Goal: Task Accomplishment & Management: Use online tool/utility

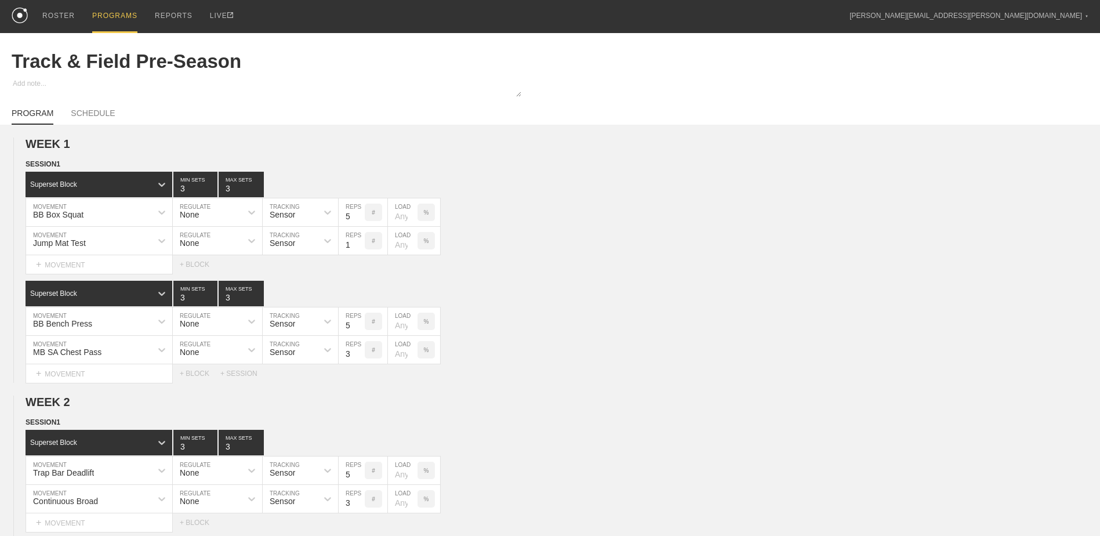
click at [113, 14] on div "PROGRAMS" at bounding box center [114, 16] width 45 height 33
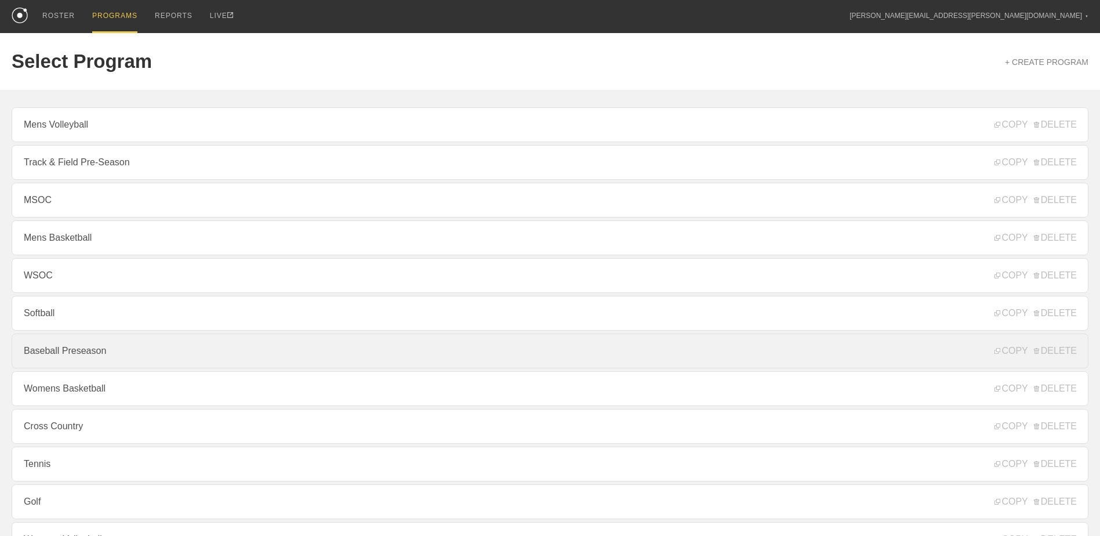
click at [107, 347] on link "Baseball Preseason" at bounding box center [550, 350] width 1076 height 35
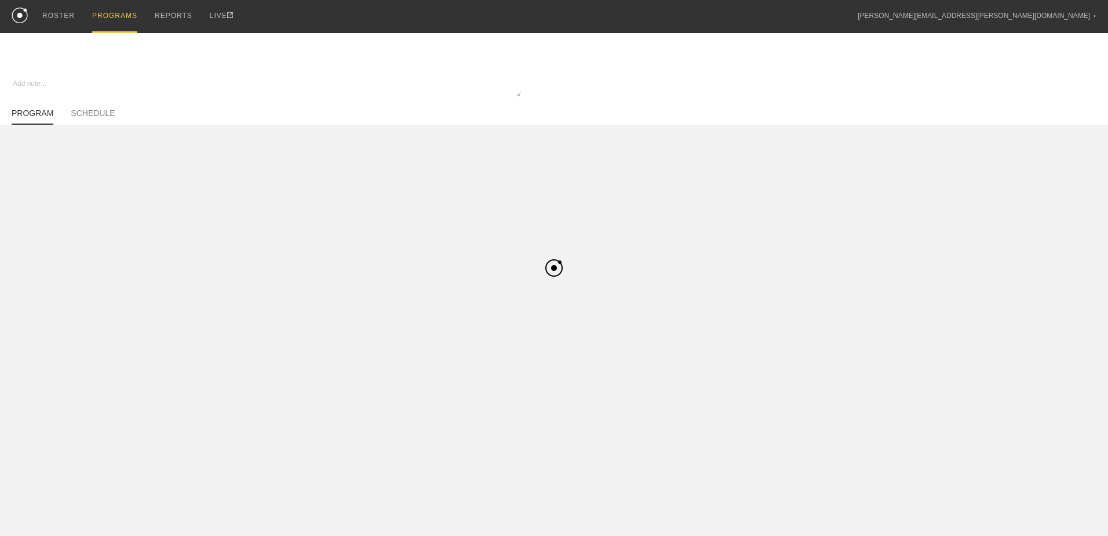
type textarea "x"
type input "Baseball Preseason"
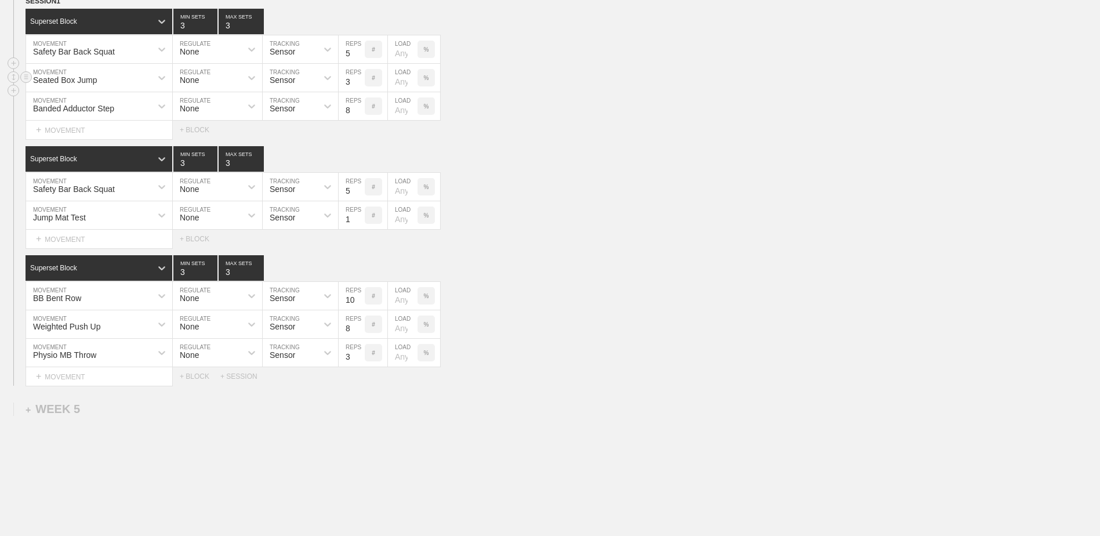
scroll to position [2571, 0]
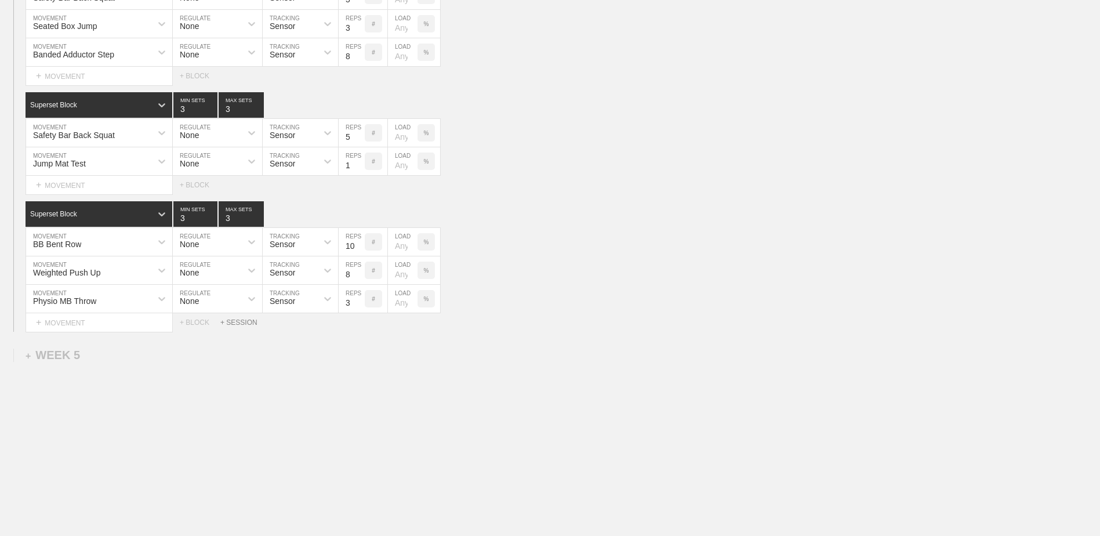
click at [234, 319] on div "+ SESSION" at bounding box center [243, 322] width 46 height 8
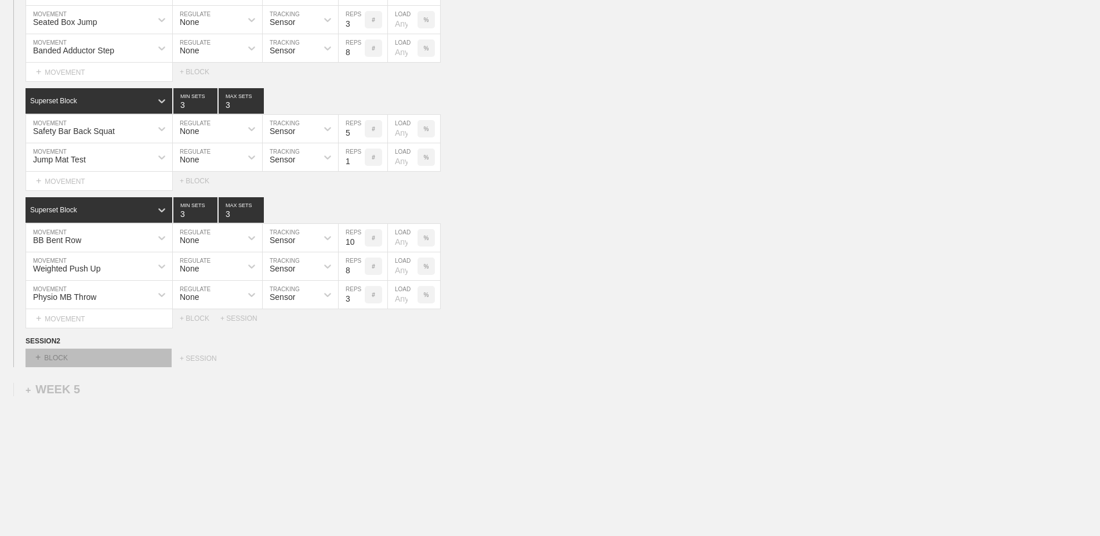
click at [72, 359] on div "+ BLOCK" at bounding box center [99, 357] width 146 height 19
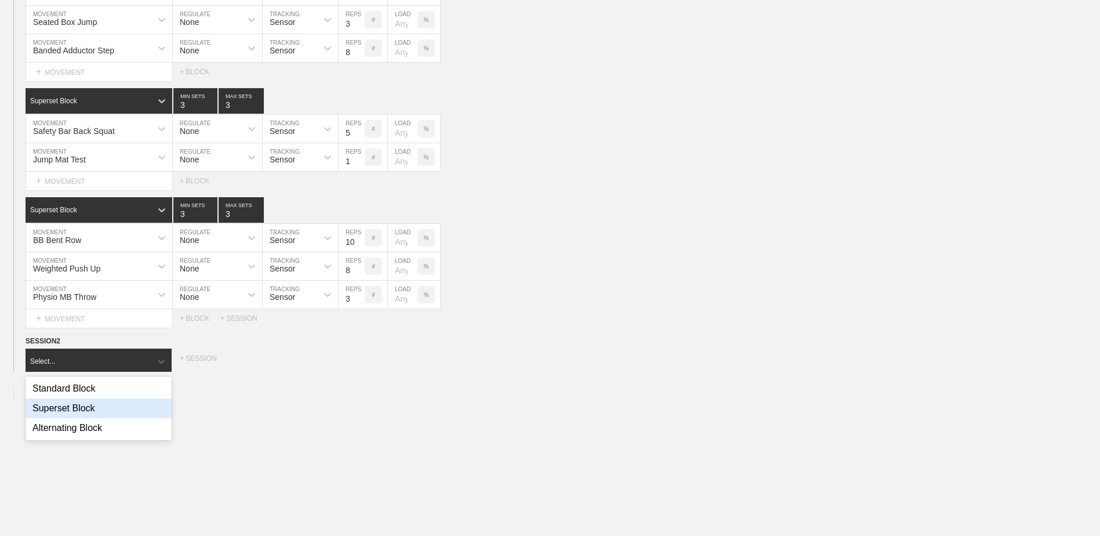
click at [67, 412] on div "Superset Block" at bounding box center [99, 408] width 146 height 20
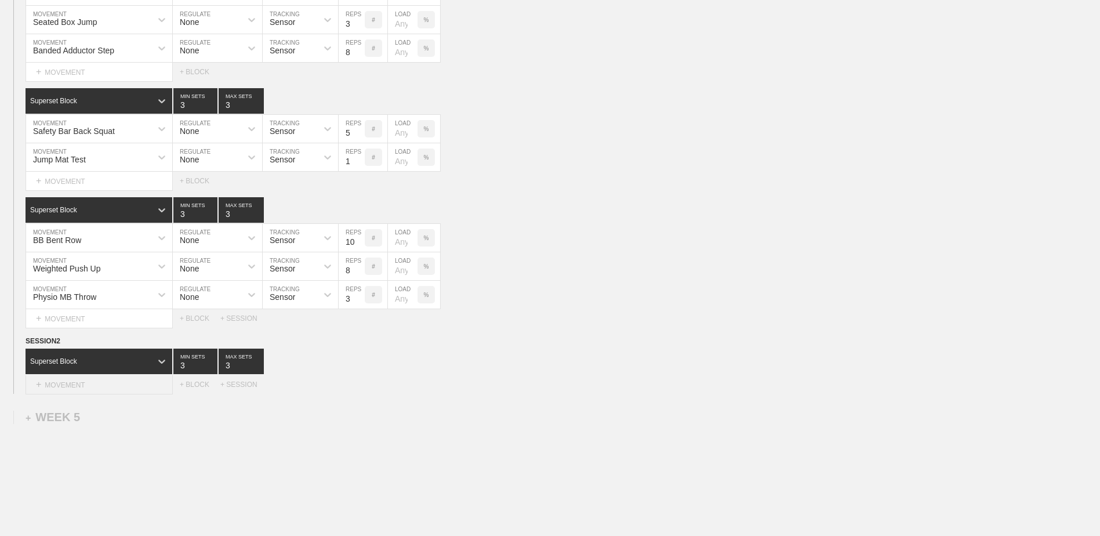
click at [90, 388] on div "+ MOVEMENT" at bounding box center [99, 384] width 147 height 19
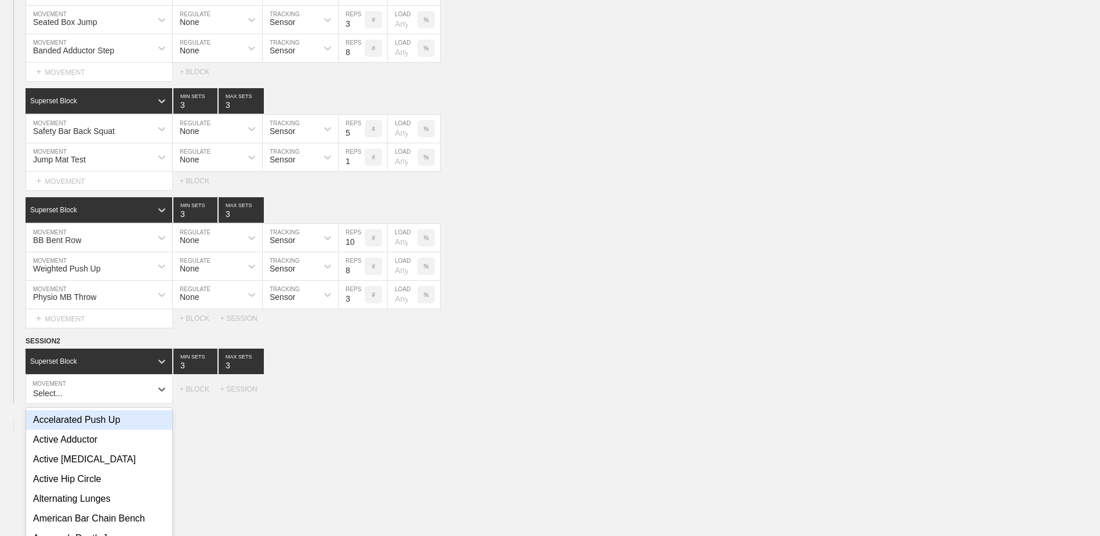
scroll to position [2625, 0]
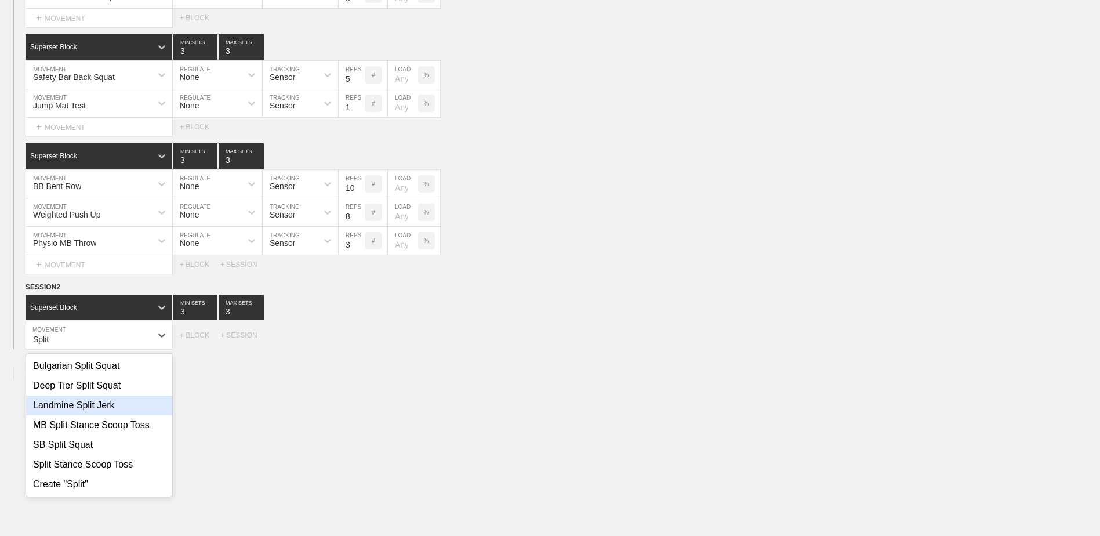
click at [36, 411] on div "Landmine Split Jerk" at bounding box center [99, 405] width 146 height 20
type input "Split"
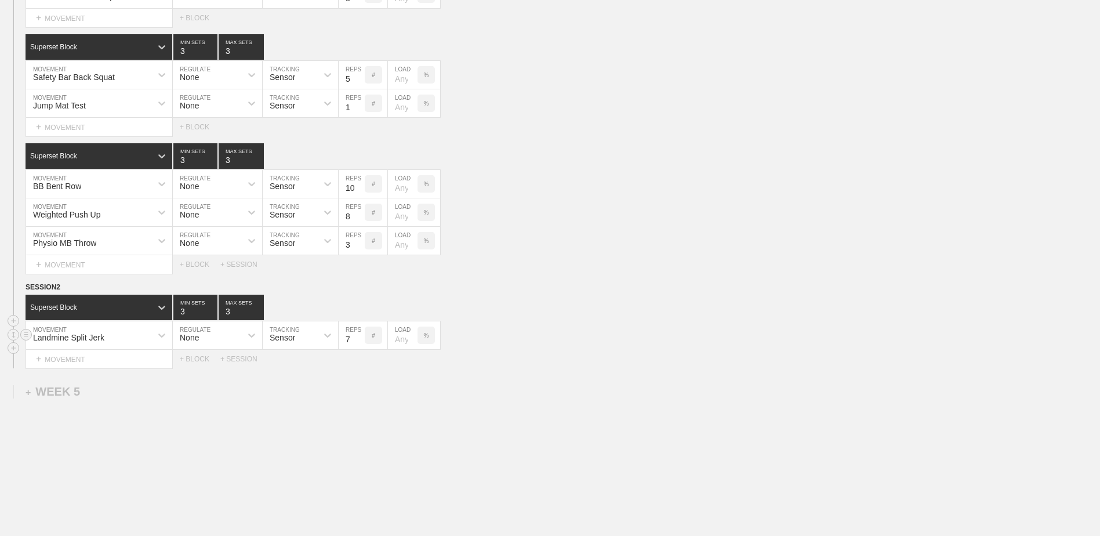
click at [358, 343] on input "7" at bounding box center [351, 335] width 26 height 28
click at [358, 343] on input "6" at bounding box center [351, 335] width 26 height 28
click at [358, 343] on input "5" at bounding box center [351, 335] width 26 height 28
click at [358, 343] on input "4" at bounding box center [351, 335] width 26 height 28
type input "3"
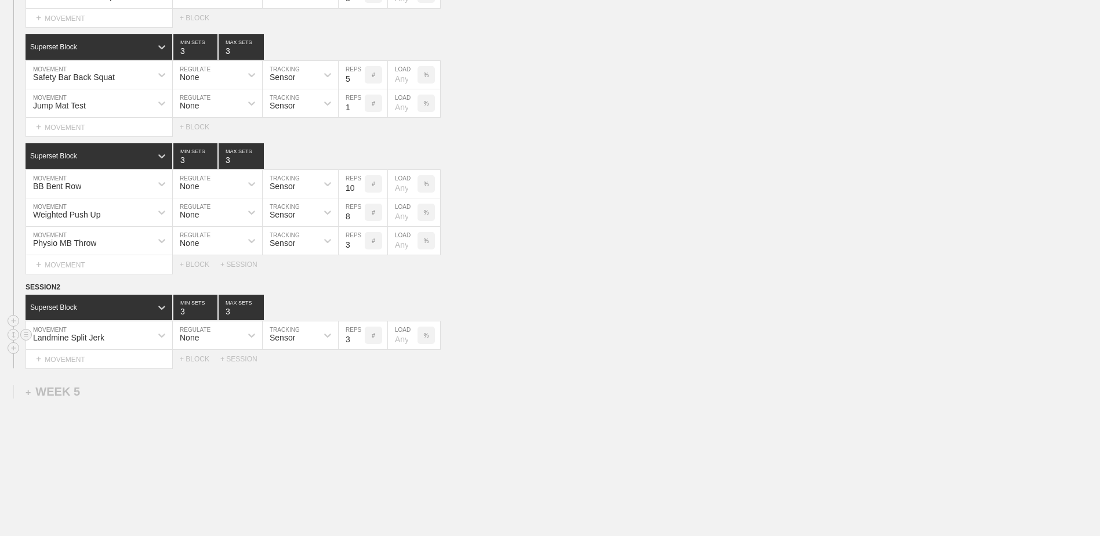
click at [358, 343] on input "3" at bounding box center [351, 335] width 26 height 28
type input "4"
click at [213, 314] on input "4" at bounding box center [195, 307] width 44 height 26
type input "4"
click at [255, 311] on input "4" at bounding box center [241, 307] width 45 height 26
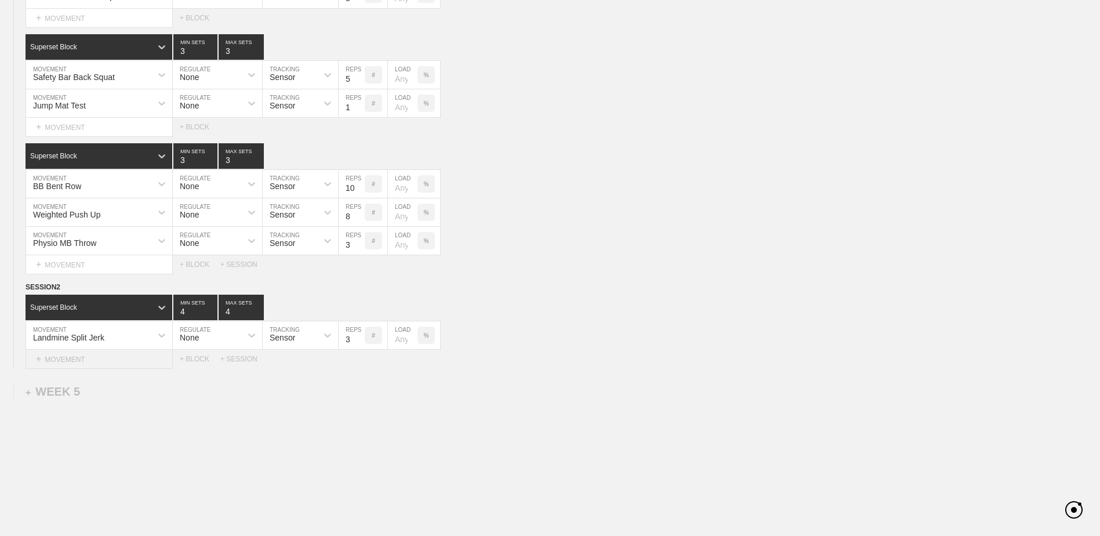
click at [129, 356] on div "+ MOVEMENT" at bounding box center [99, 359] width 147 height 19
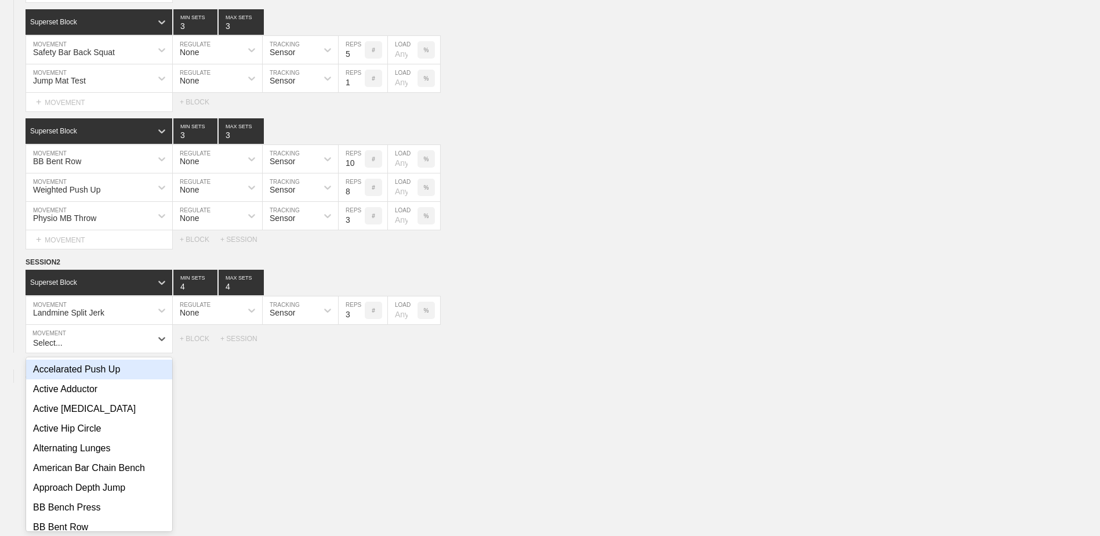
scroll to position [2653, 0]
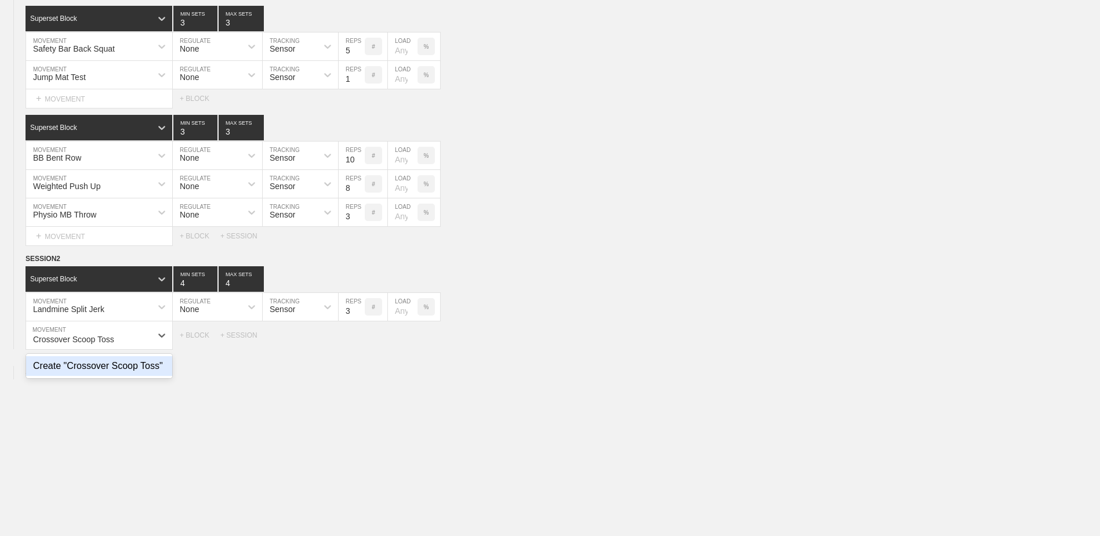
click at [140, 374] on div "Create "Crossover Scoop Toss"" at bounding box center [99, 366] width 146 height 20
type input "Crossover Scoop Toss"
click at [359, 345] on input "7" at bounding box center [351, 335] width 26 height 28
click at [359, 345] on input "6" at bounding box center [351, 335] width 26 height 28
click at [359, 345] on input "5" at bounding box center [351, 335] width 26 height 28
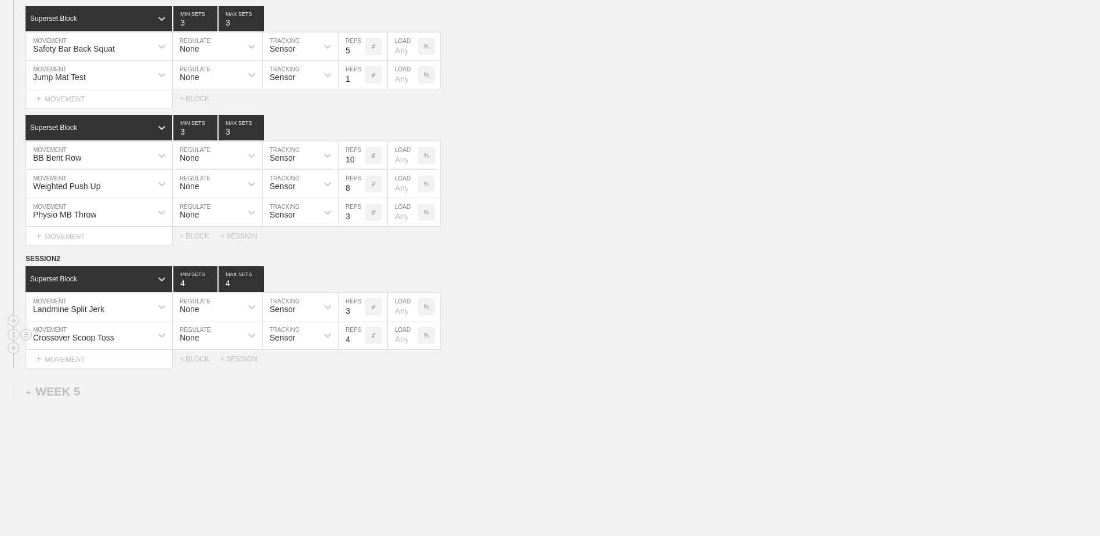
click at [359, 345] on input "4" at bounding box center [351, 335] width 26 height 28
click at [359, 345] on input "3" at bounding box center [351, 335] width 26 height 28
type input "2"
click at [359, 345] on input "2" at bounding box center [351, 335] width 26 height 28
click at [147, 359] on div "+ MOVEMENT" at bounding box center [99, 359] width 147 height 19
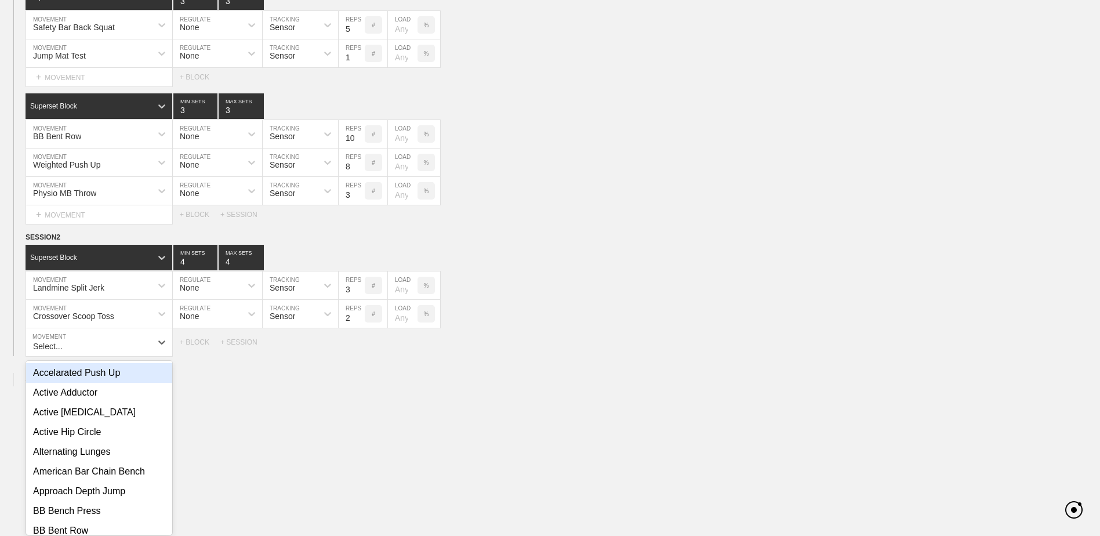
scroll to position [2682, 0]
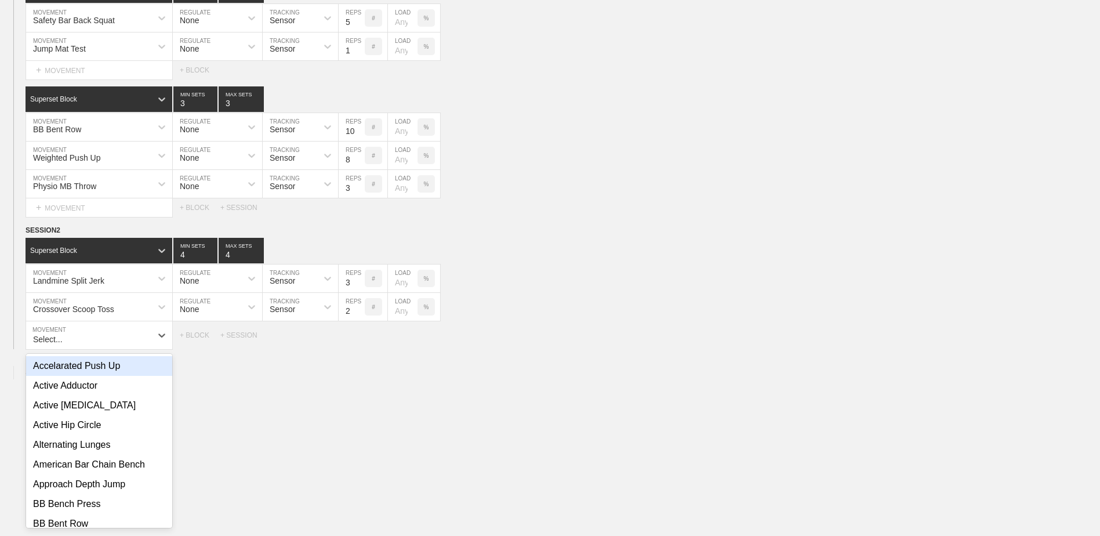
type input "{"
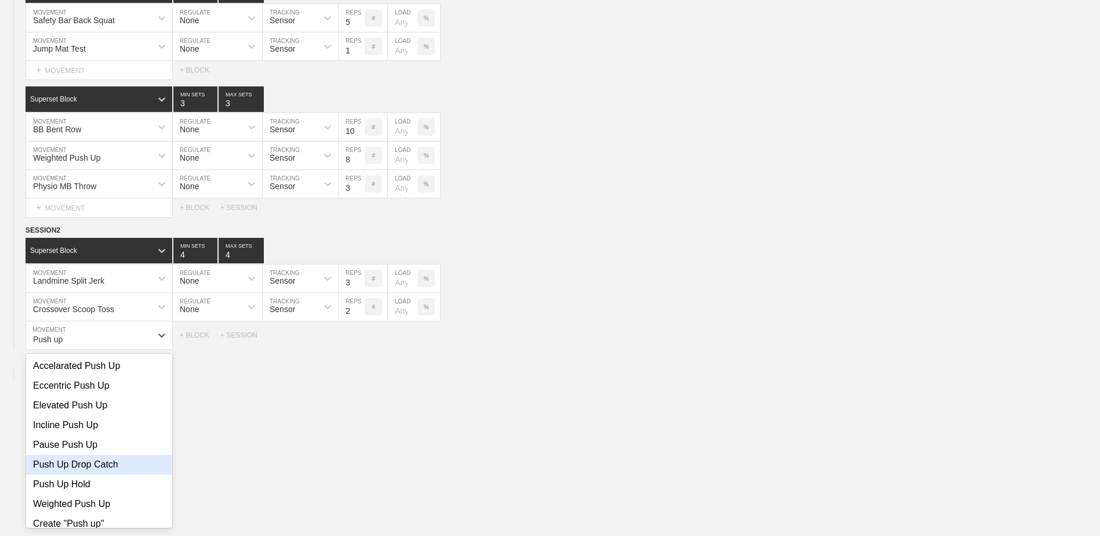
click at [91, 464] on div "Push Up Drop Catch" at bounding box center [99, 464] width 146 height 20
type input "Push up"
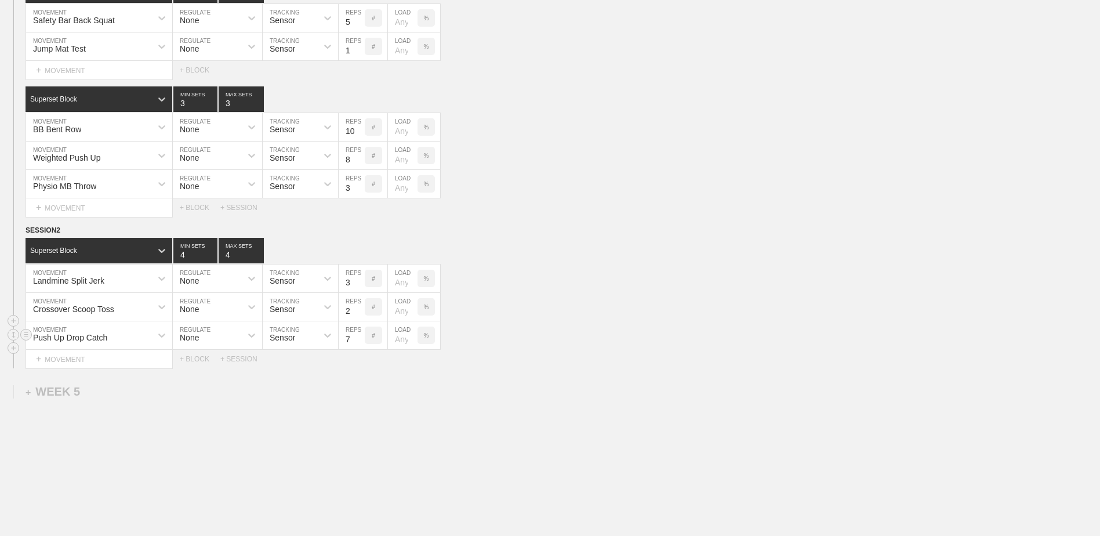
click at [358, 344] on input "7" at bounding box center [351, 335] width 26 height 28
click at [358, 344] on input "6" at bounding box center [351, 335] width 26 height 28
click at [358, 344] on input "5" at bounding box center [351, 335] width 26 height 28
click at [358, 344] on input "4" at bounding box center [351, 335] width 26 height 28
click at [358, 344] on input "3" at bounding box center [351, 335] width 26 height 28
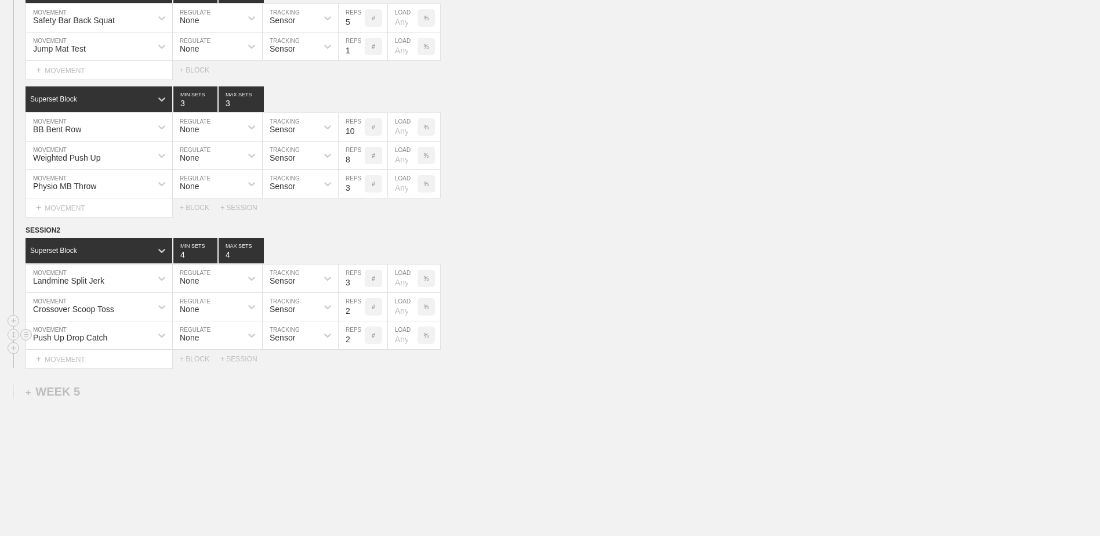
click at [358, 344] on input "2" at bounding box center [351, 335] width 26 height 28
type input "3"
click at [358, 340] on input "3" at bounding box center [351, 335] width 26 height 28
click at [195, 361] on div "+ BLOCK" at bounding box center [200, 359] width 41 height 8
click at [108, 393] on div "Standard Block" at bounding box center [89, 388] width 126 height 10
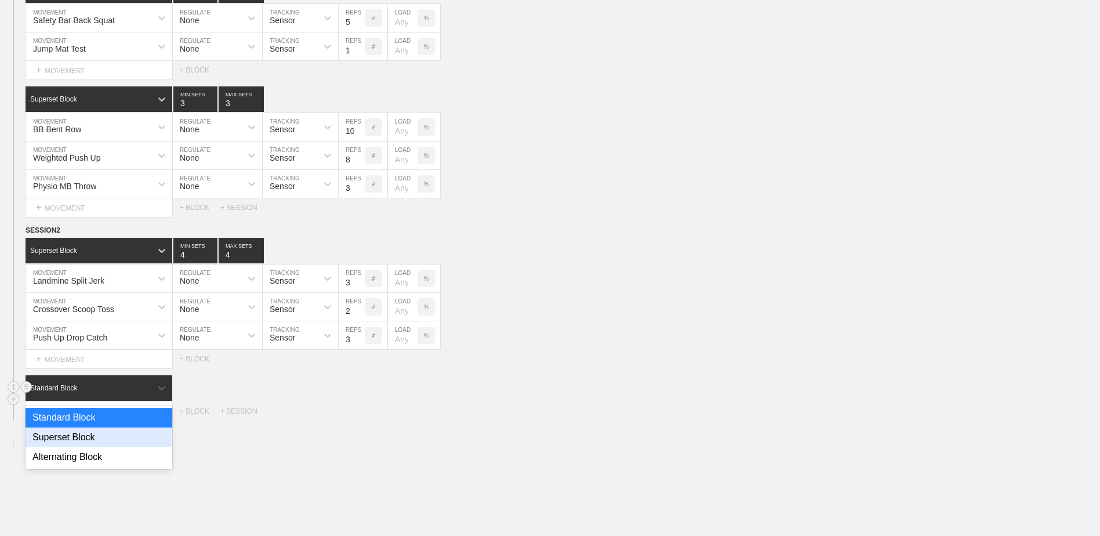
click at [103, 447] on div "Superset Block" at bounding box center [99, 437] width 147 height 20
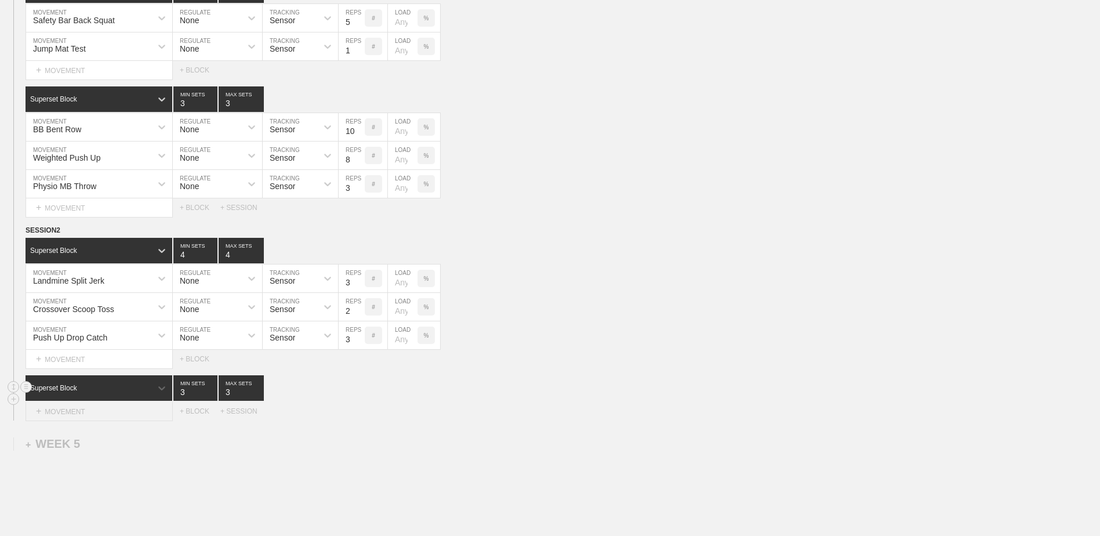
click at [94, 421] on div "+ MOVEMENT" at bounding box center [99, 411] width 147 height 19
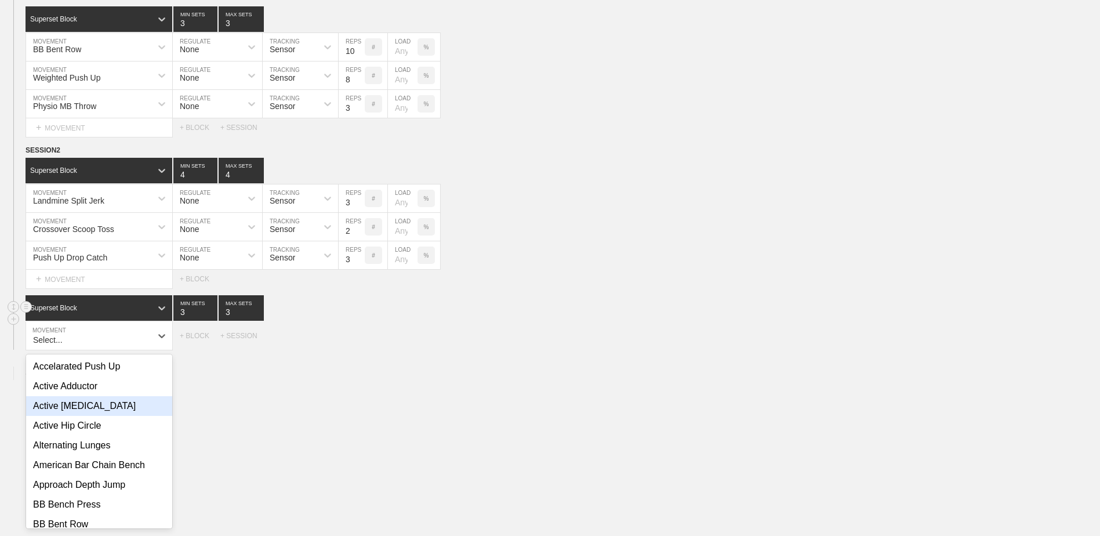
scroll to position [2762, 0]
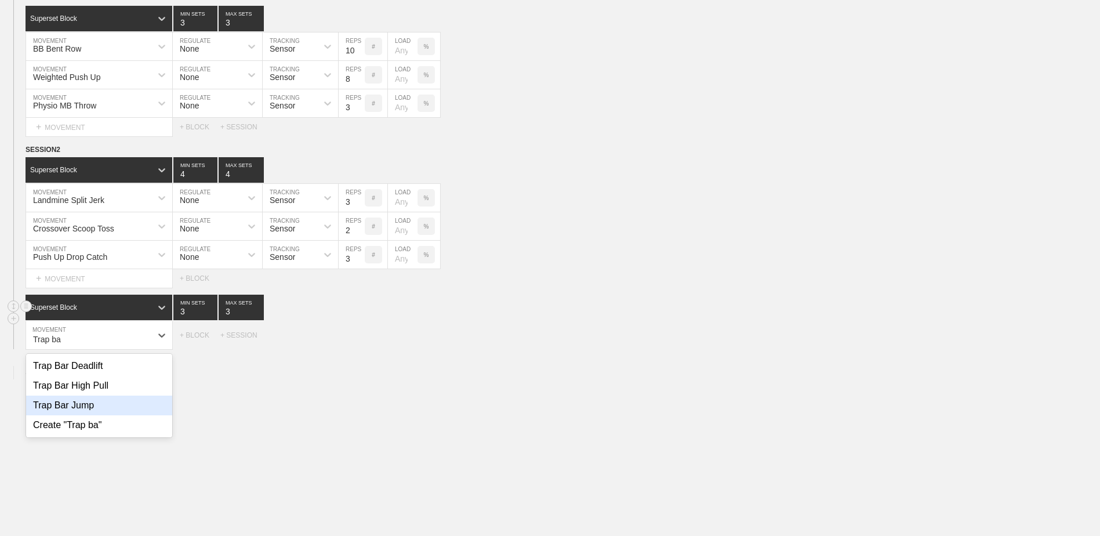
click at [95, 414] on div "Trap Bar Jump" at bounding box center [99, 405] width 146 height 20
type input "Trap ba"
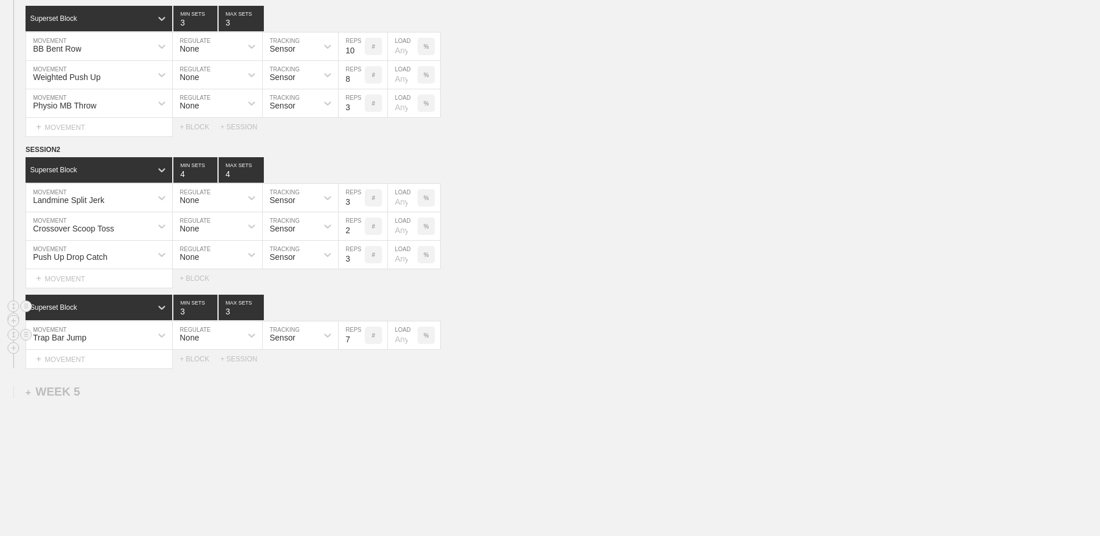
click at [358, 347] on input "7" at bounding box center [351, 335] width 26 height 28
click at [358, 347] on input "6" at bounding box center [351, 335] width 26 height 28
click at [358, 347] on input "5" at bounding box center [351, 335] width 26 height 28
click at [358, 347] on input "4" at bounding box center [351, 335] width 26 height 28
click at [357, 347] on input "3" at bounding box center [351, 335] width 26 height 28
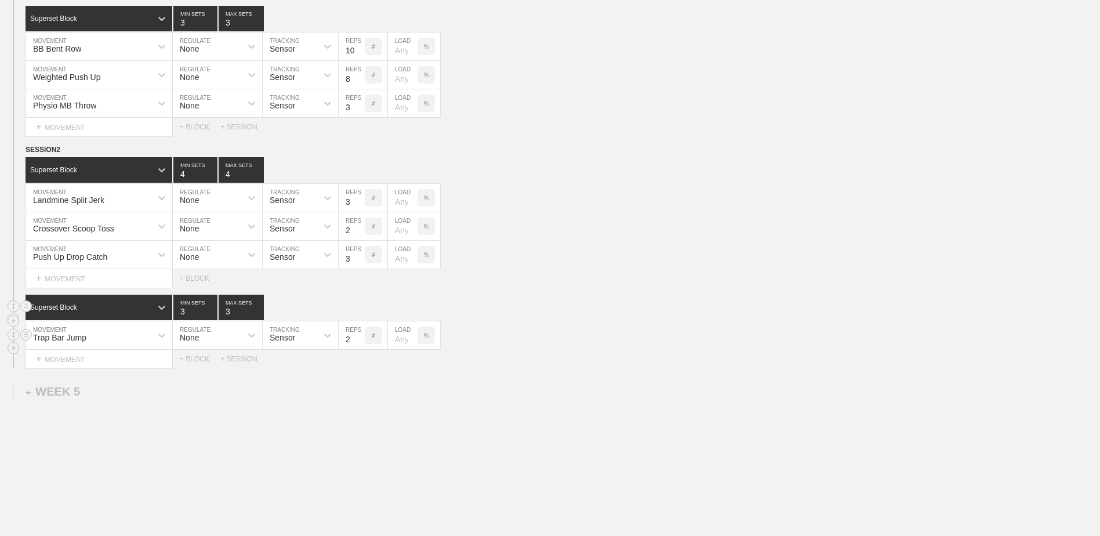
click at [356, 347] on input "2" at bounding box center [351, 335] width 26 height 28
type input "3"
click at [357, 339] on input "3" at bounding box center [351, 335] width 26 height 28
click at [82, 354] on div "+ MOVEMENT" at bounding box center [99, 359] width 147 height 19
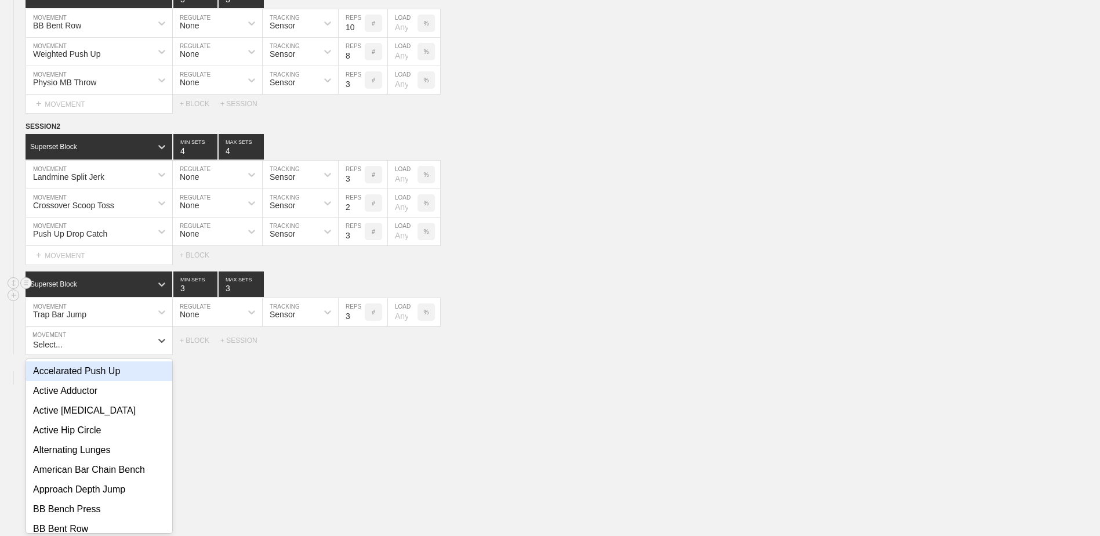
scroll to position [2791, 0]
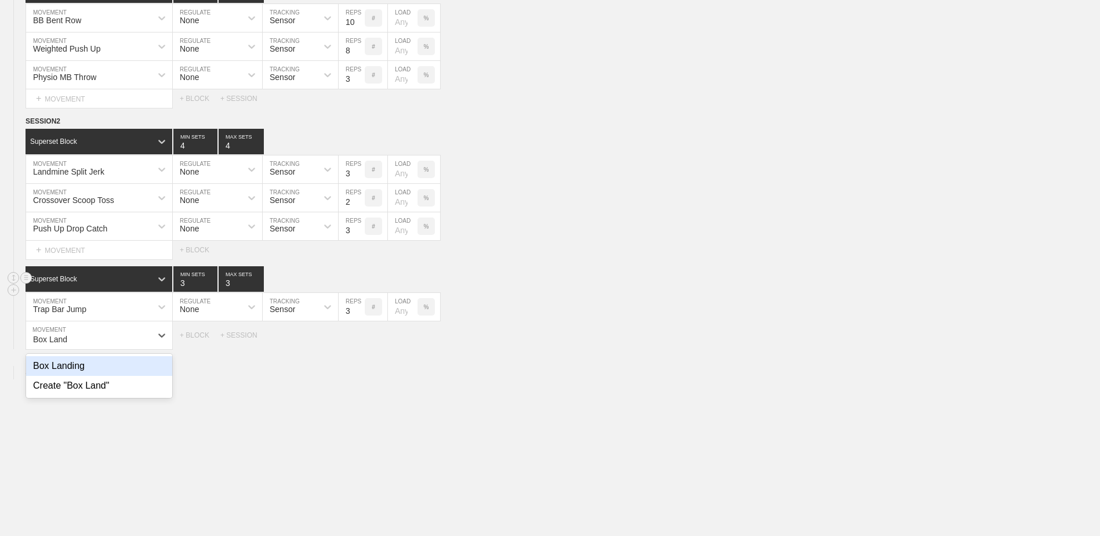
click at [120, 374] on div "Box Landing" at bounding box center [99, 366] width 146 height 20
type input "Box Land"
click at [359, 343] on input "7" at bounding box center [351, 335] width 26 height 28
click at [359, 343] on input "6" at bounding box center [351, 335] width 26 height 28
click at [359, 343] on input "5" at bounding box center [351, 335] width 26 height 28
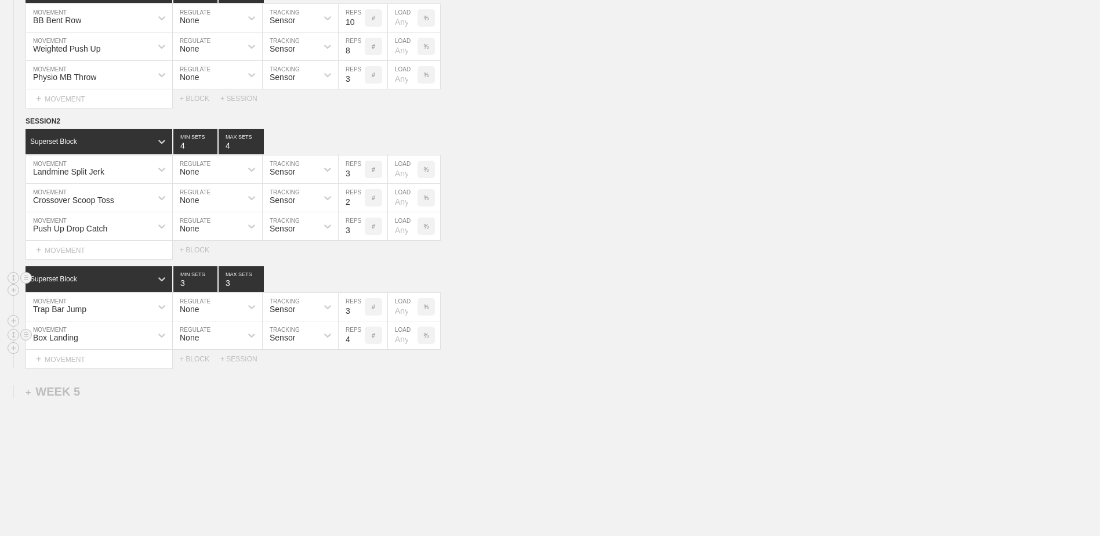
click at [359, 343] on input "4" at bounding box center [351, 335] width 26 height 28
type input "3"
click at [359, 343] on input "3" at bounding box center [351, 335] width 26 height 28
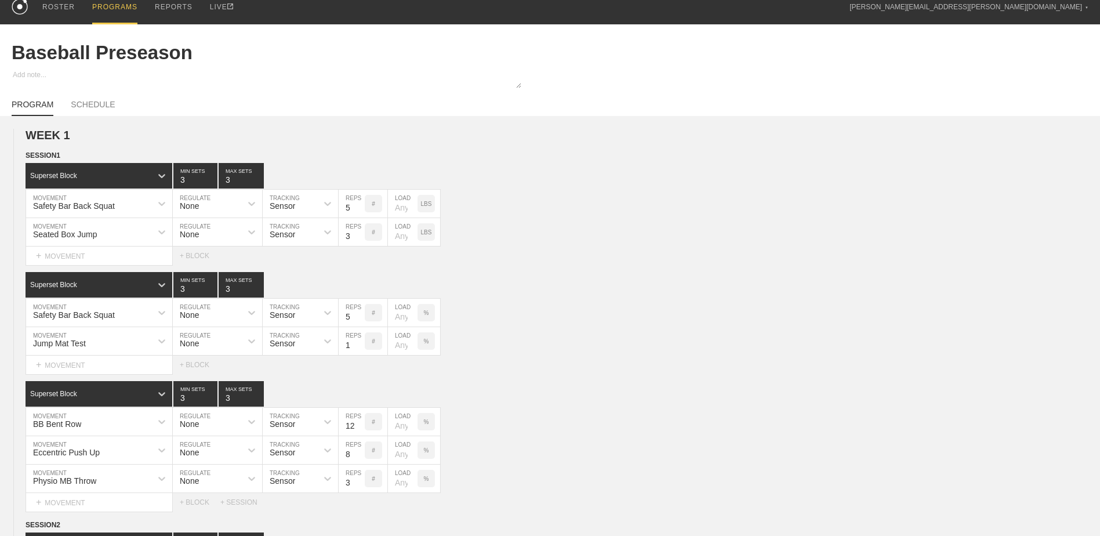
scroll to position [0, 0]
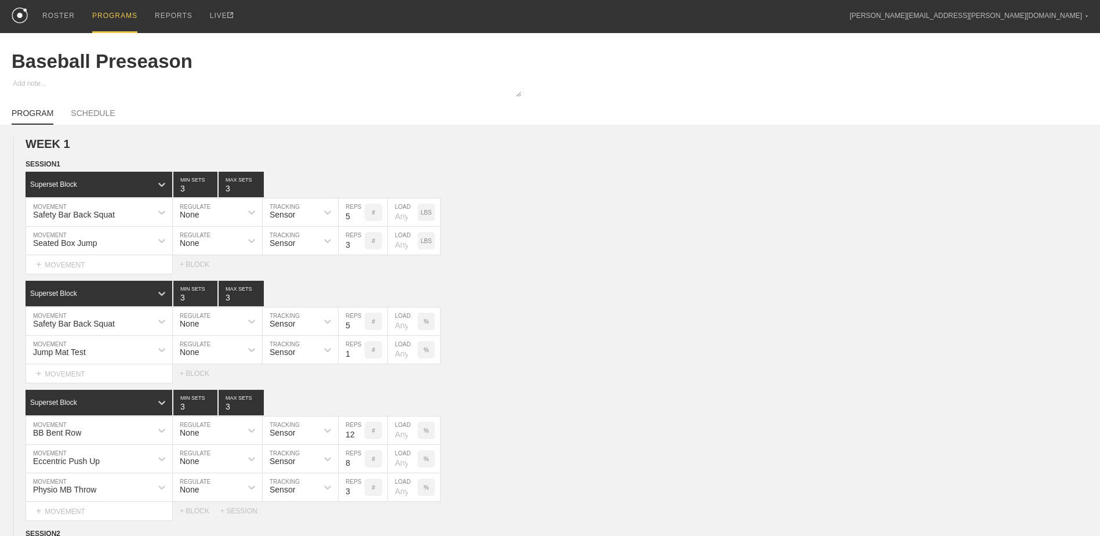
click at [103, 9] on div "PROGRAMS" at bounding box center [114, 16] width 45 height 33
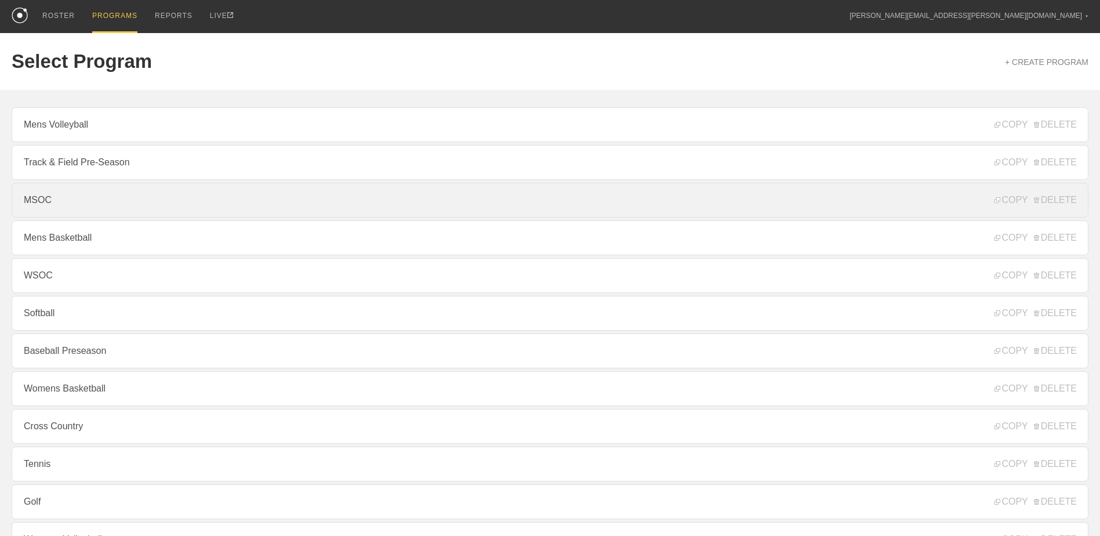
click at [146, 193] on link "MSOC" at bounding box center [550, 200] width 1076 height 35
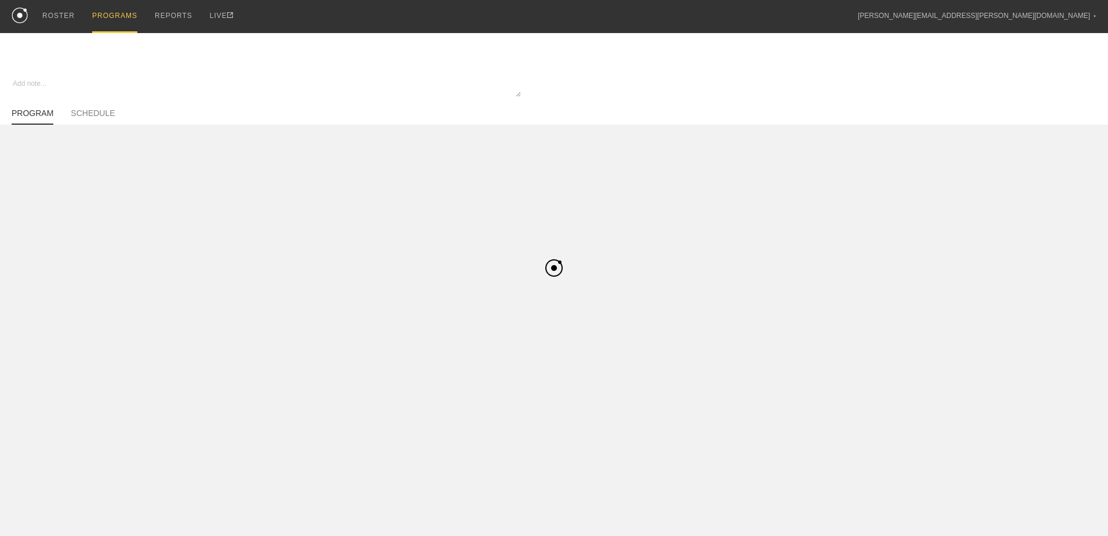
type textarea "x"
type input "MSOC"
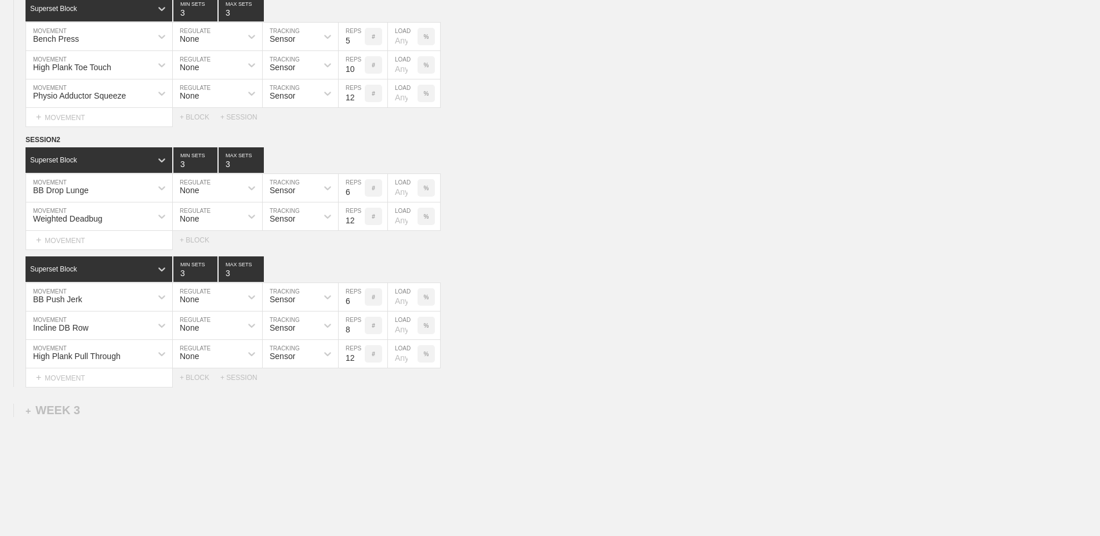
scroll to position [686, 0]
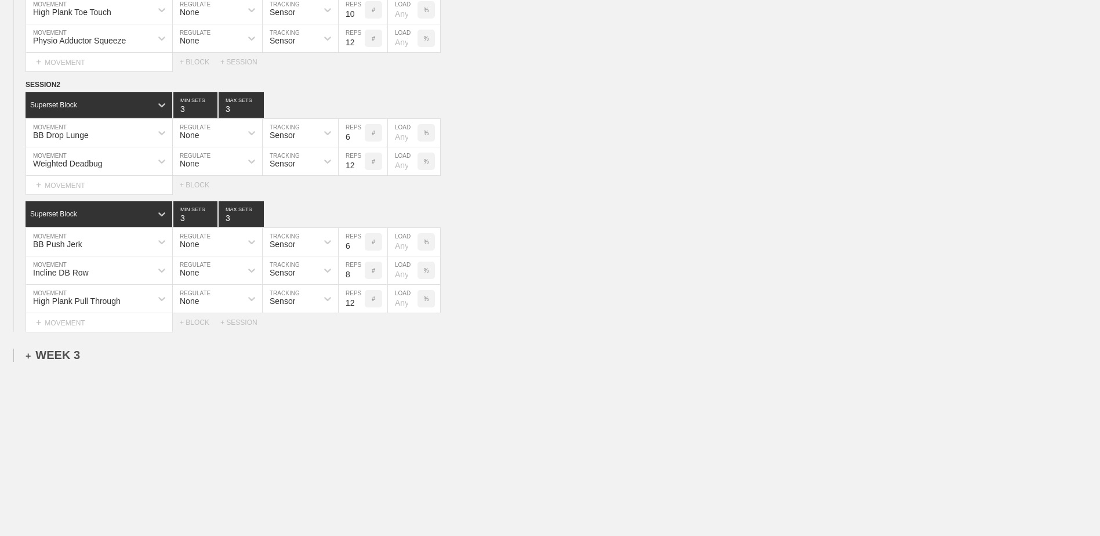
click at [60, 353] on div "+ WEEK 3" at bounding box center [53, 354] width 54 height 13
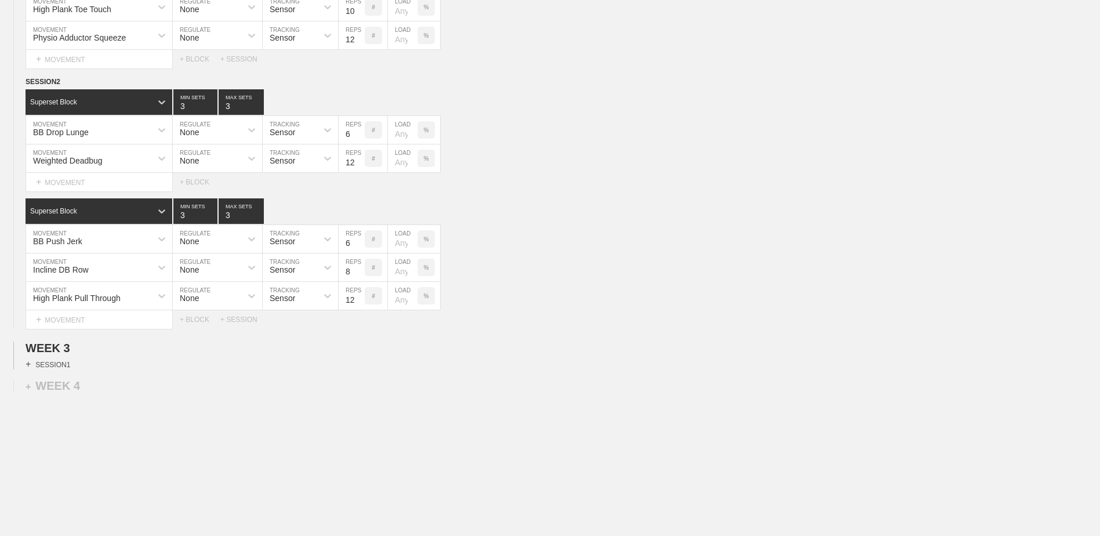
click at [58, 367] on div "+ SESSION 1" at bounding box center [48, 364] width 45 height 10
click at [110, 392] on div "+ BLOCK" at bounding box center [99, 385] width 146 height 19
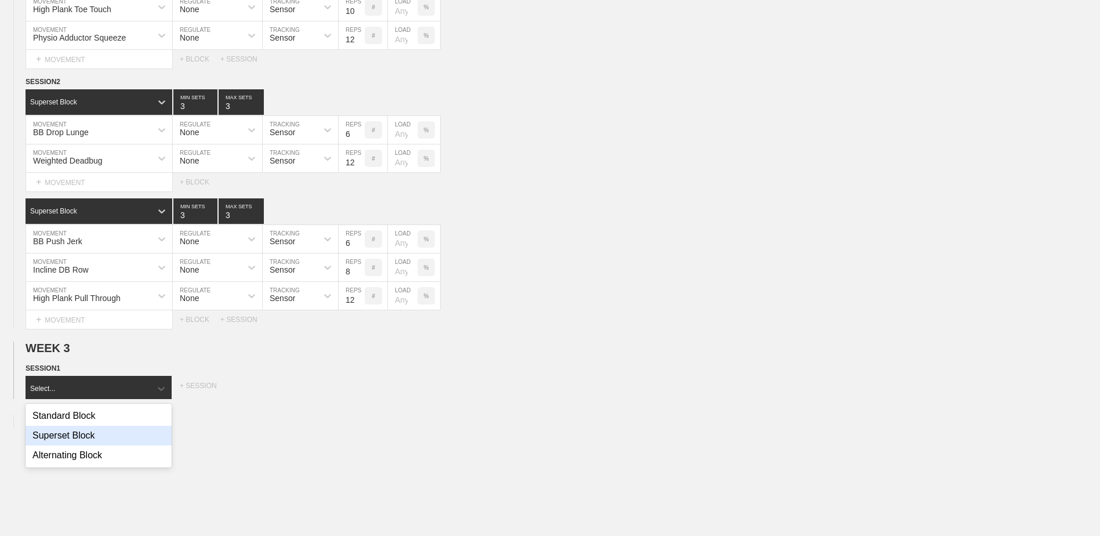
click at [101, 442] on div "Superset Block" at bounding box center [99, 435] width 146 height 20
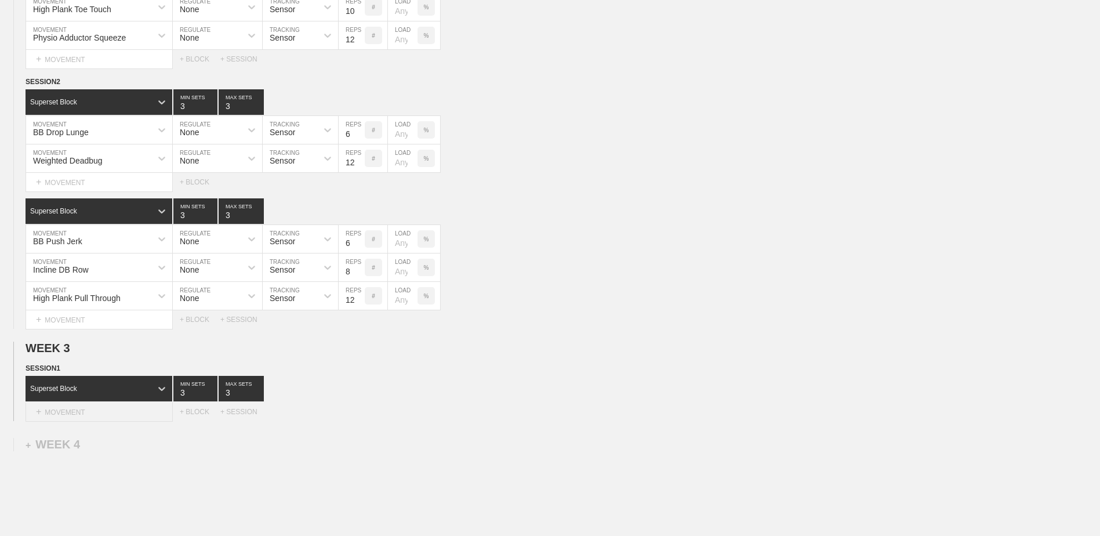
click at [80, 408] on div "+ MOVEMENT" at bounding box center [99, 411] width 147 height 19
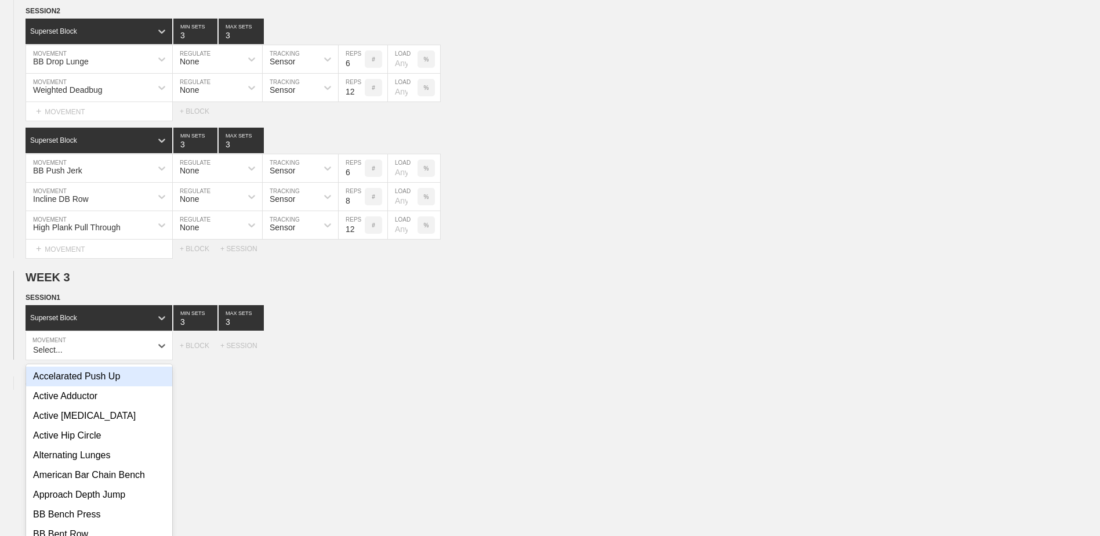
scroll to position [766, 0]
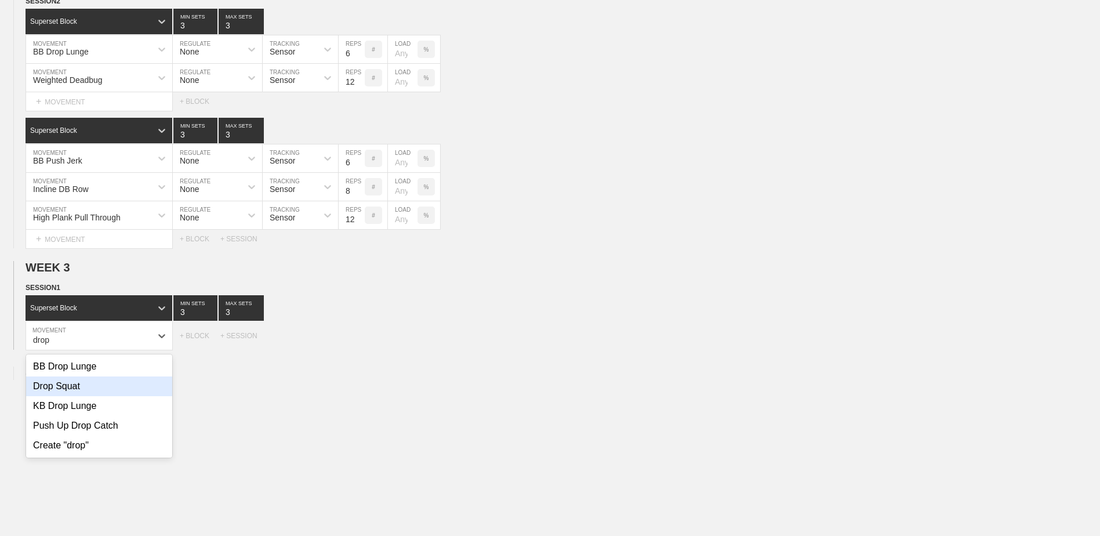
click at [82, 388] on div "Drop Squat" at bounding box center [99, 386] width 146 height 20
type input "drop"
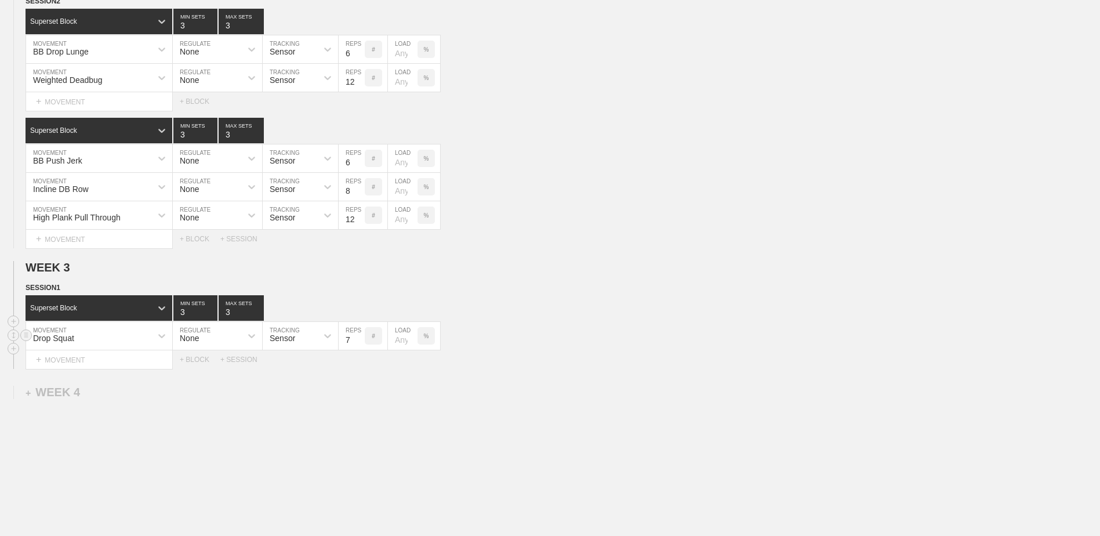
click at [358, 343] on input "7" at bounding box center [351, 336] width 26 height 28
click at [358, 343] on input "6" at bounding box center [351, 336] width 26 height 28
click at [358, 343] on input "5" at bounding box center [351, 336] width 26 height 28
type input "6"
click at [358, 340] on input "6" at bounding box center [351, 336] width 26 height 28
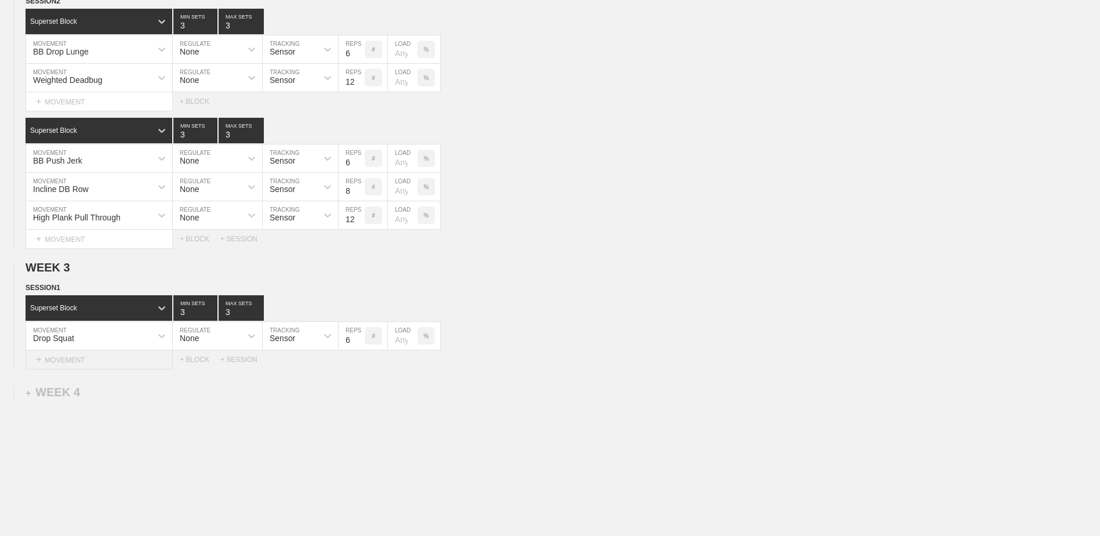
click at [134, 366] on div "+ MOVEMENT" at bounding box center [99, 359] width 147 height 19
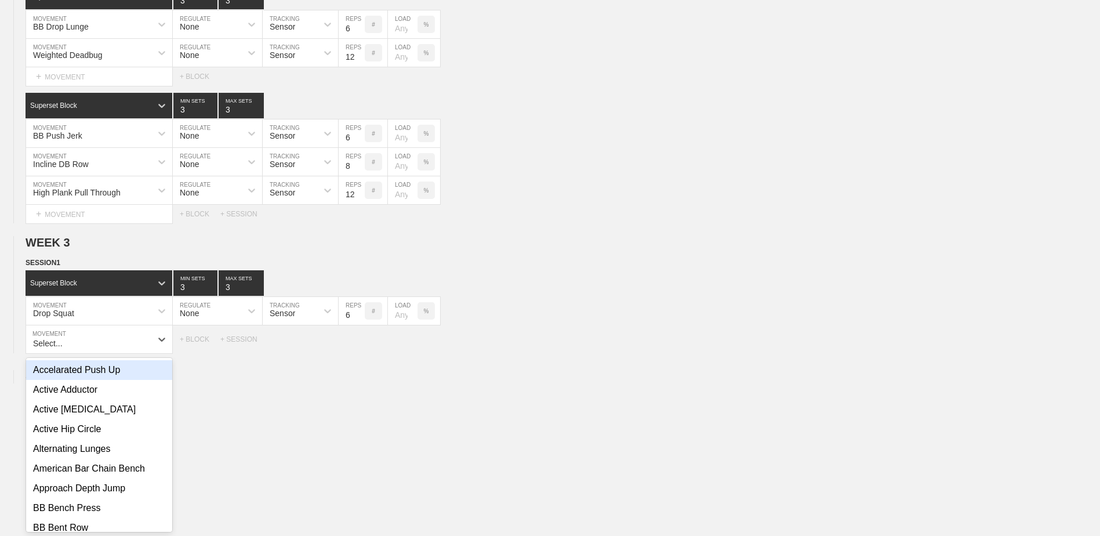
scroll to position [795, 0]
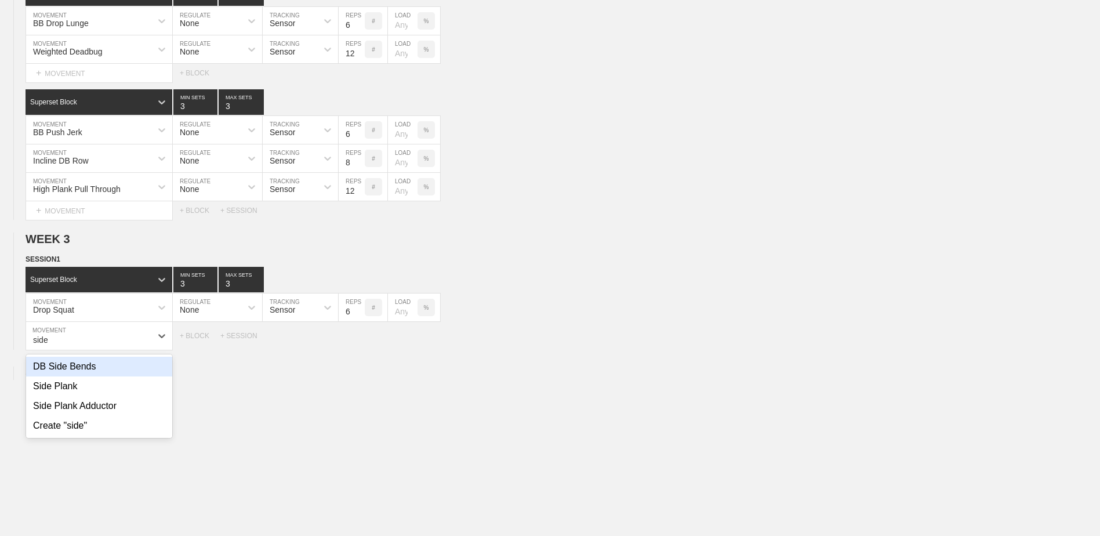
type input "side"
click at [108, 338] on div "+ MOVEMENT" at bounding box center [99, 336] width 147 height 28
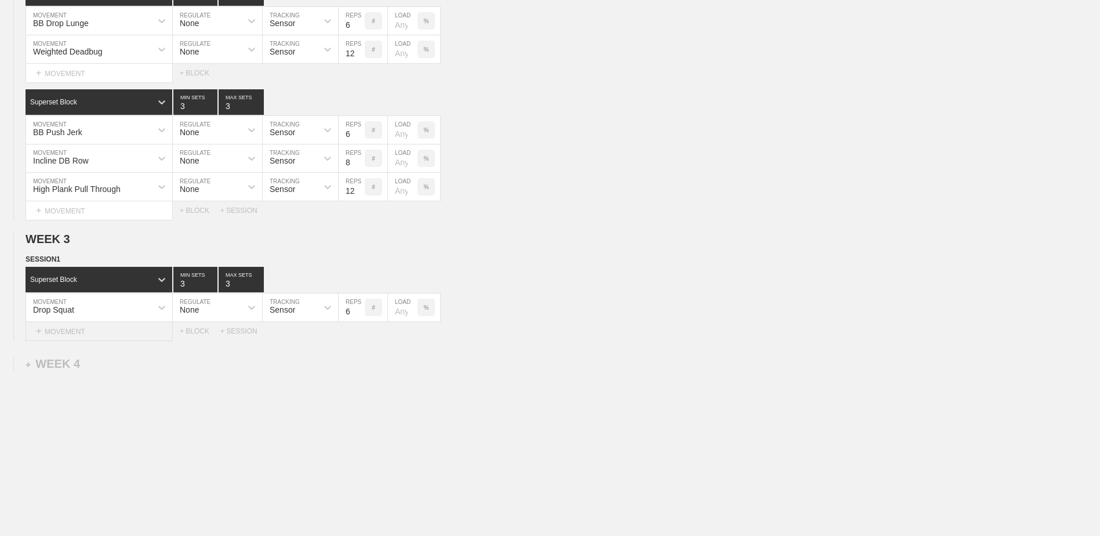
click at [108, 338] on div "+ MOVEMENT" at bounding box center [99, 331] width 147 height 19
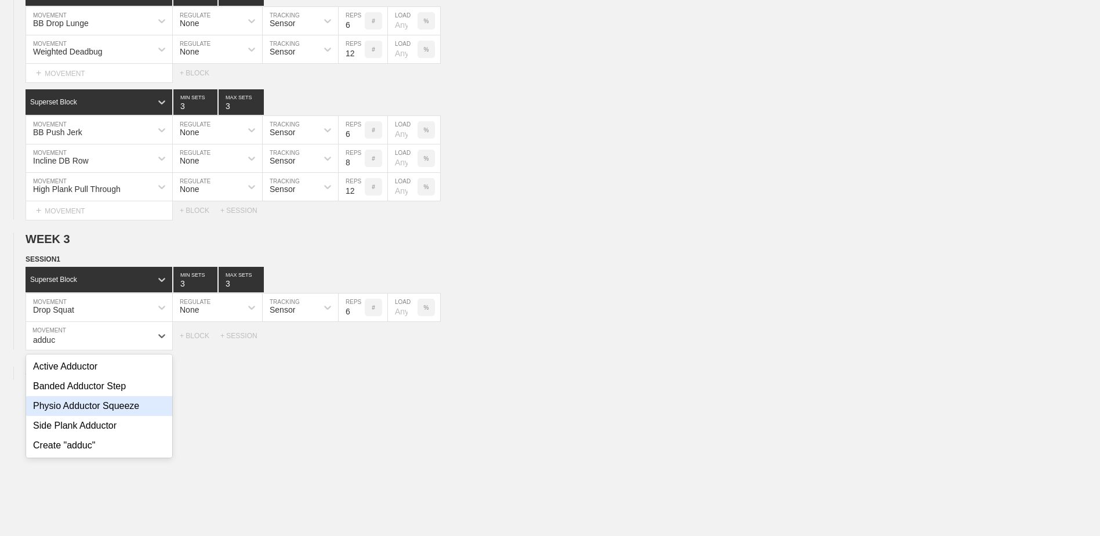
click at [117, 416] on div "Physio Adductor Squeeze" at bounding box center [99, 406] width 146 height 20
type input "adduc"
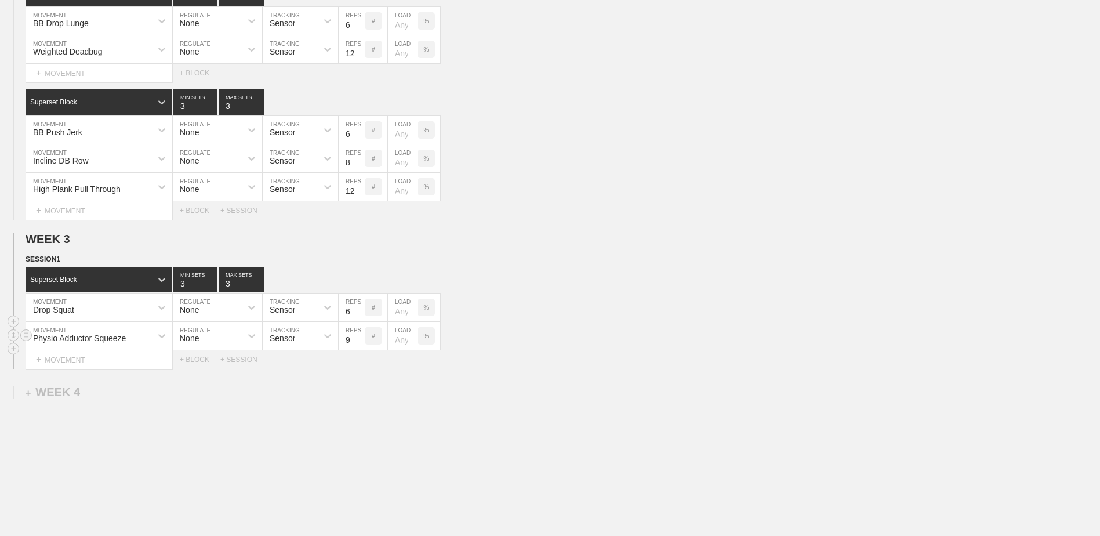
click at [359, 340] on input "9" at bounding box center [351, 336] width 26 height 28
click at [359, 340] on input "10" at bounding box center [351, 336] width 26 height 28
click at [359, 340] on input "11" at bounding box center [351, 336] width 26 height 28
click at [359, 340] on input "12" at bounding box center [351, 336] width 26 height 28
click at [359, 340] on input "13" at bounding box center [351, 336] width 26 height 28
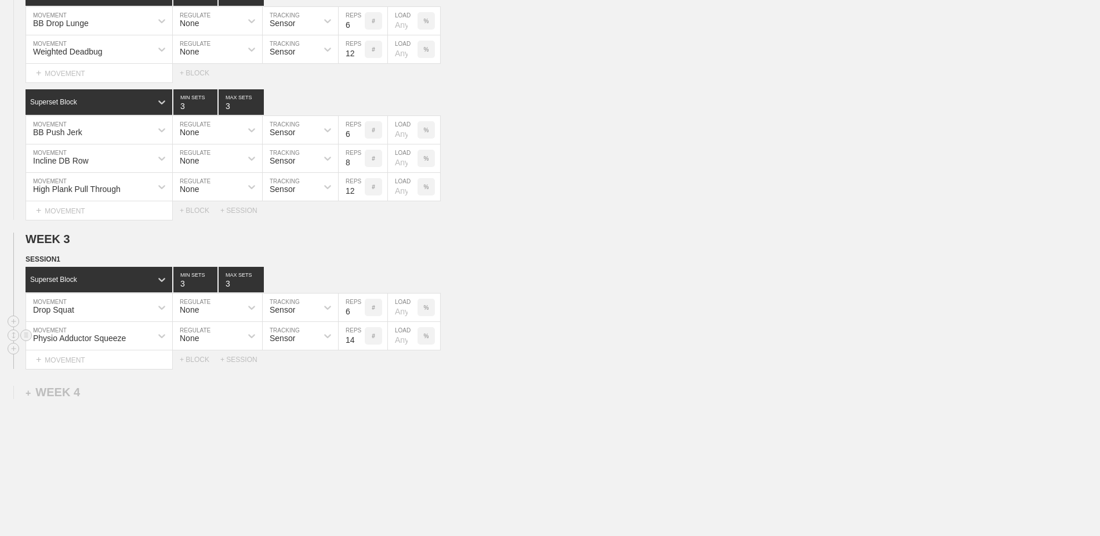
click at [359, 340] on input "14" at bounding box center [351, 336] width 26 height 28
click at [359, 340] on input "15" at bounding box center [351, 336] width 26 height 28
click at [359, 340] on input "16" at bounding box center [351, 336] width 26 height 28
click at [359, 340] on input "17" at bounding box center [351, 336] width 26 height 28
click at [359, 340] on input "18" at bounding box center [351, 336] width 26 height 28
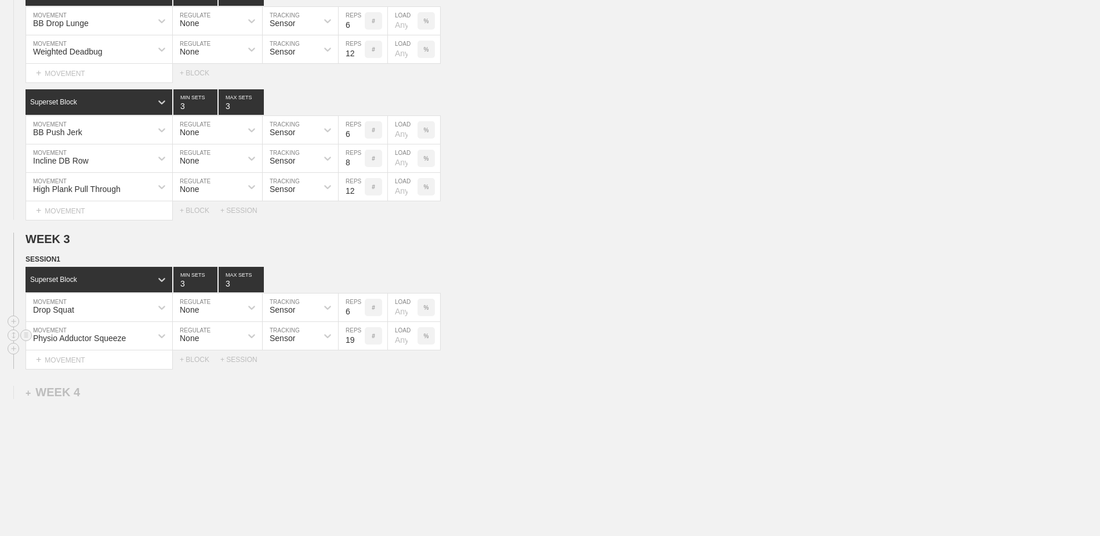
click at [359, 340] on input "19" at bounding box center [351, 336] width 26 height 28
click at [359, 340] on input "20" at bounding box center [351, 336] width 26 height 28
click at [359, 340] on input "21" at bounding box center [351, 336] width 26 height 28
click at [359, 340] on input "22" at bounding box center [351, 336] width 26 height 28
click at [359, 340] on input "23" at bounding box center [351, 336] width 26 height 28
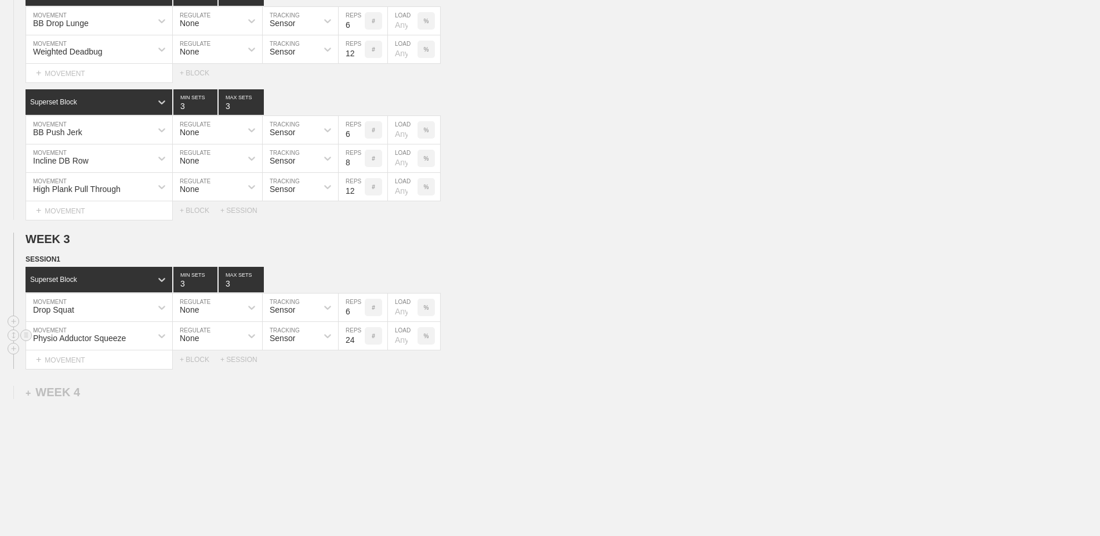
click at [359, 340] on input "24" at bounding box center [351, 336] width 26 height 28
click at [359, 340] on input "25" at bounding box center [351, 336] width 26 height 28
click at [359, 340] on input "26" at bounding box center [351, 336] width 26 height 28
click at [359, 340] on input "27" at bounding box center [351, 336] width 26 height 28
click at [359, 340] on input "28" at bounding box center [351, 336] width 26 height 28
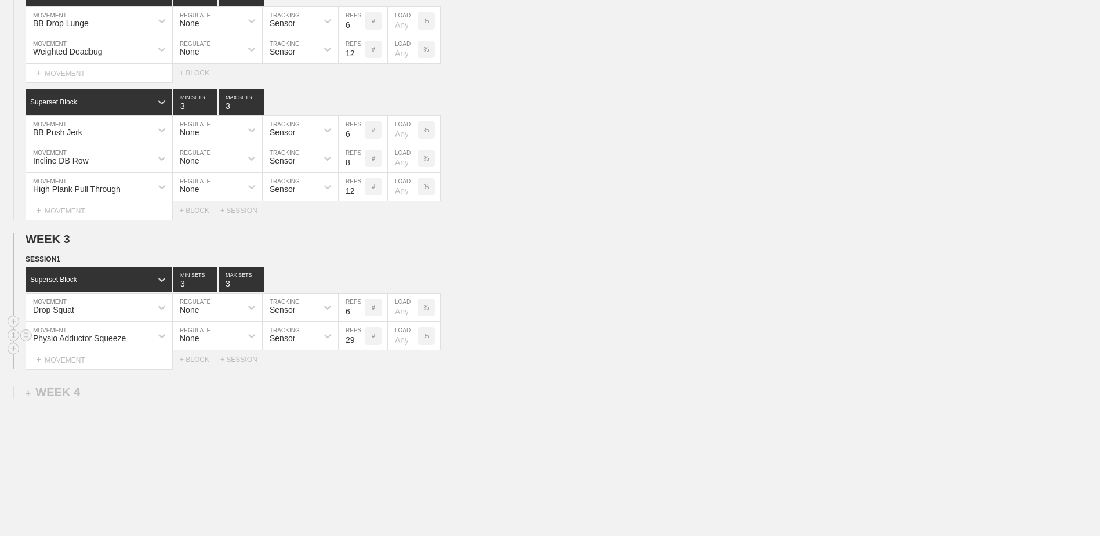
click at [359, 340] on input "29" at bounding box center [351, 336] width 26 height 28
type input "30"
click at [359, 340] on input "30" at bounding box center [351, 336] width 26 height 28
click at [191, 358] on div "+ BLOCK" at bounding box center [200, 359] width 41 height 8
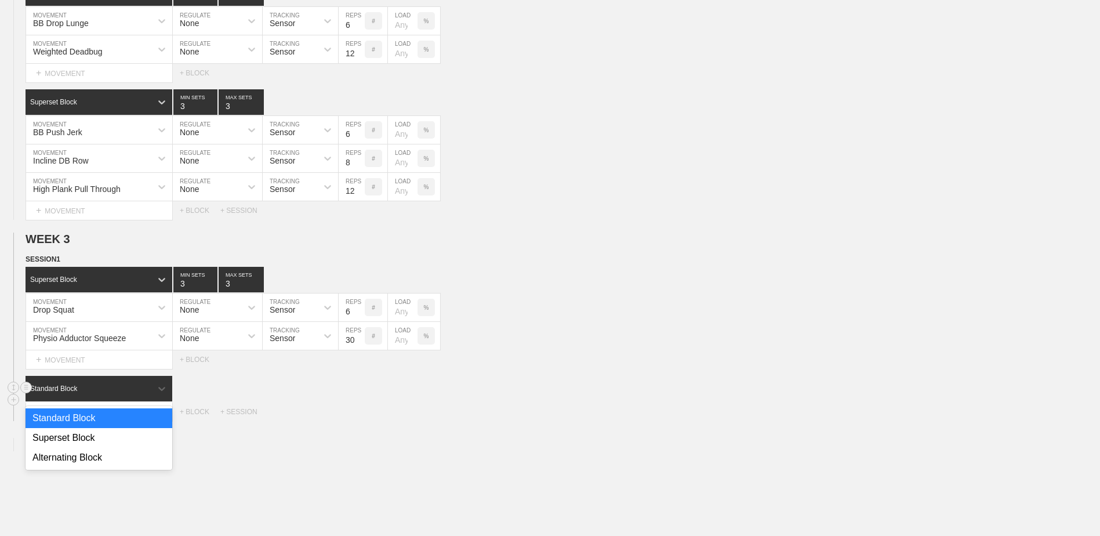
click at [121, 391] on div "Standard Block" at bounding box center [89, 388] width 126 height 10
click at [133, 436] on div "Superset Block" at bounding box center [99, 438] width 147 height 20
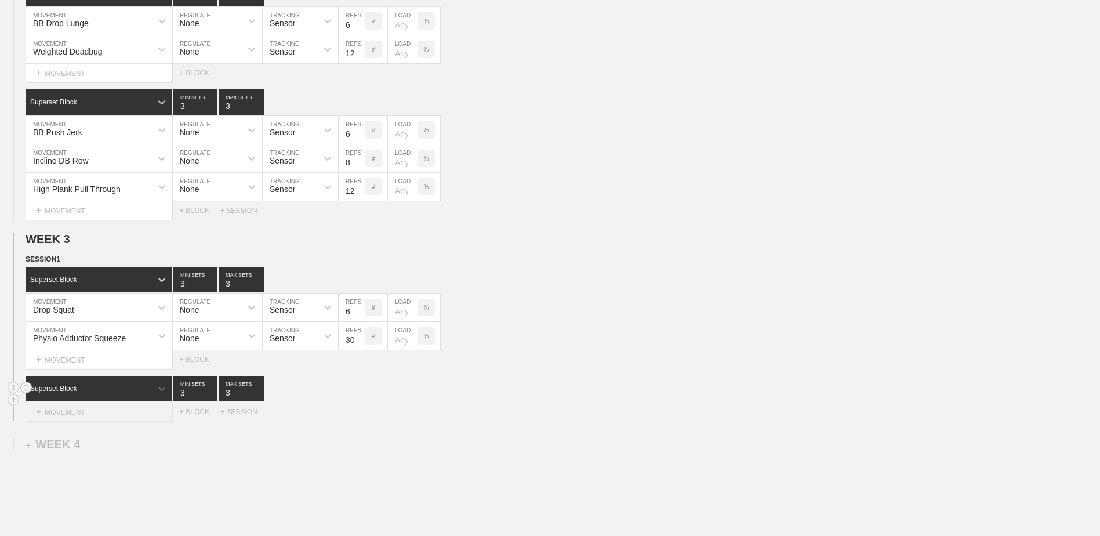
click at [121, 413] on div "+ MOVEMENT" at bounding box center [99, 411] width 147 height 19
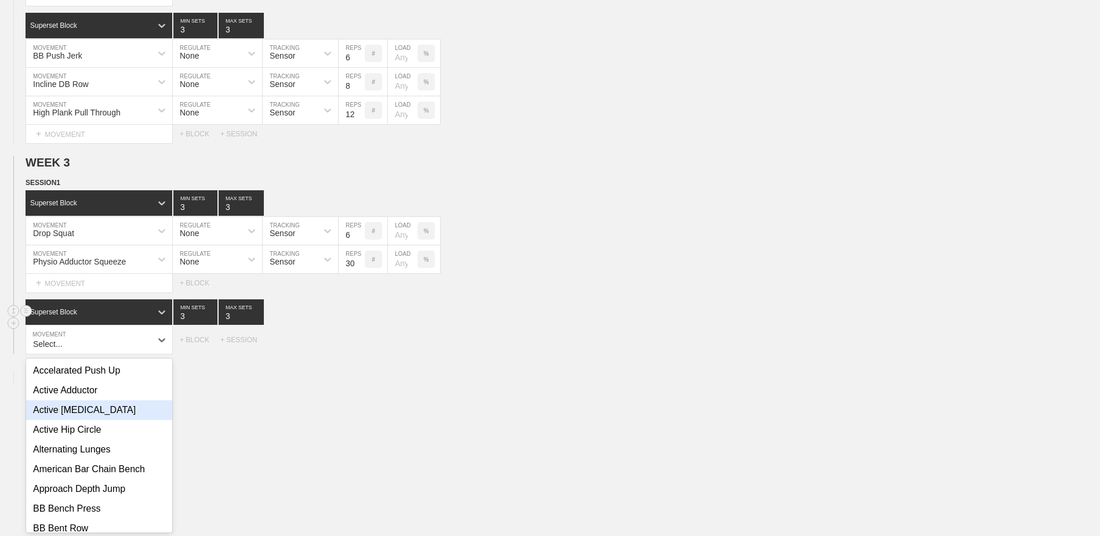
scroll to position [875, 0]
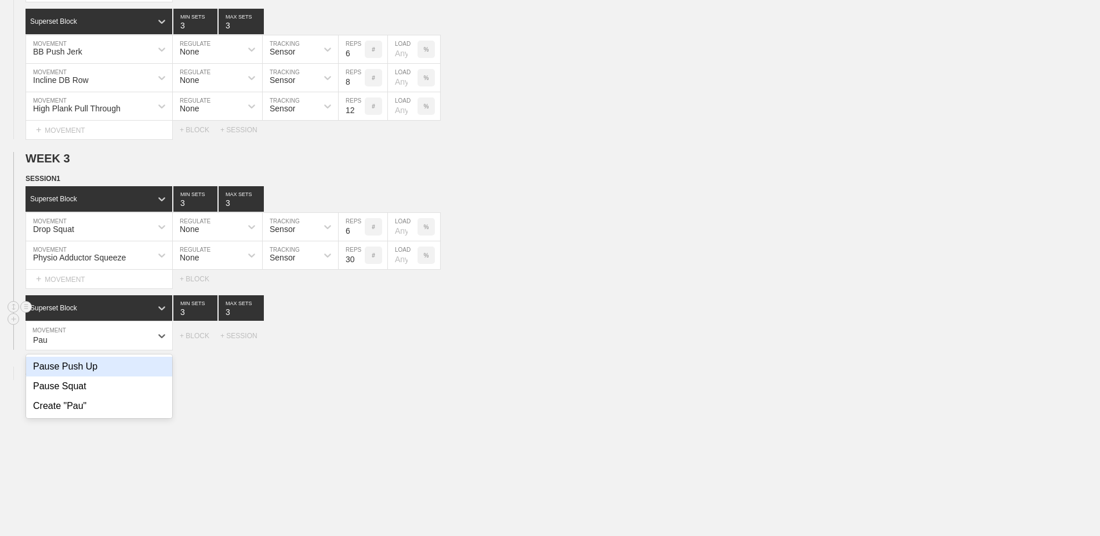
click at [122, 374] on div "Pause Push Up" at bounding box center [99, 366] width 146 height 20
type input "Pau"
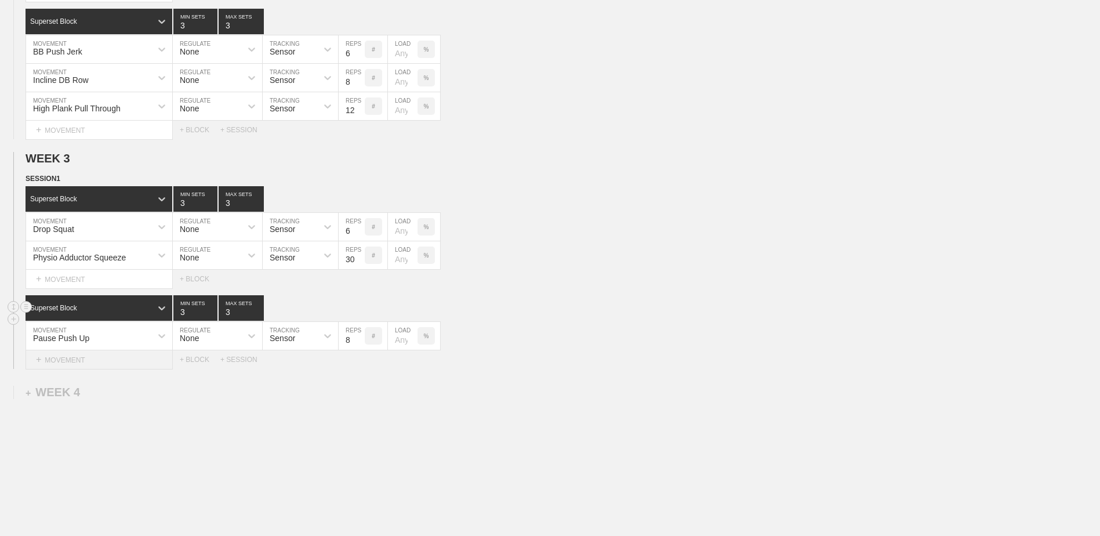
click at [115, 365] on div "+ MOVEMENT" at bounding box center [99, 359] width 147 height 19
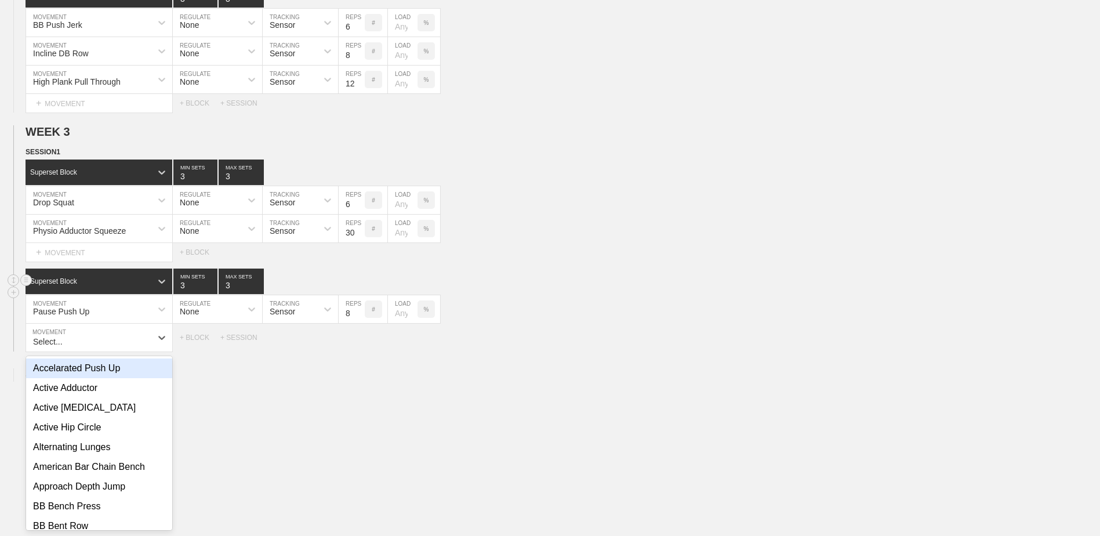
scroll to position [904, 0]
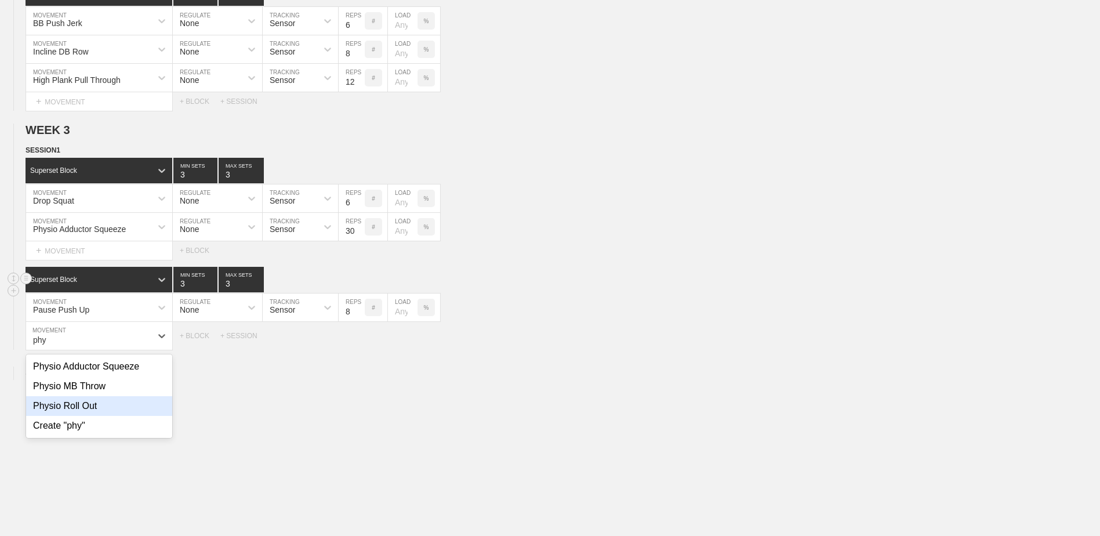
click at [118, 416] on div "Physio Roll Out" at bounding box center [99, 406] width 146 height 20
type input "phy"
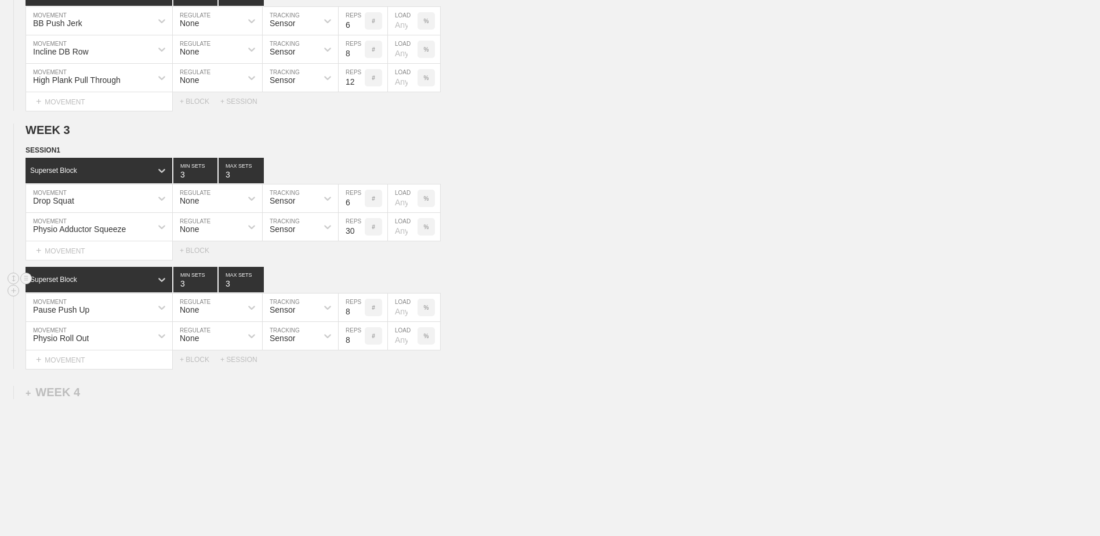
click at [537, 298] on div "Pause Push Up MOVEMENT None REGULATE Sensor TRACKING 8 REPS # LOAD %" at bounding box center [550, 307] width 1100 height 28
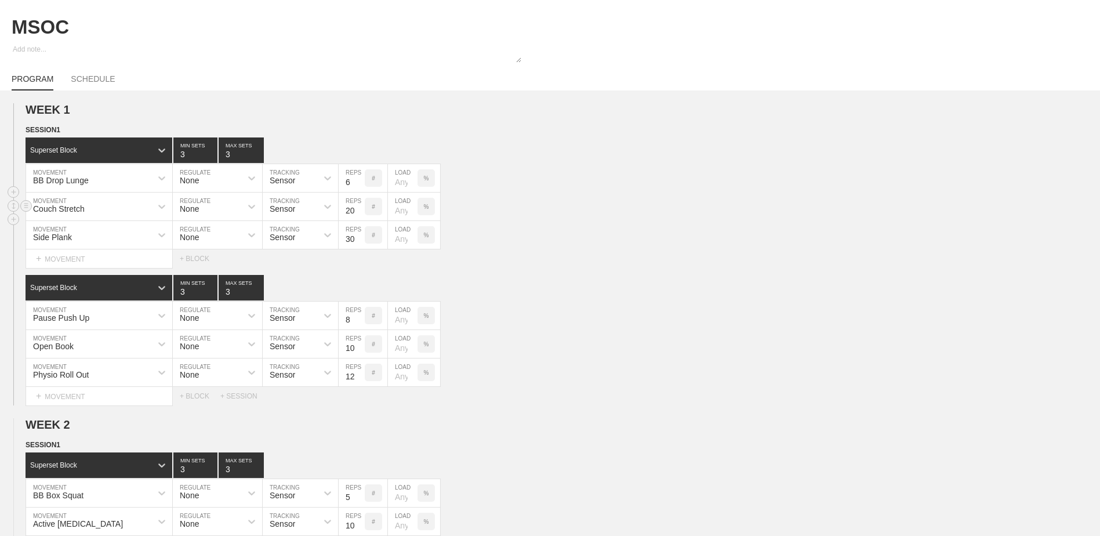
scroll to position [0, 0]
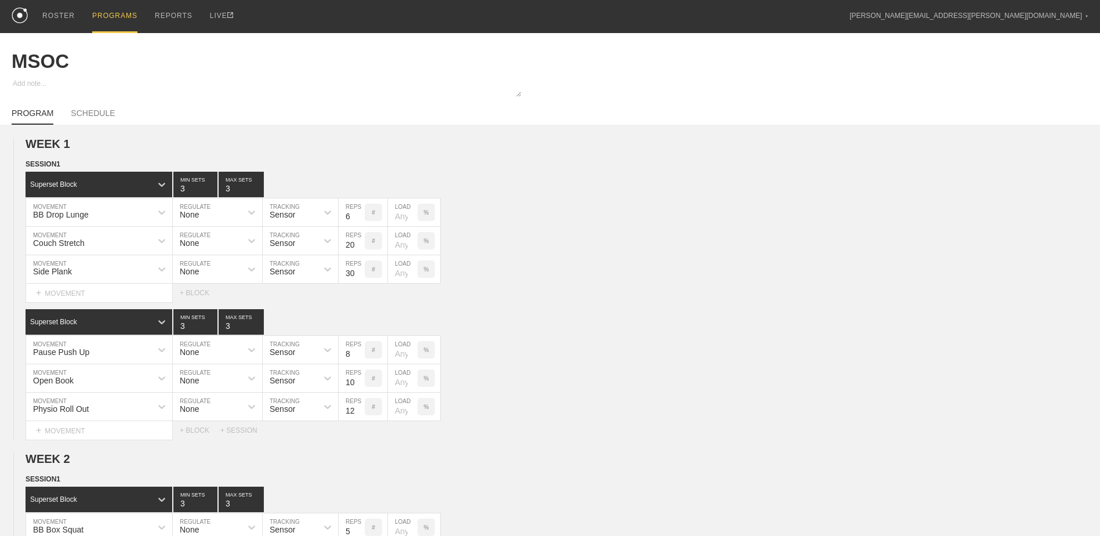
click at [120, 20] on div "PROGRAMS" at bounding box center [114, 16] width 45 height 33
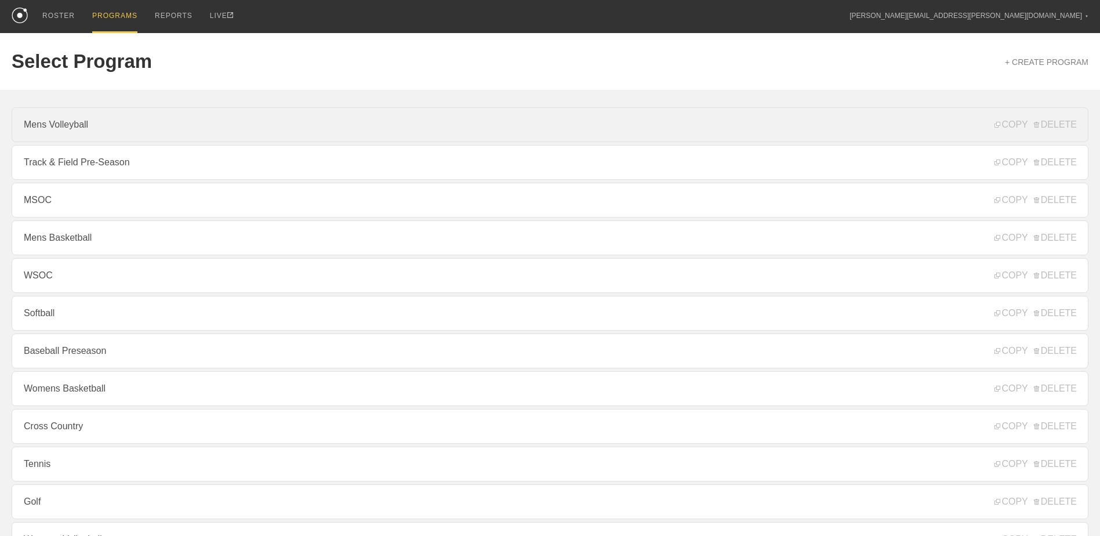
click at [110, 128] on link "Mens Volleyball" at bounding box center [550, 124] width 1076 height 35
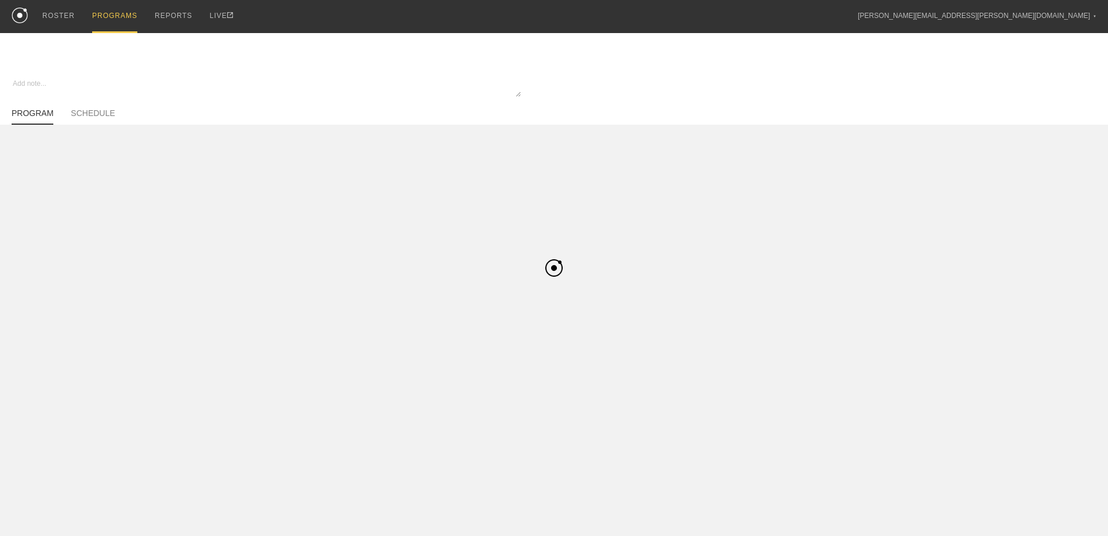
type textarea "x"
type input "Mens Volleyball"
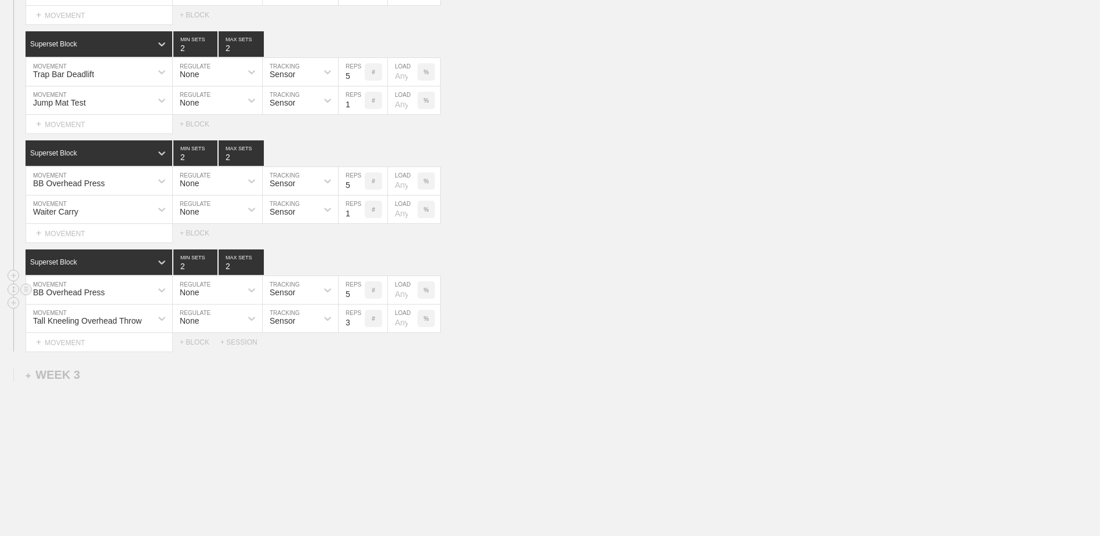
scroll to position [927, 0]
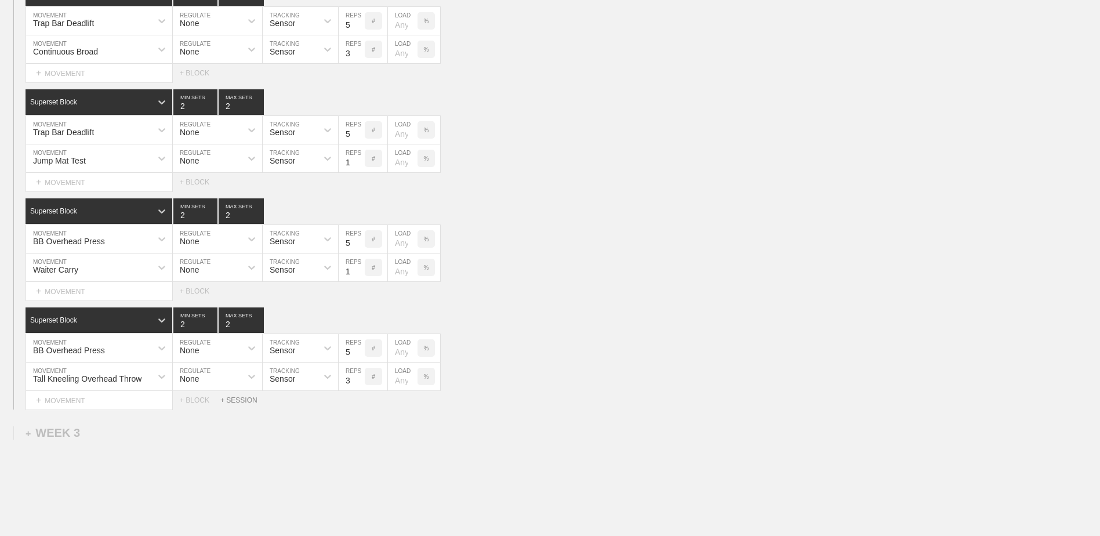
click at [235, 403] on div "+ SESSION" at bounding box center [243, 400] width 46 height 8
click at [120, 447] on div "+ BLOCK" at bounding box center [99, 439] width 146 height 19
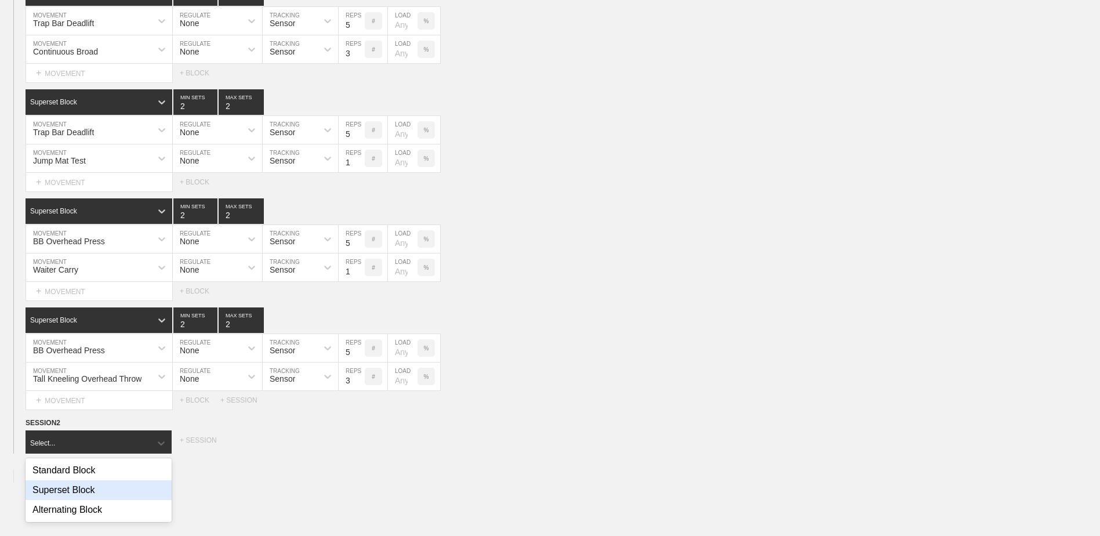
click at [126, 493] on div "Superset Block" at bounding box center [99, 490] width 146 height 20
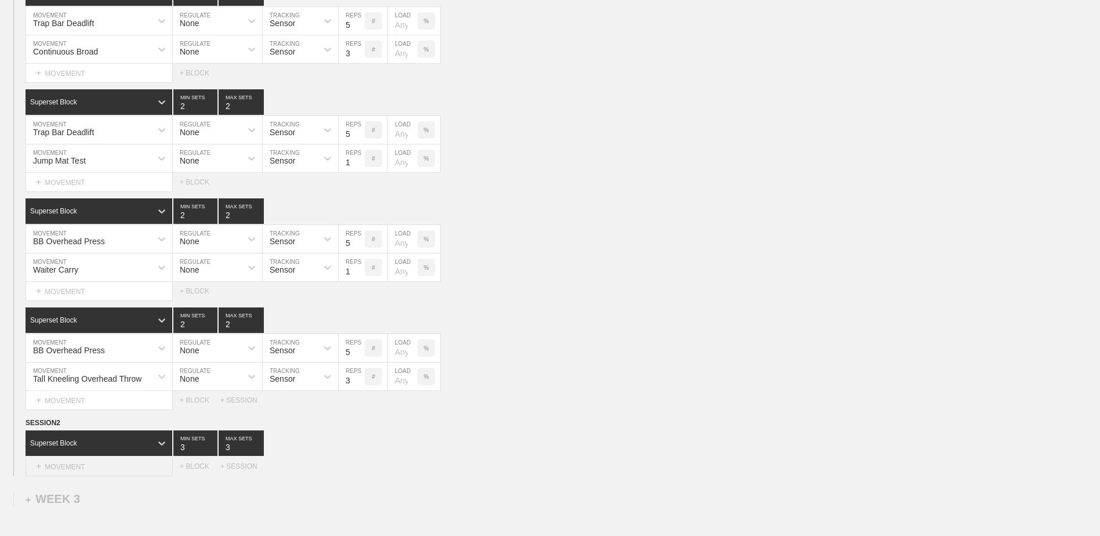
click at [110, 469] on div "+ MOVEMENT" at bounding box center [99, 466] width 147 height 19
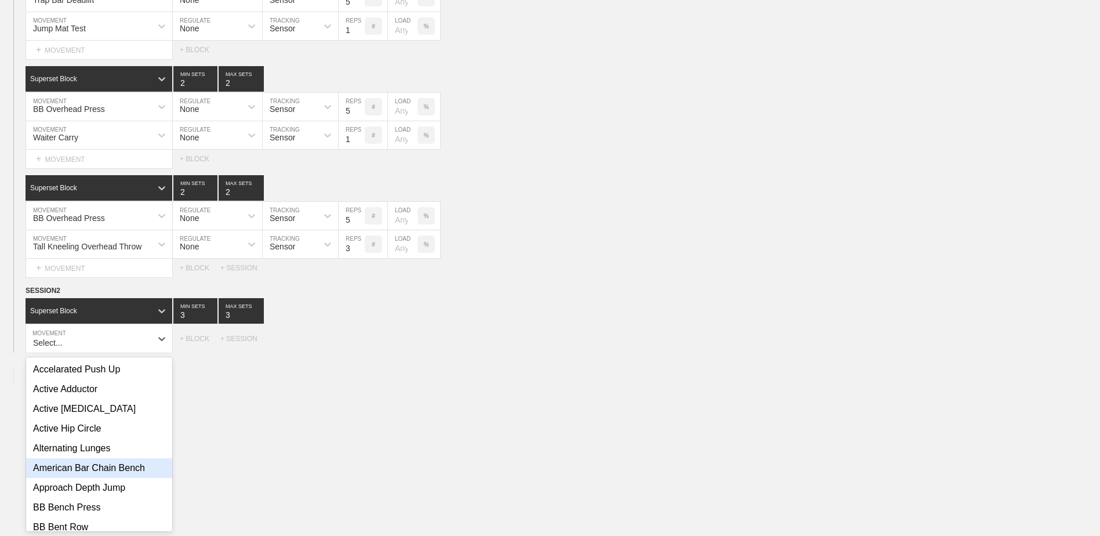
scroll to position [1062, 0]
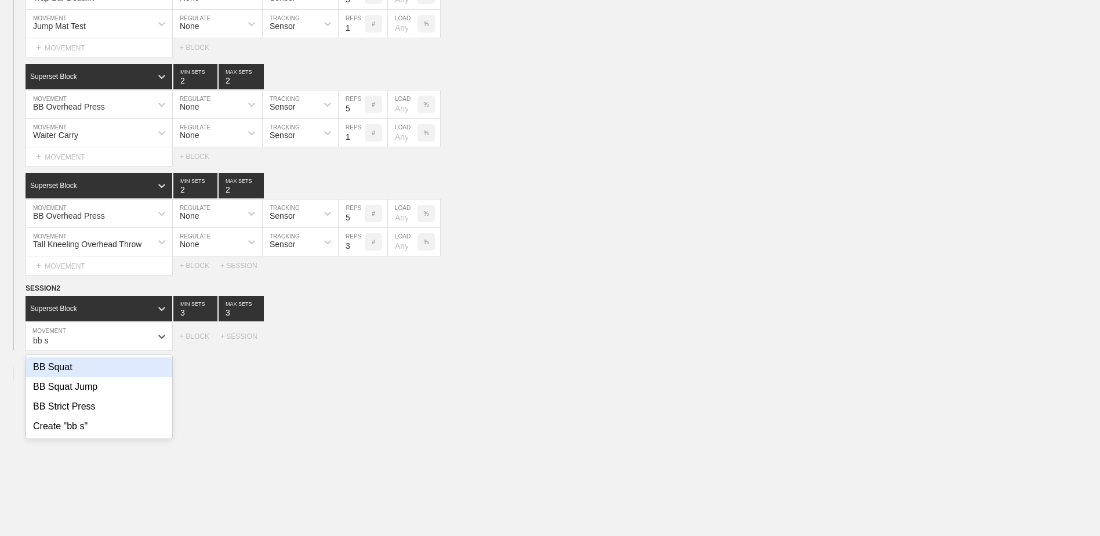
click at [71, 372] on div "BB Squat" at bounding box center [99, 367] width 146 height 20
type input "bb s"
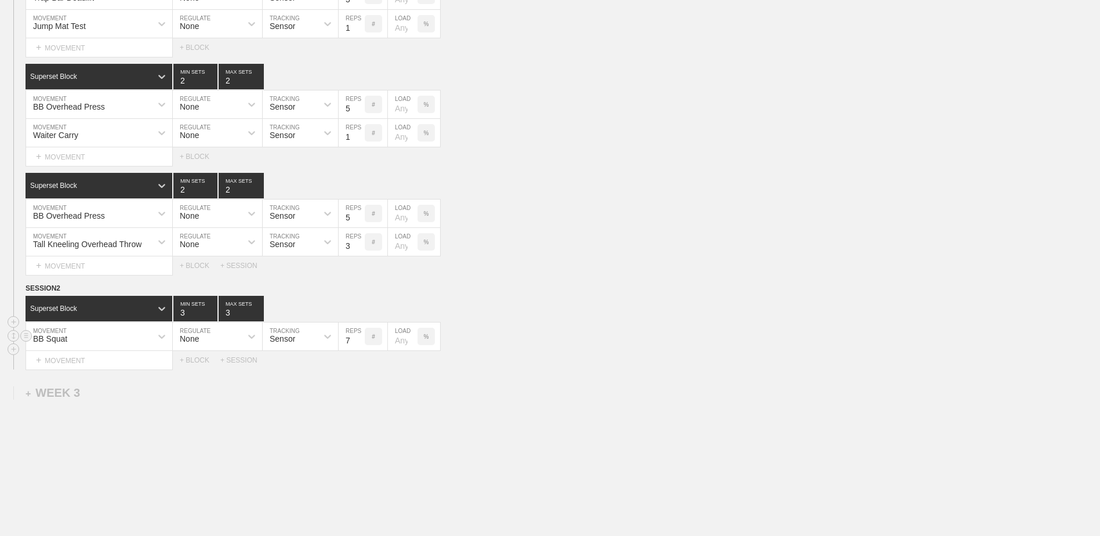
click at [359, 343] on input "7" at bounding box center [351, 336] width 26 height 28
click at [359, 343] on input "6" at bounding box center [351, 336] width 26 height 28
click at [360, 342] on input "7" at bounding box center [351, 336] width 26 height 28
click at [359, 345] on input "6" at bounding box center [351, 336] width 26 height 28
click at [359, 345] on input "5" at bounding box center [351, 336] width 26 height 28
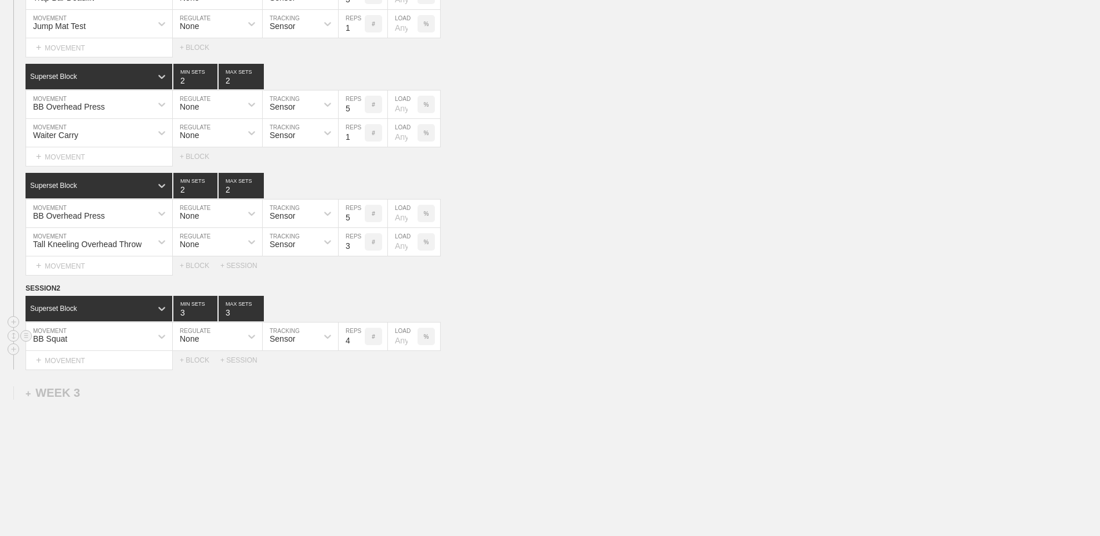
click at [359, 345] on input "4" at bounding box center [351, 336] width 26 height 28
type input "3"
click at [359, 345] on input "3" at bounding box center [351, 336] width 26 height 28
click at [101, 362] on div "+ MOVEMENT" at bounding box center [99, 360] width 147 height 19
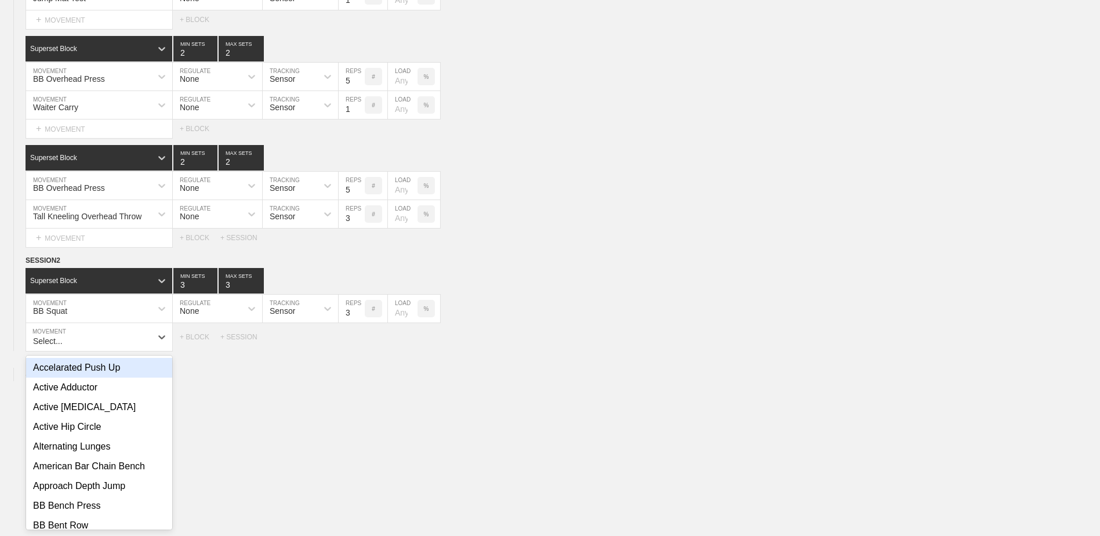
scroll to position [1090, 0]
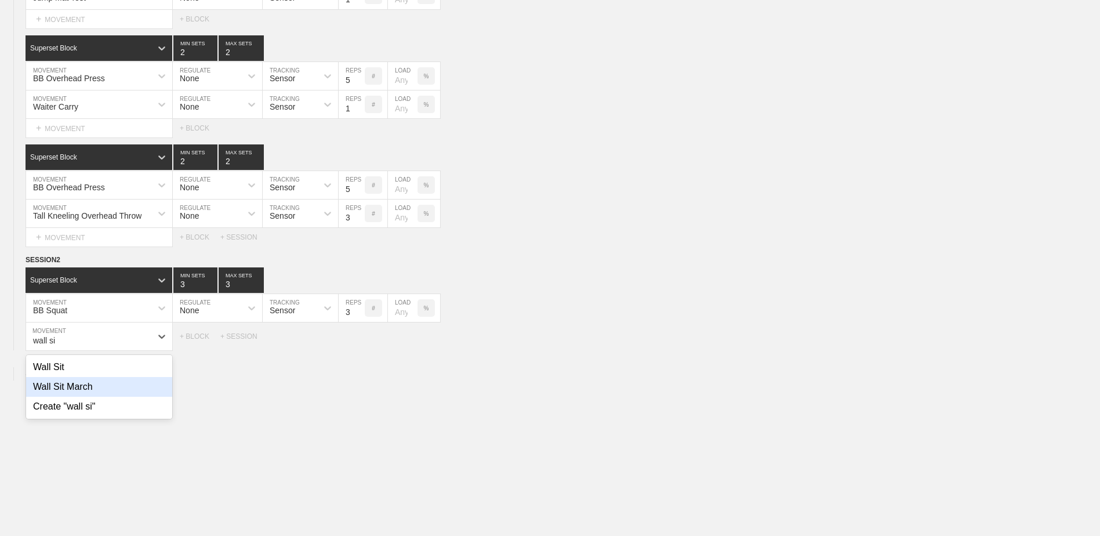
click at [111, 386] on div "Wall Sit March" at bounding box center [99, 387] width 146 height 20
type input "wall si"
click at [358, 340] on input "9" at bounding box center [351, 336] width 26 height 28
click at [358, 340] on input "10" at bounding box center [351, 336] width 26 height 28
click at [358, 340] on input "11" at bounding box center [351, 336] width 26 height 28
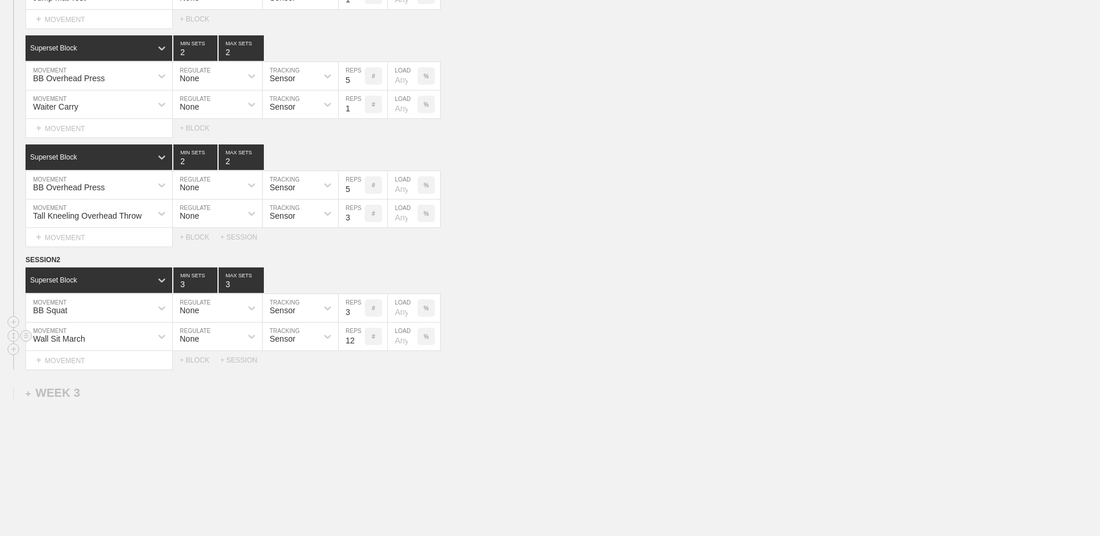
click at [358, 340] on input "12" at bounding box center [351, 336] width 26 height 28
click at [358, 340] on input "13" at bounding box center [351, 336] width 26 height 28
click at [358, 340] on input "14" at bounding box center [351, 336] width 26 height 28
click at [358, 340] on input "15" at bounding box center [351, 336] width 26 height 28
click at [358, 340] on input "16" at bounding box center [351, 336] width 26 height 28
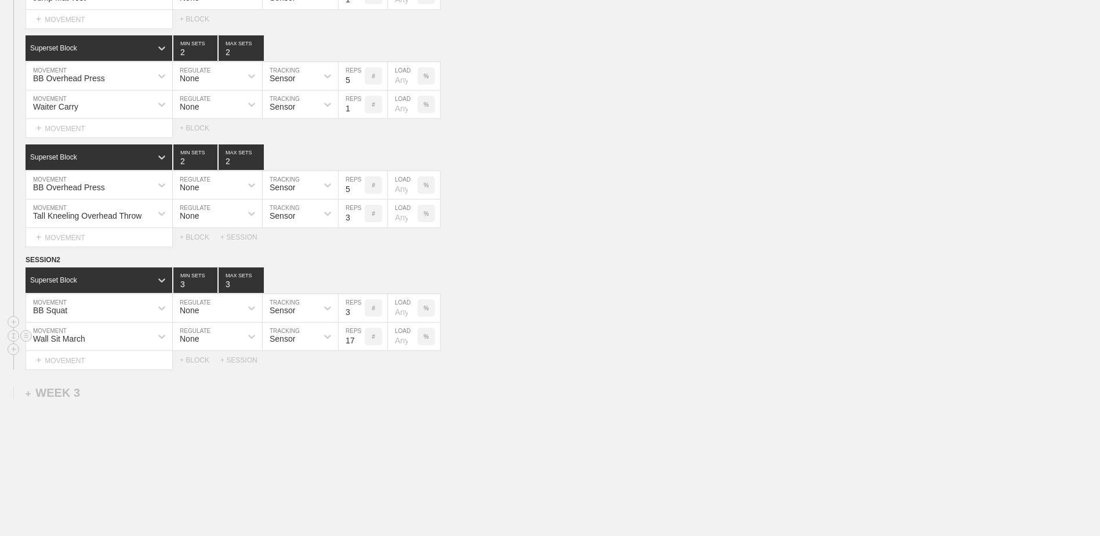
click at [358, 340] on input "17" at bounding box center [351, 336] width 26 height 28
click at [358, 340] on input "18" at bounding box center [351, 336] width 26 height 28
click at [358, 340] on input "19" at bounding box center [351, 336] width 26 height 28
click at [358, 340] on input "20" at bounding box center [351, 336] width 26 height 28
click at [358, 340] on input "21" at bounding box center [351, 336] width 26 height 28
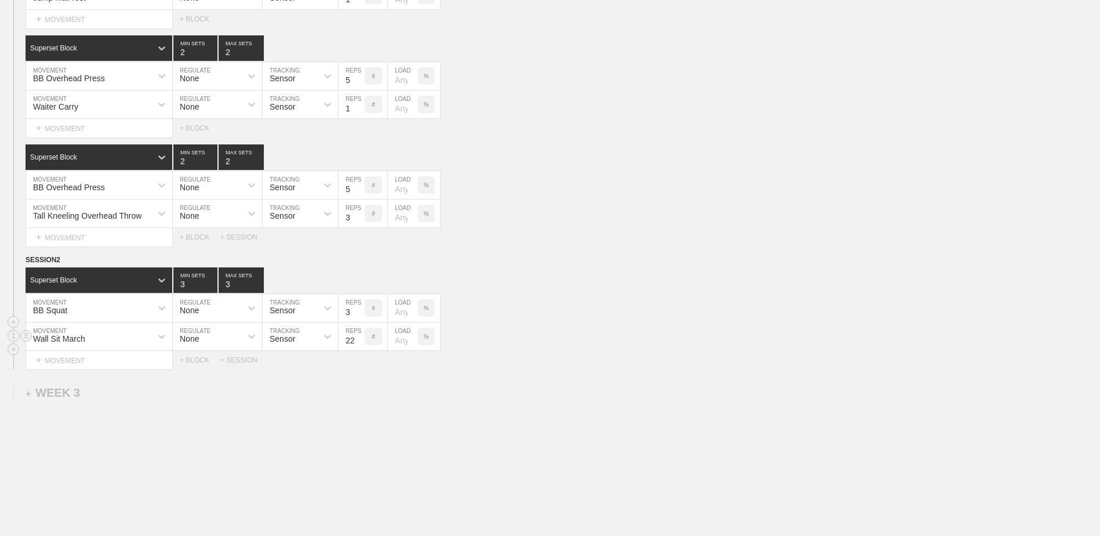
click at [358, 340] on input "22" at bounding box center [351, 336] width 26 height 28
click at [358, 340] on input "23" at bounding box center [351, 336] width 26 height 28
click at [358, 340] on input "24" at bounding box center [351, 336] width 26 height 28
click at [358, 340] on input "25" at bounding box center [351, 336] width 26 height 28
click at [358, 340] on input "26" at bounding box center [351, 336] width 26 height 28
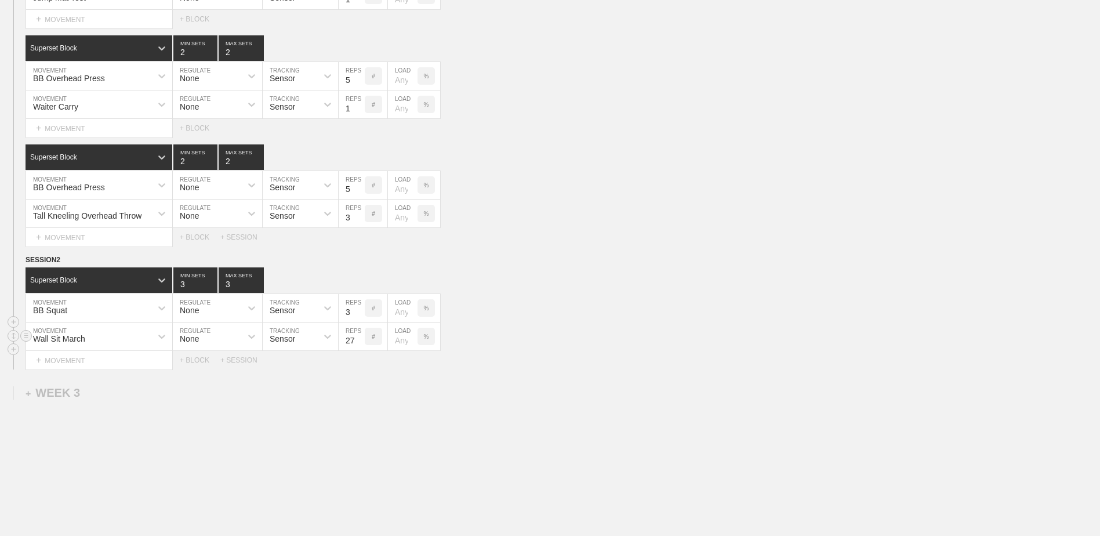
click at [358, 340] on input "27" at bounding box center [351, 336] width 26 height 28
click at [358, 340] on input "28" at bounding box center [351, 336] width 26 height 28
click at [358, 340] on input "29" at bounding box center [351, 336] width 26 height 28
type input "30"
click at [358, 340] on input "30" at bounding box center [351, 336] width 26 height 28
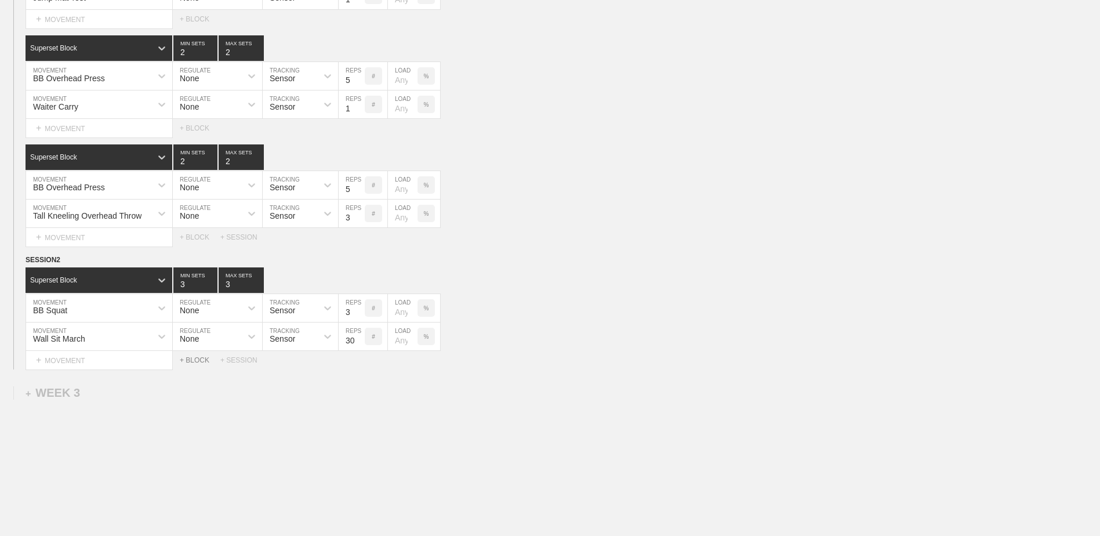
click at [203, 361] on div "+ BLOCK" at bounding box center [200, 360] width 41 height 8
click at [98, 394] on div "Standard Block" at bounding box center [89, 389] width 126 height 10
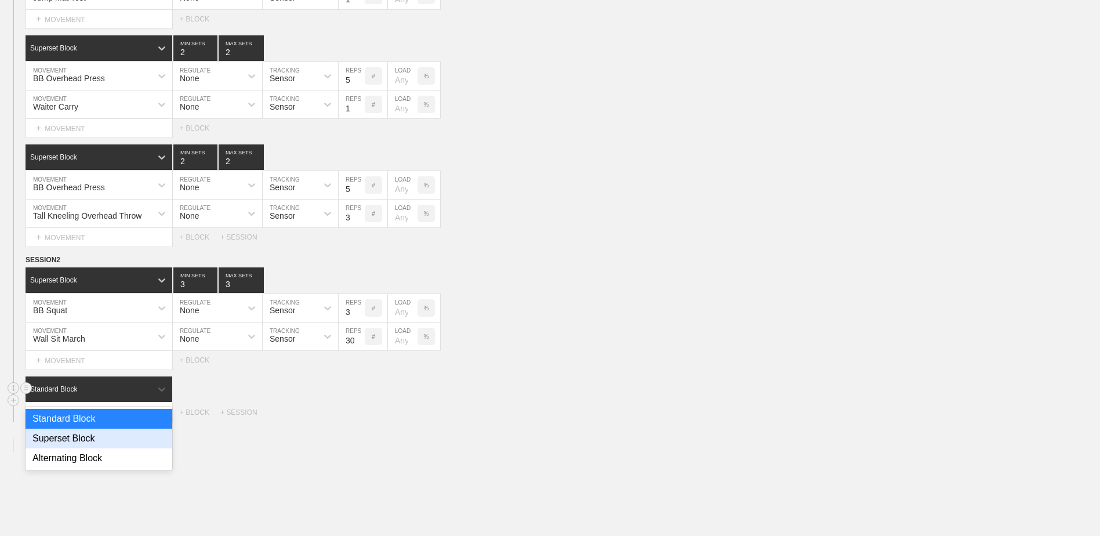
click at [87, 438] on div "Superset Block" at bounding box center [99, 438] width 147 height 20
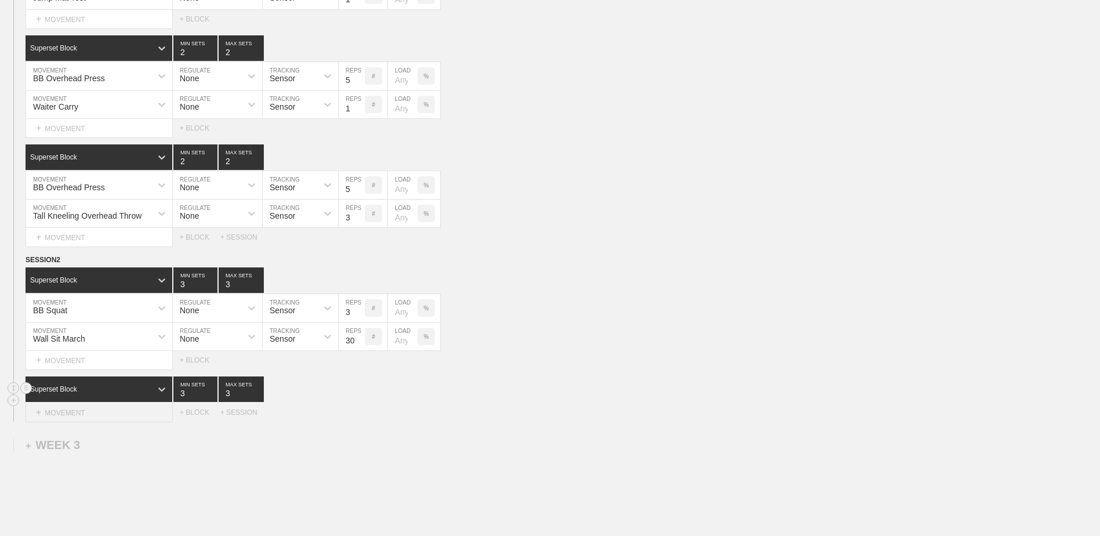
click at [83, 412] on div "+ MOVEMENT" at bounding box center [99, 412] width 147 height 19
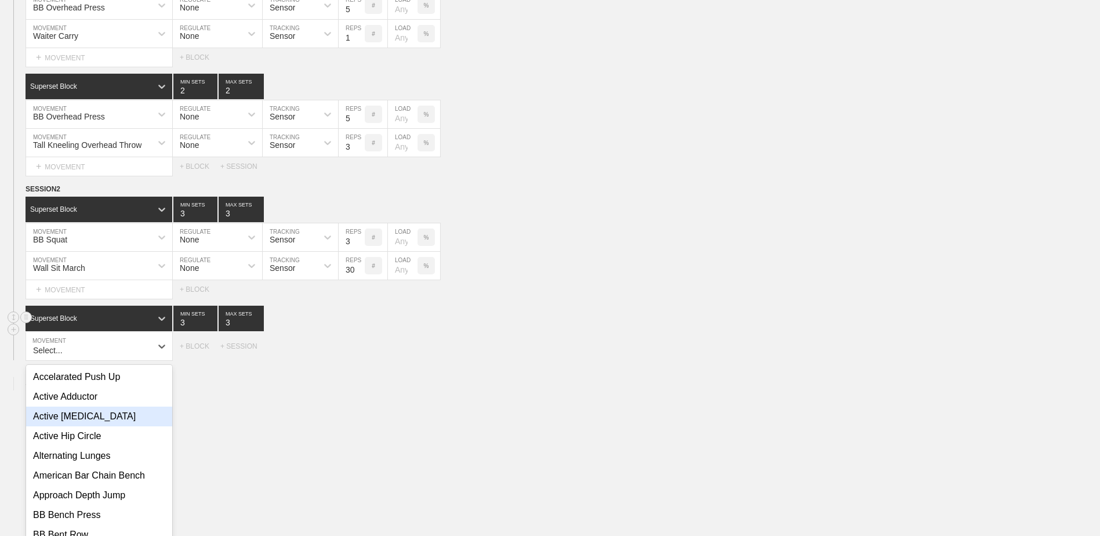
scroll to position [1171, 0]
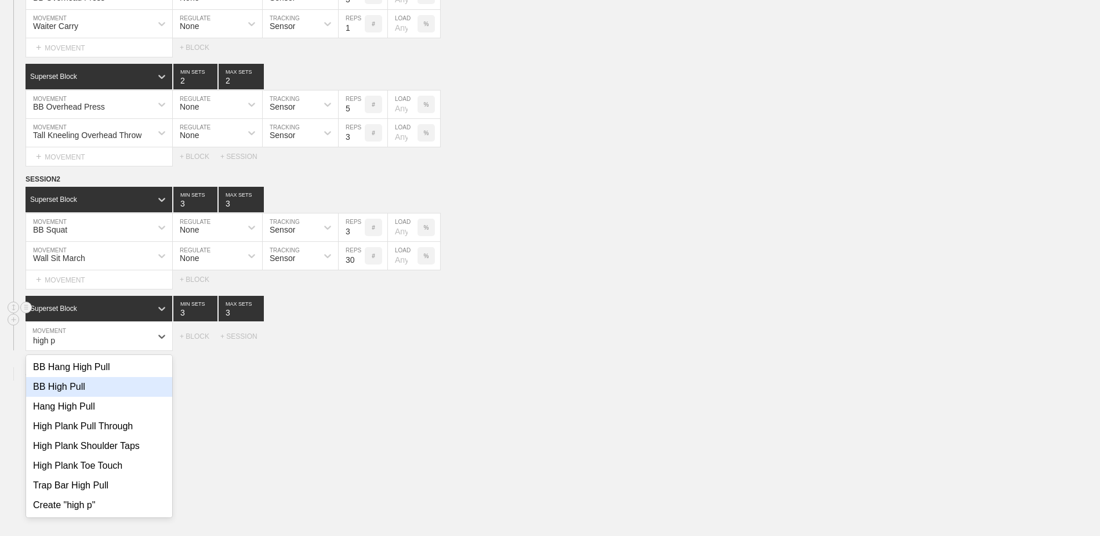
click at [82, 392] on div "BB High Pull" at bounding box center [99, 387] width 146 height 20
type input "high p"
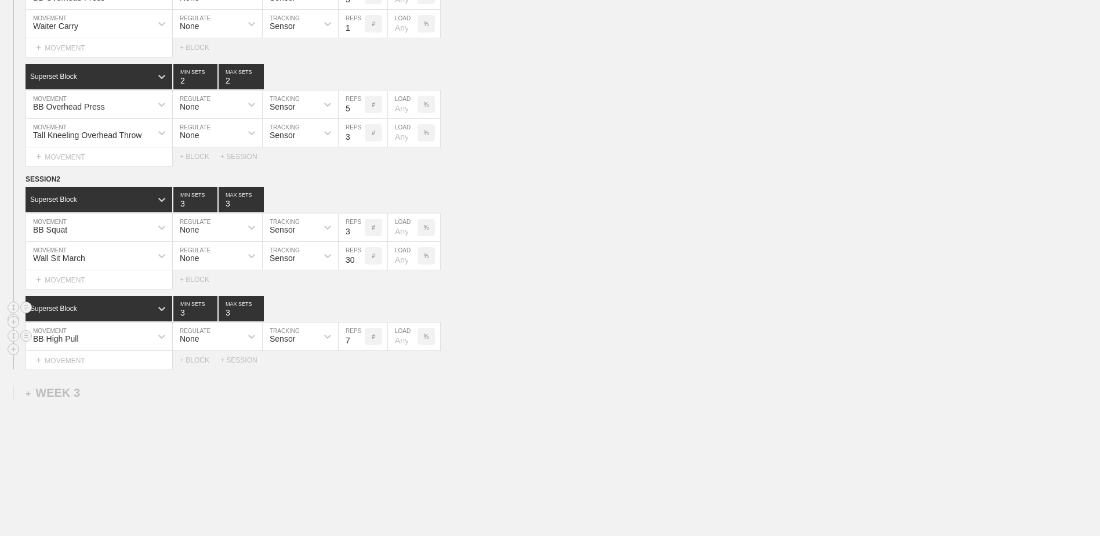
click at [359, 344] on input "7" at bounding box center [351, 336] width 26 height 28
click at [359, 344] on input "6" at bounding box center [351, 336] width 26 height 28
click at [359, 344] on input "5" at bounding box center [351, 336] width 26 height 28
click at [359, 344] on input "4" at bounding box center [351, 336] width 26 height 28
type input "3"
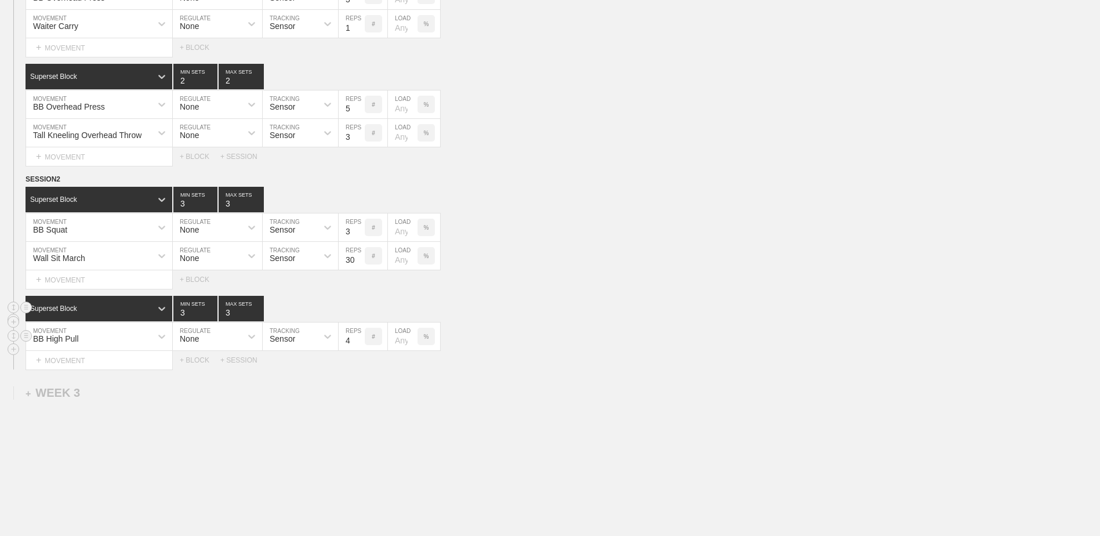
click at [359, 344] on input "3" at bounding box center [351, 336] width 26 height 28
click at [136, 366] on div "+ MOVEMENT" at bounding box center [99, 360] width 147 height 19
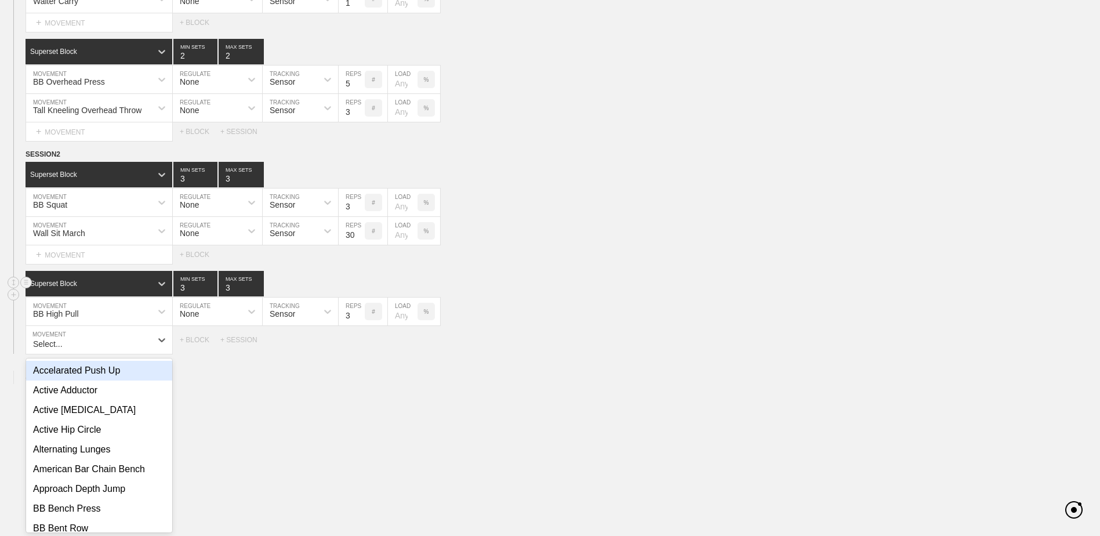
scroll to position [1199, 0]
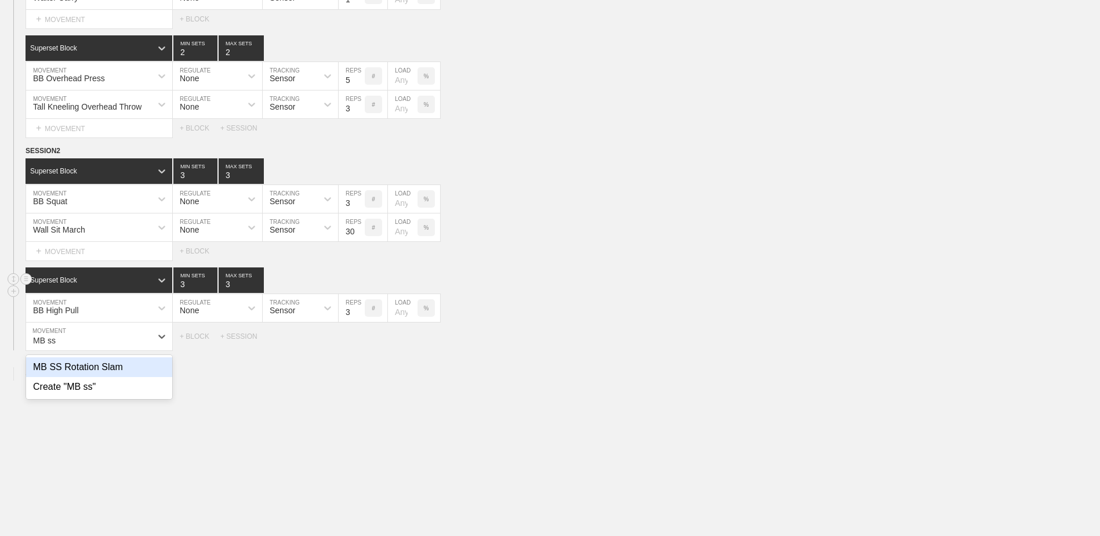
click at [136, 366] on div "MB SS Rotation Slam" at bounding box center [99, 367] width 146 height 20
type input "MB ss"
click at [359, 348] on input "8" at bounding box center [351, 336] width 26 height 28
click at [359, 342] on input "9" at bounding box center [351, 336] width 26 height 28
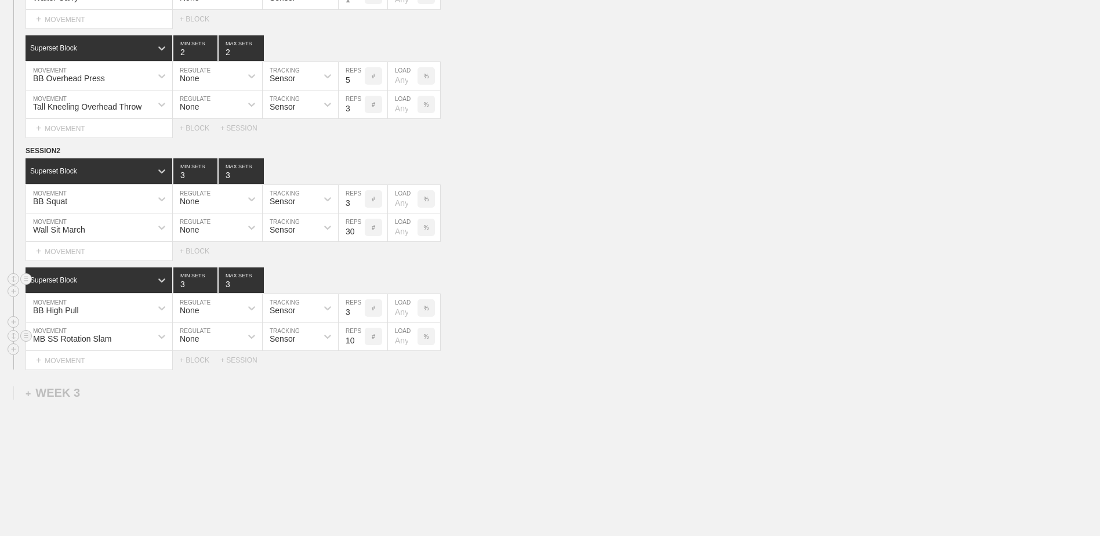
click at [359, 342] on input "10" at bounding box center [351, 336] width 26 height 28
click at [359, 342] on input "11" at bounding box center [351, 336] width 26 height 28
click at [359, 342] on input "12" at bounding box center [351, 336] width 26 height 28
click at [359, 342] on input "13" at bounding box center [351, 336] width 26 height 28
click at [358, 346] on input "12" at bounding box center [351, 336] width 26 height 28
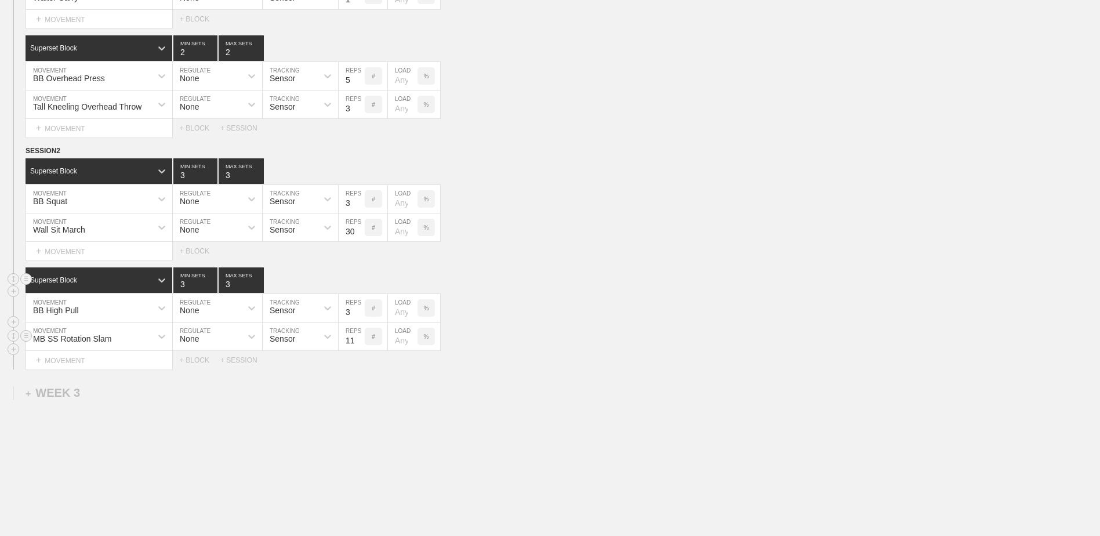
click at [358, 346] on input "11" at bounding box center [351, 336] width 26 height 28
click at [358, 346] on input "10" at bounding box center [351, 336] width 26 height 28
click at [358, 346] on input "9" at bounding box center [351, 336] width 26 height 28
click at [358, 347] on input "8" at bounding box center [351, 336] width 26 height 28
click at [358, 347] on input "7" at bounding box center [351, 336] width 26 height 28
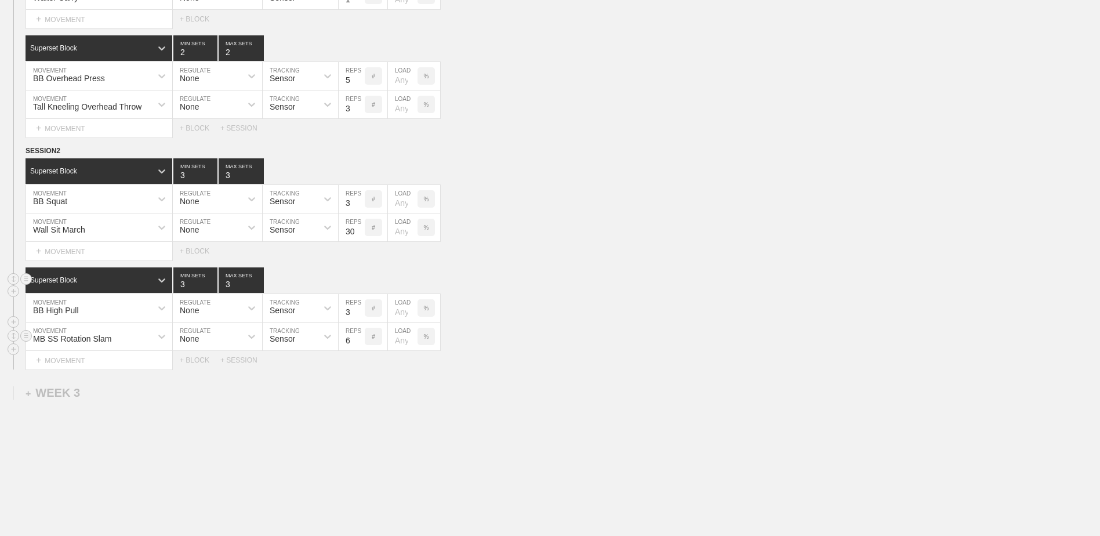
click at [358, 347] on input "6" at bounding box center [351, 336] width 26 height 28
click at [358, 347] on input "5" at bounding box center [351, 336] width 26 height 28
click at [361, 344] on input "4" at bounding box center [351, 336] width 26 height 28
type input "3"
click at [360, 344] on input "3" at bounding box center [351, 336] width 26 height 28
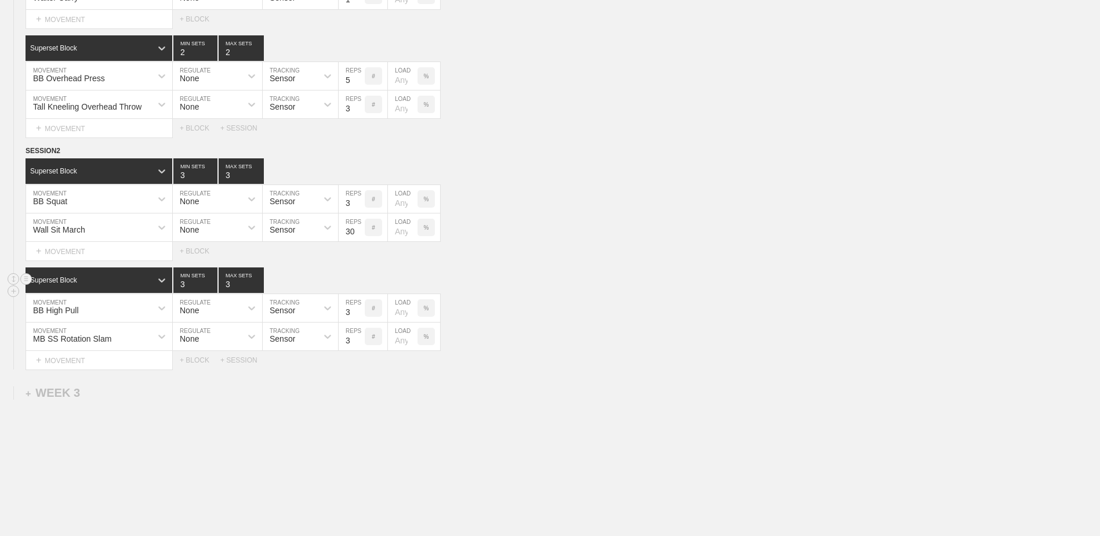
click at [202, 356] on div "Select... MOVEMENT + MOVEMENT + BLOCK + SESSION" at bounding box center [550, 360] width 1100 height 19
drag, startPoint x: 202, startPoint y: 356, endPoint x: 198, endPoint y: 363, distance: 7.8
click at [198, 363] on div "+ BLOCK" at bounding box center [200, 360] width 41 height 8
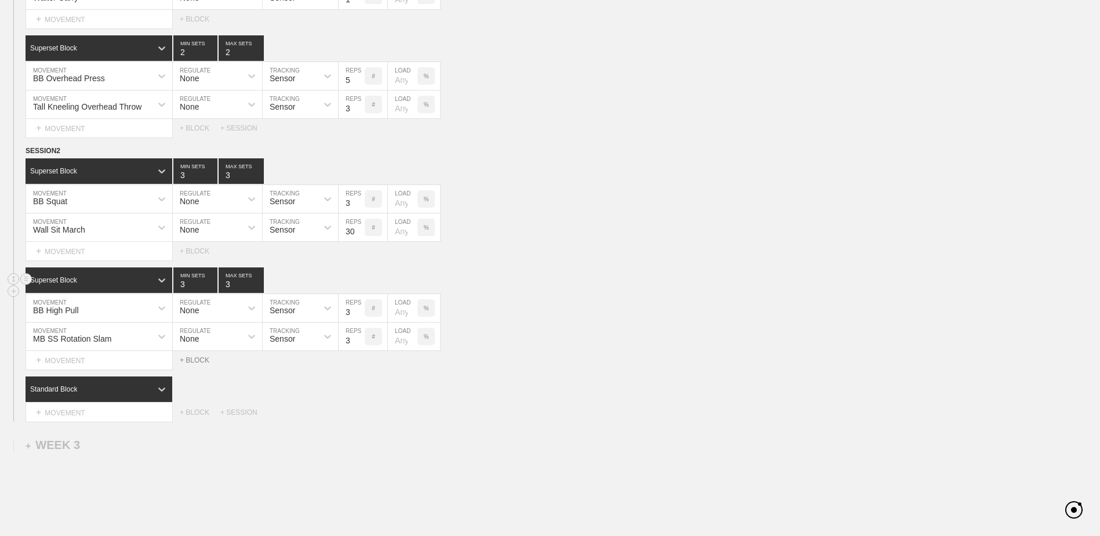
click at [198, 358] on div "+ BLOCK" at bounding box center [200, 360] width 41 height 8
click at [30, 438] on circle at bounding box center [26, 440] width 13 height 13
click at [63, 468] on div "DELETE" at bounding box center [81, 466] width 93 height 17
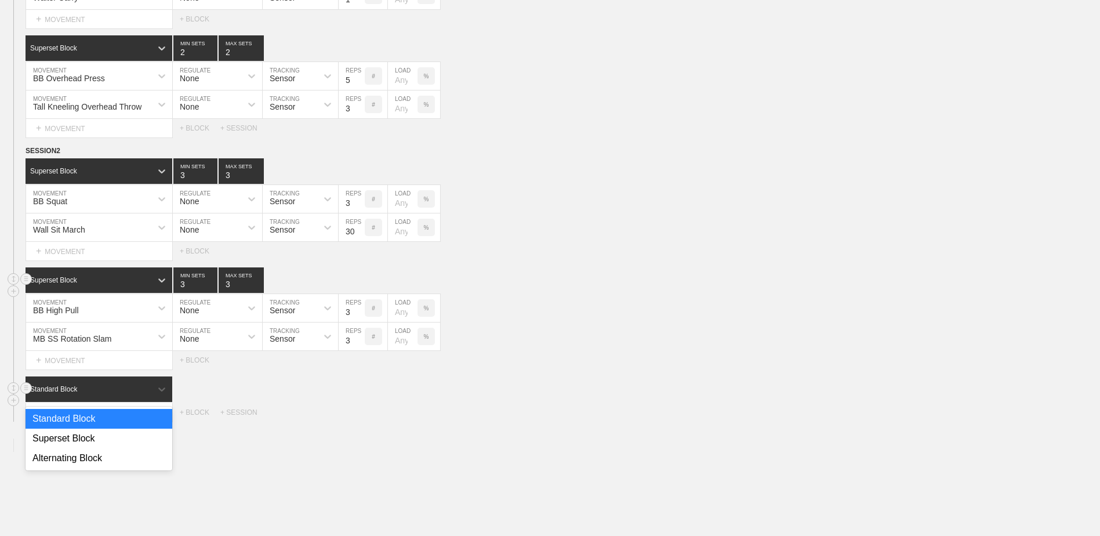
click at [121, 391] on div "Standard Block" at bounding box center [89, 389] width 126 height 10
click at [105, 442] on div "Superset Block" at bounding box center [99, 438] width 147 height 20
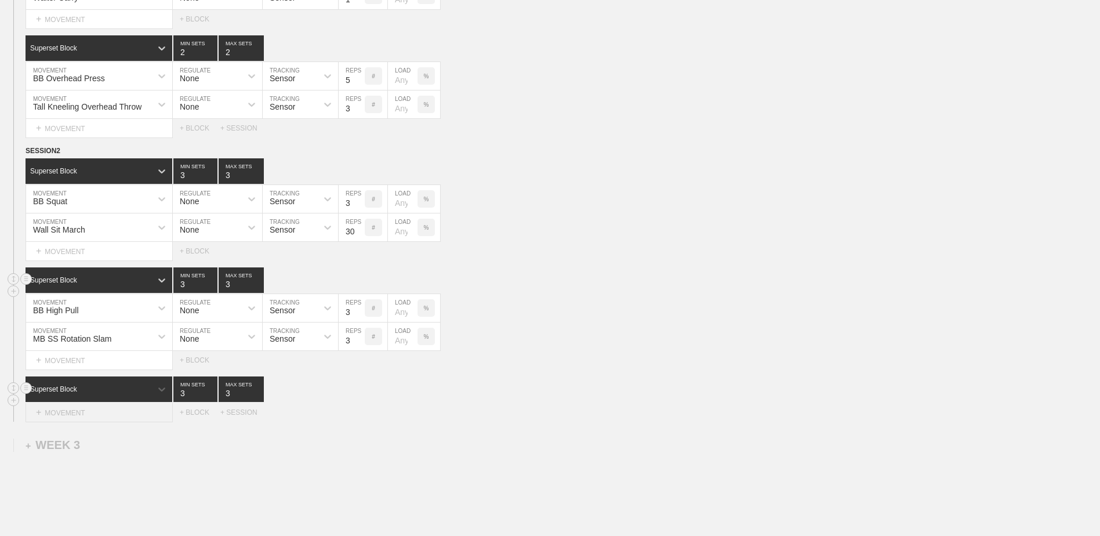
click at [110, 410] on div "+ MOVEMENT" at bounding box center [99, 412] width 147 height 19
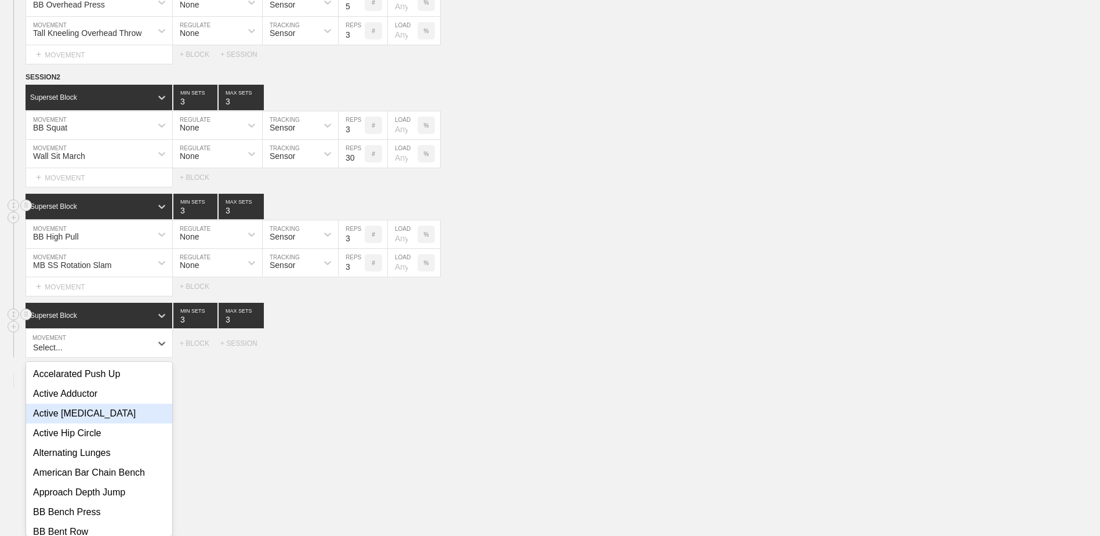
scroll to position [1280, 0]
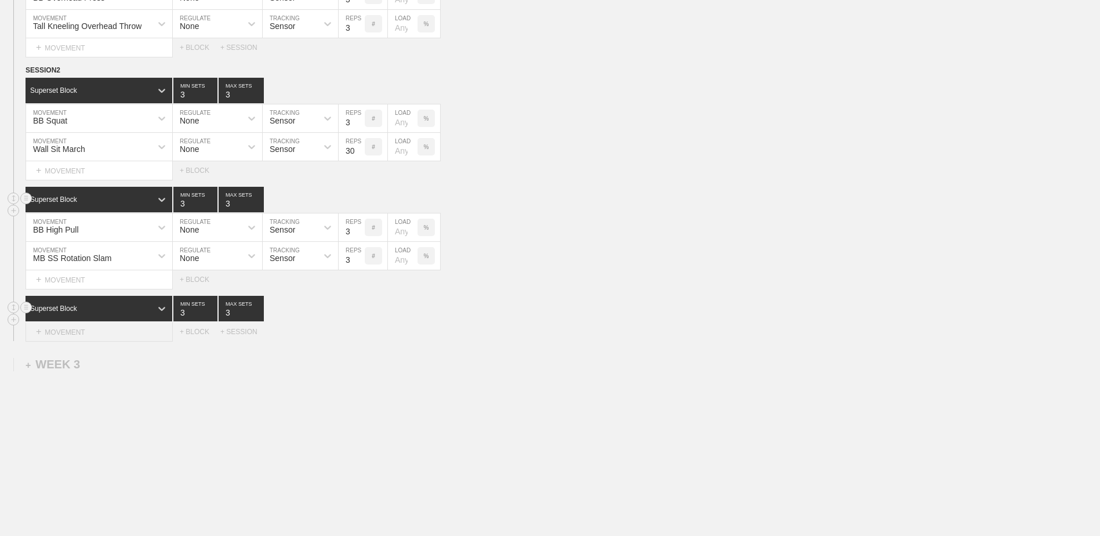
click at [128, 329] on div "+ MOVEMENT" at bounding box center [99, 331] width 147 height 19
click at [97, 366] on div "DB Incline Bench Press" at bounding box center [99, 367] width 146 height 20
type input "DB in"
click at [150, 360] on div "+ MOVEMENT" at bounding box center [99, 360] width 147 height 19
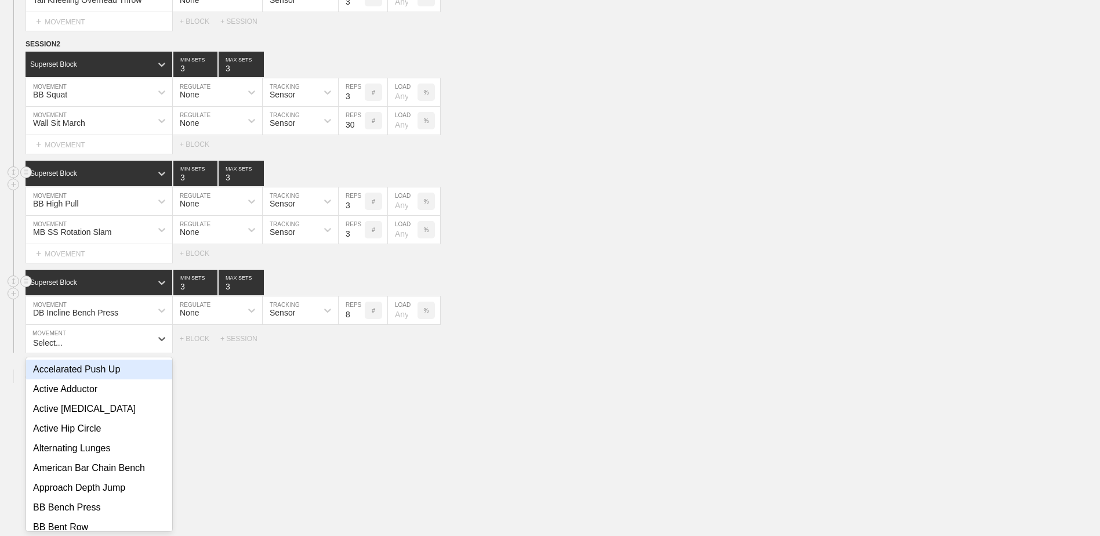
scroll to position [1308, 0]
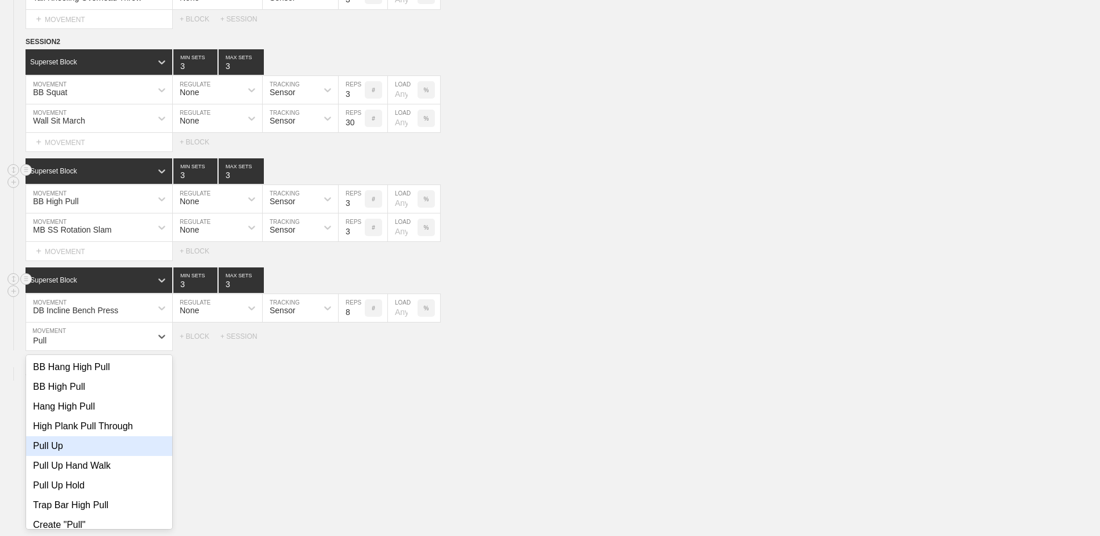
click at [92, 447] on div "Pull Up" at bounding box center [99, 446] width 146 height 20
type input "Pull"
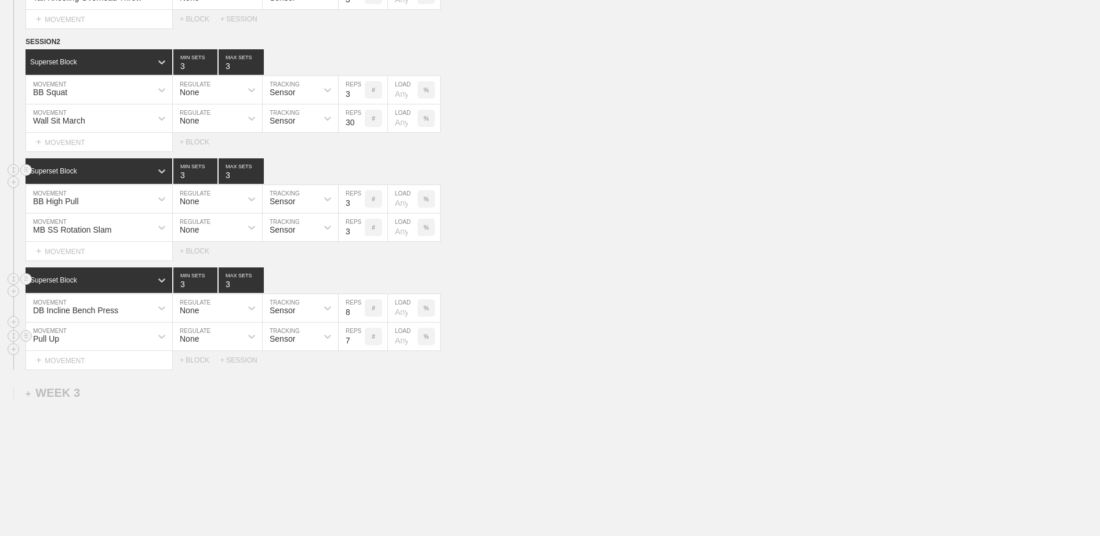
click at [361, 343] on input "7" at bounding box center [351, 336] width 26 height 28
type input "6"
click at [361, 343] on input "6" at bounding box center [351, 336] width 26 height 28
click at [154, 366] on div "+ MOVEMENT" at bounding box center [99, 360] width 147 height 19
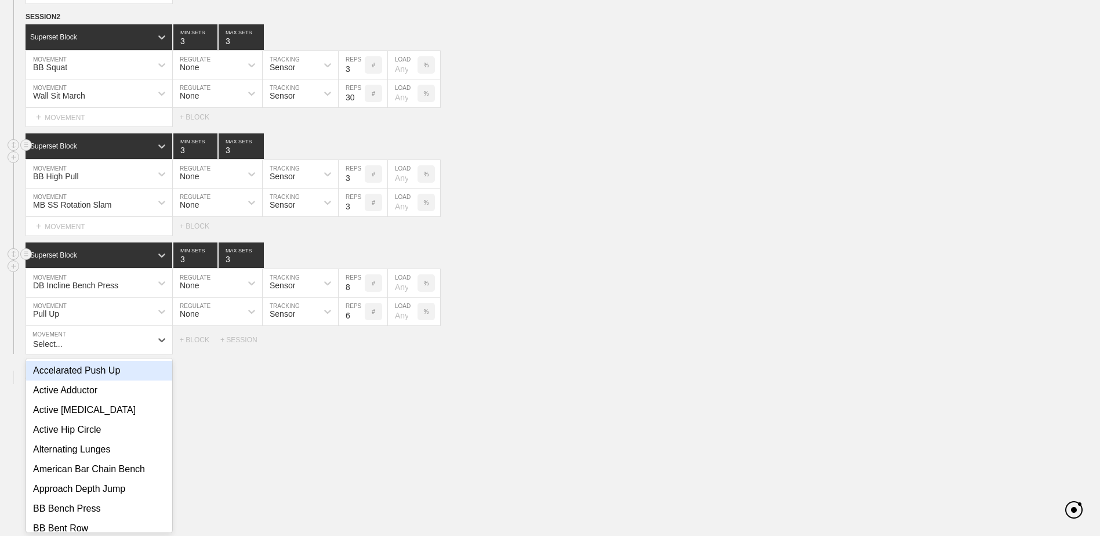
scroll to position [1337, 0]
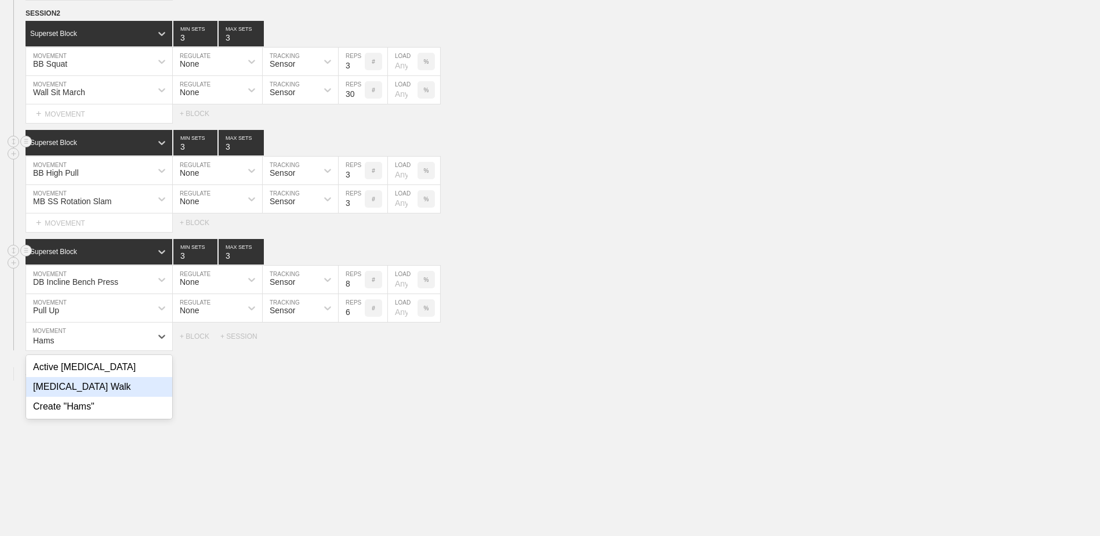
click at [100, 392] on div "[MEDICAL_DATA] Walk" at bounding box center [99, 387] width 146 height 20
type input "Hams"
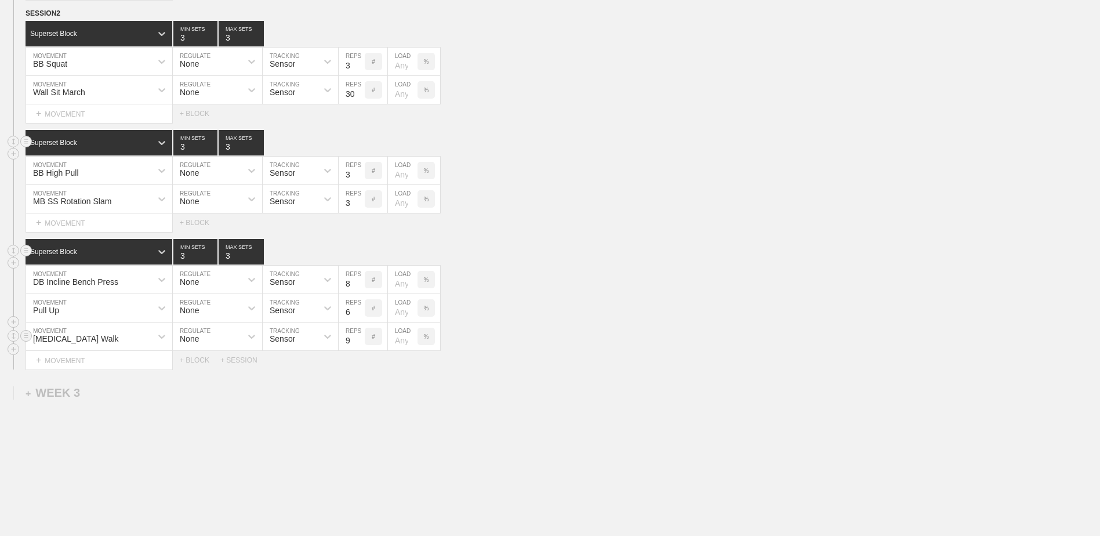
click at [359, 338] on input "9" at bounding box center [351, 336] width 26 height 28
click at [359, 338] on input "10" at bounding box center [351, 336] width 26 height 28
click at [359, 338] on input "11" at bounding box center [351, 336] width 26 height 28
click at [359, 338] on input "12" at bounding box center [351, 336] width 26 height 28
click at [359, 338] on input "13" at bounding box center [351, 336] width 26 height 28
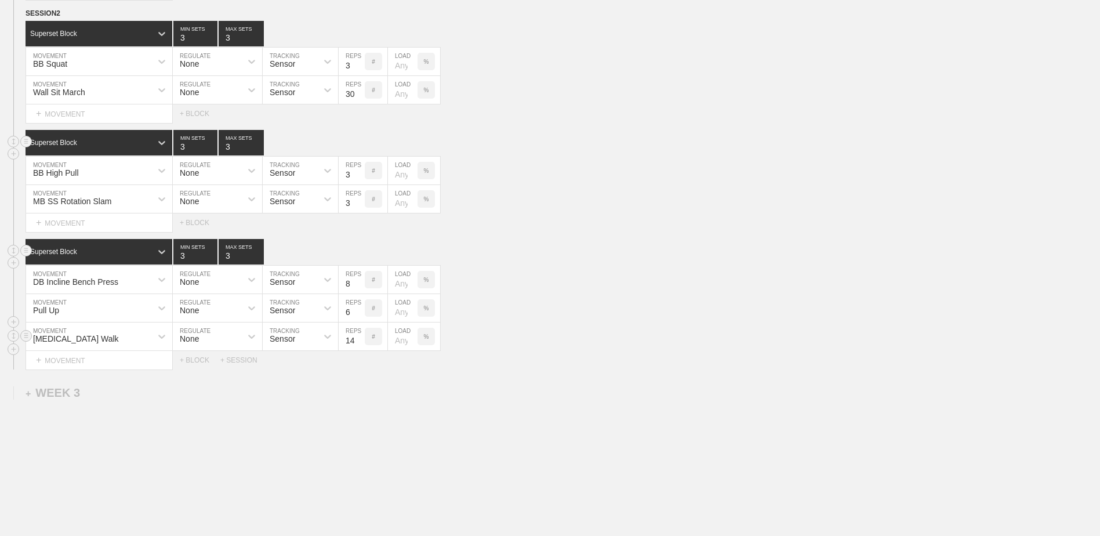
click at [359, 338] on input "14" at bounding box center [351, 336] width 26 height 28
click at [359, 338] on input "15" at bounding box center [351, 336] width 26 height 28
click at [359, 338] on input "16" at bounding box center [351, 336] width 26 height 28
click at [359, 338] on input "17" at bounding box center [351, 336] width 26 height 28
click at [359, 338] on input "18" at bounding box center [351, 336] width 26 height 28
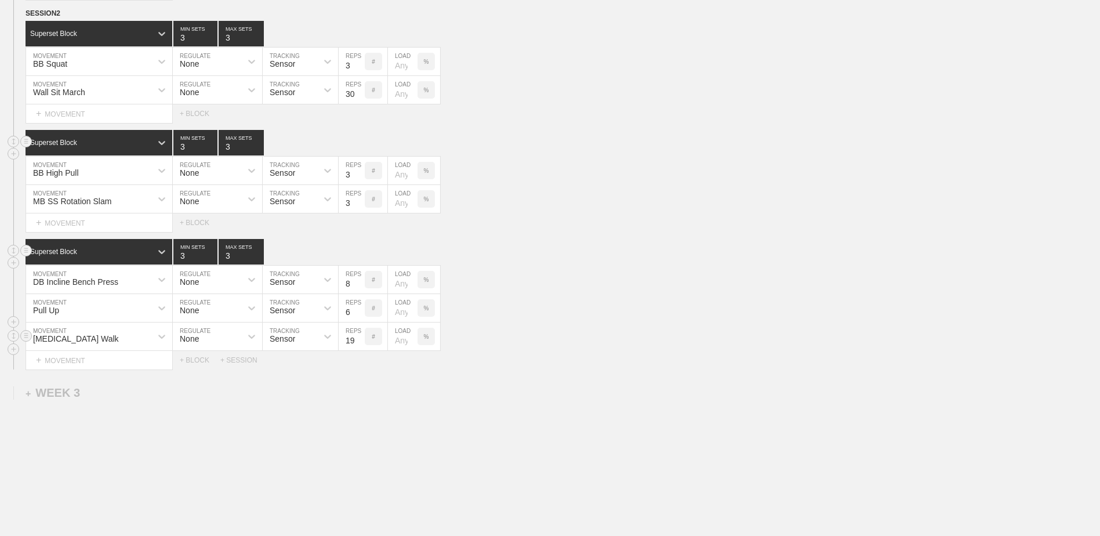
click at [359, 338] on input "19" at bounding box center [351, 336] width 26 height 28
click at [359, 338] on input "20" at bounding box center [351, 336] width 26 height 28
click at [359, 338] on input "21" at bounding box center [351, 336] width 26 height 28
click at [359, 338] on input "22" at bounding box center [351, 336] width 26 height 28
click at [359, 338] on input "23" at bounding box center [351, 336] width 26 height 28
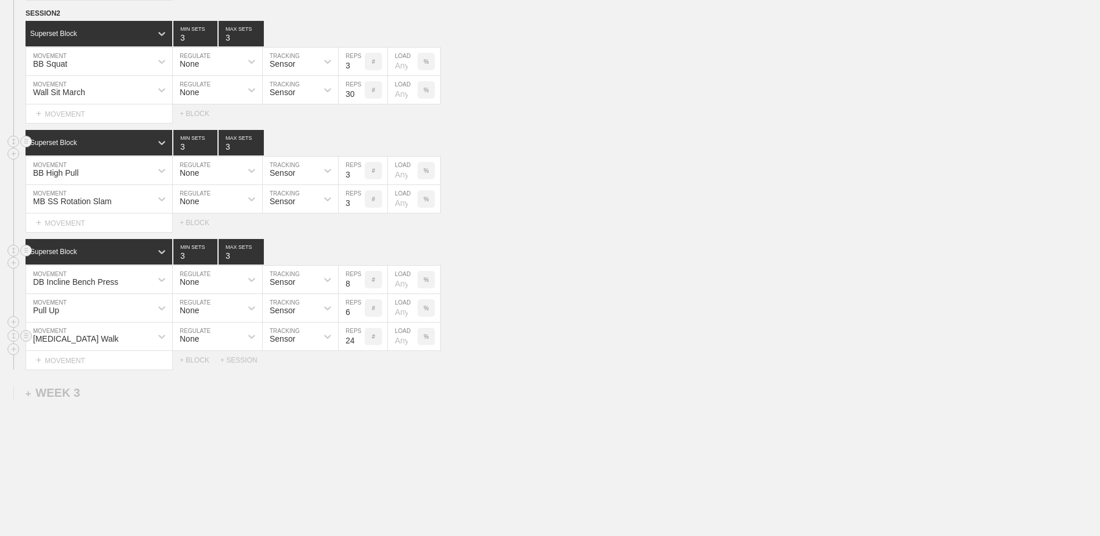
click at [359, 338] on input "24" at bounding box center [351, 336] width 26 height 28
click at [359, 338] on input "25" at bounding box center [351, 336] width 26 height 28
click at [359, 338] on input "26" at bounding box center [351, 336] width 26 height 28
click at [359, 338] on input "27" at bounding box center [351, 336] width 26 height 28
click at [359, 338] on input "28" at bounding box center [351, 336] width 26 height 28
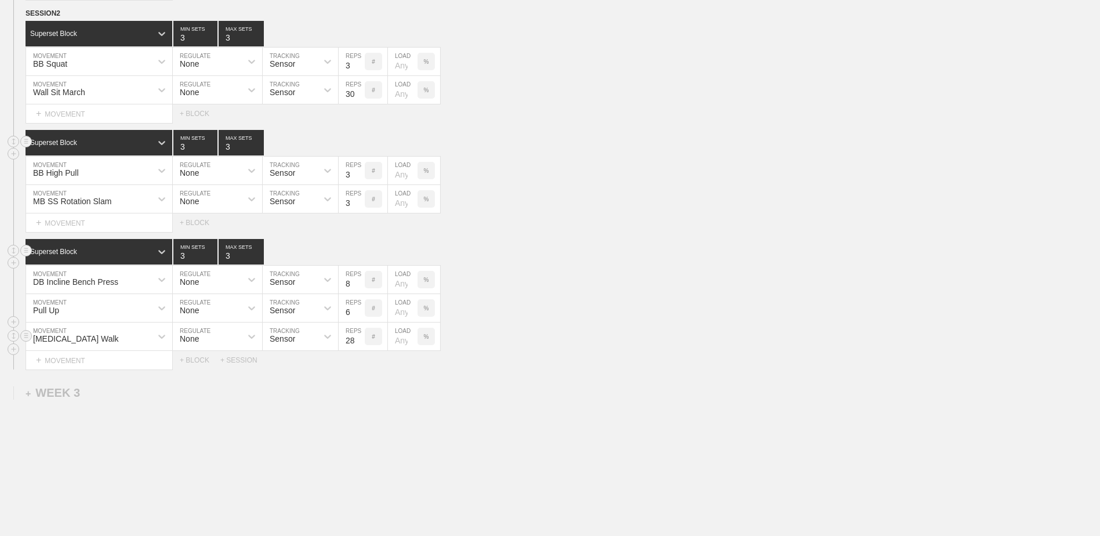
click at [359, 338] on input "29" at bounding box center [351, 336] width 26 height 28
type input "30"
click at [359, 338] on input "30" at bounding box center [351, 336] width 26 height 28
